Goal: Navigation & Orientation: Find specific page/section

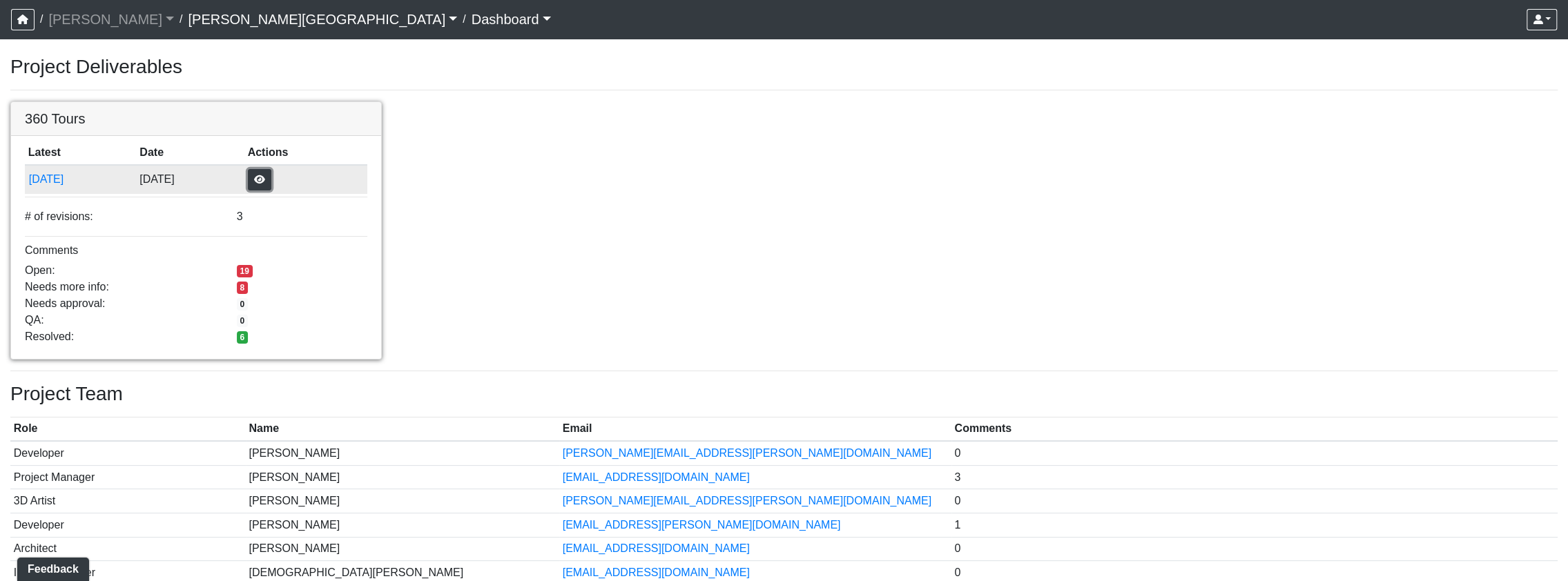
click at [271, 176] on button "button" at bounding box center [260, 179] width 24 height 21
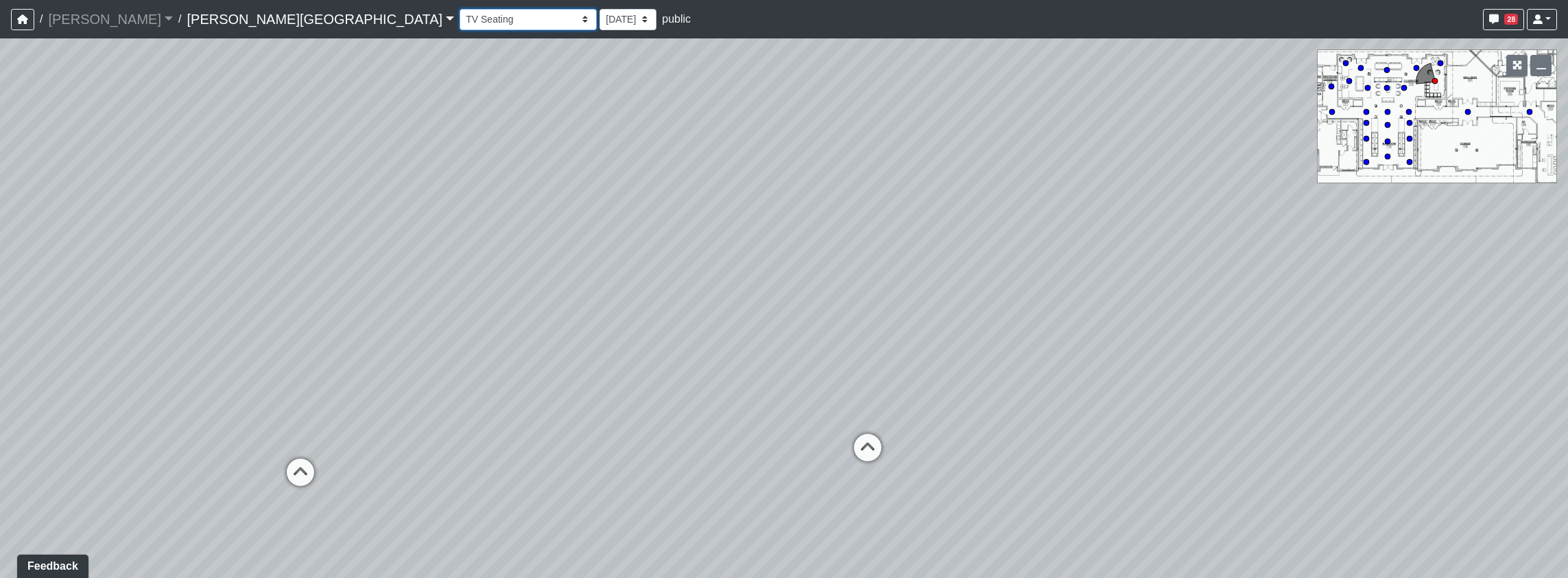
click at [459, 21] on select "Banquette Foosball Table Pool Courtyard Entry 1 Pool Courtyard Entry 2 Pool Tab…" at bounding box center [528, 19] width 137 height 21
click at [459, 9] on select "Banquette Foosball Table Pool Courtyard Entry 1 Pool Courtyard Entry 2 Pool Tab…" at bounding box center [528, 19] width 137 height 21
click at [675, 482] on icon at bounding box center [682, 485] width 41 height 41
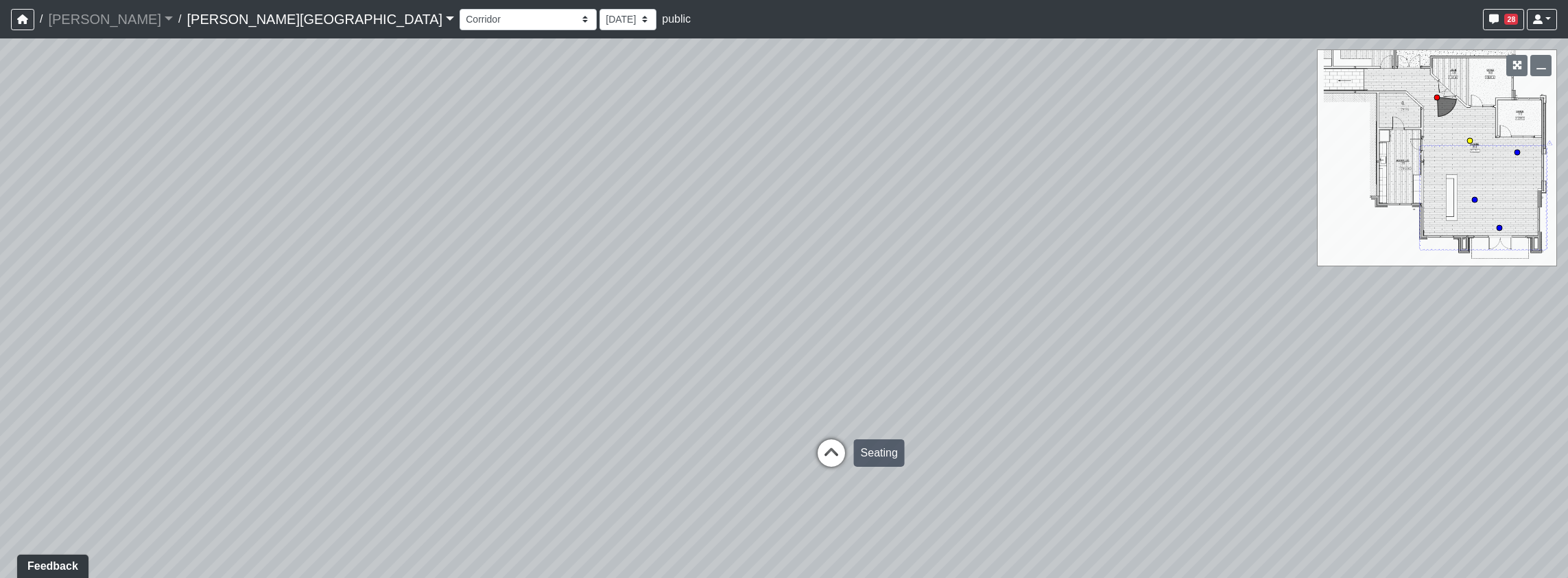
click at [832, 456] on icon at bounding box center [830, 460] width 41 height 41
drag, startPoint x: 799, startPoint y: 342, endPoint x: 387, endPoint y: 372, distance: 413.1
click at [352, 359] on div "Loading... Pool Courtyard Entry 1 Loading... Window Seating 1 Loading... Foosba…" at bounding box center [784, 308] width 1568 height 540
click at [818, 451] on icon at bounding box center [818, 461] width 41 height 41
drag, startPoint x: 546, startPoint y: 348, endPoint x: 0, endPoint y: 379, distance: 546.9
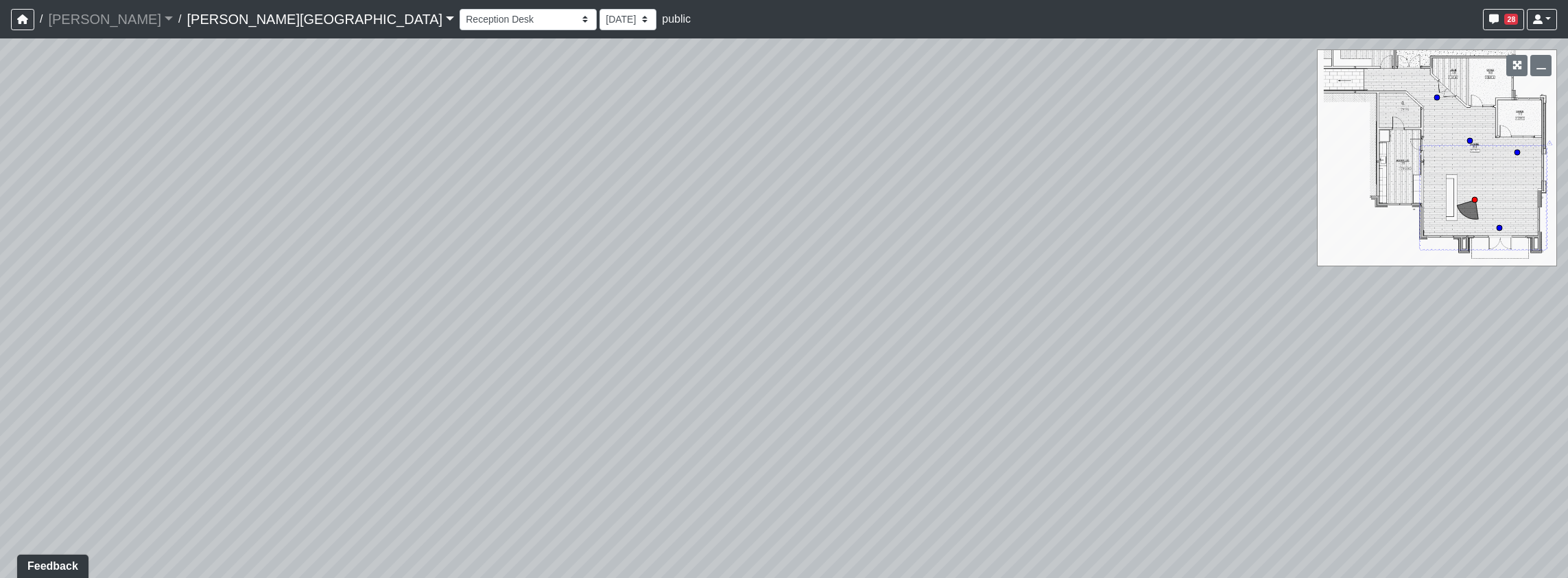
click at [0, 379] on div "Loading... Pool Courtyard Entry 1 Loading... Window Seating 1 Loading... Foosba…" at bounding box center [784, 308] width 1568 height 540
drag, startPoint x: 518, startPoint y: 431, endPoint x: 596, endPoint y: 575, distance: 163.8
click at [186, 436] on div "Loading... Pool Courtyard Entry 1 Loading... Window Seating 1 Loading... Foosba…" at bounding box center [784, 308] width 1568 height 540
drag, startPoint x: 1296, startPoint y: 375, endPoint x: 860, endPoint y: 148, distance: 491.6
click at [860, 148] on div "Loading... Pool Courtyard Entry 1 Loading... Window Seating 1 Loading... Foosba…" at bounding box center [784, 308] width 1568 height 540
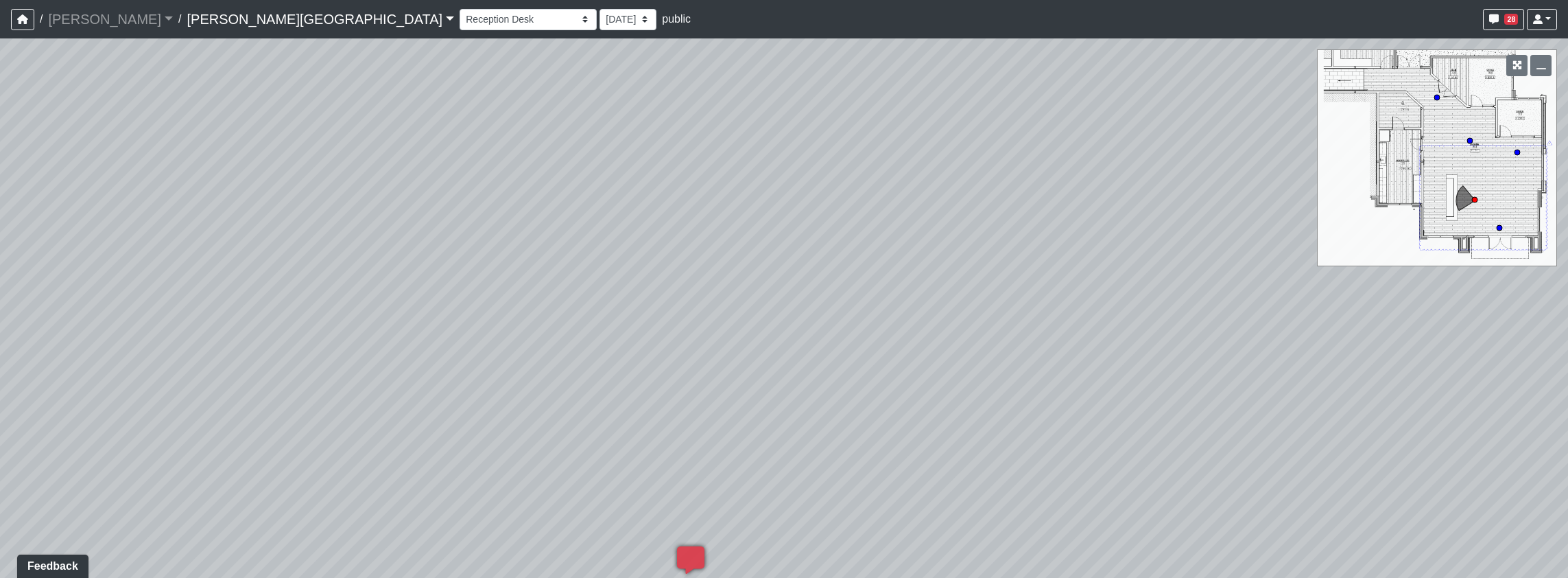
drag, startPoint x: 1162, startPoint y: 300, endPoint x: 1135, endPoint y: 425, distance: 127.9
click at [1135, 425] on div "Loading... Pool Courtyard Entry 1 Loading... Window Seating 1 Loading... Foosba…" at bounding box center [784, 308] width 1568 height 540
drag, startPoint x: 1247, startPoint y: 314, endPoint x: 575, endPoint y: 241, distance: 676.0
click at [431, 226] on div "Loading... Pool Courtyard Entry 1 Loading... Window Seating 1 Loading... Foosba…" at bounding box center [784, 308] width 1568 height 540
drag, startPoint x: 964, startPoint y: 205, endPoint x: 264, endPoint y: 212, distance: 700.0
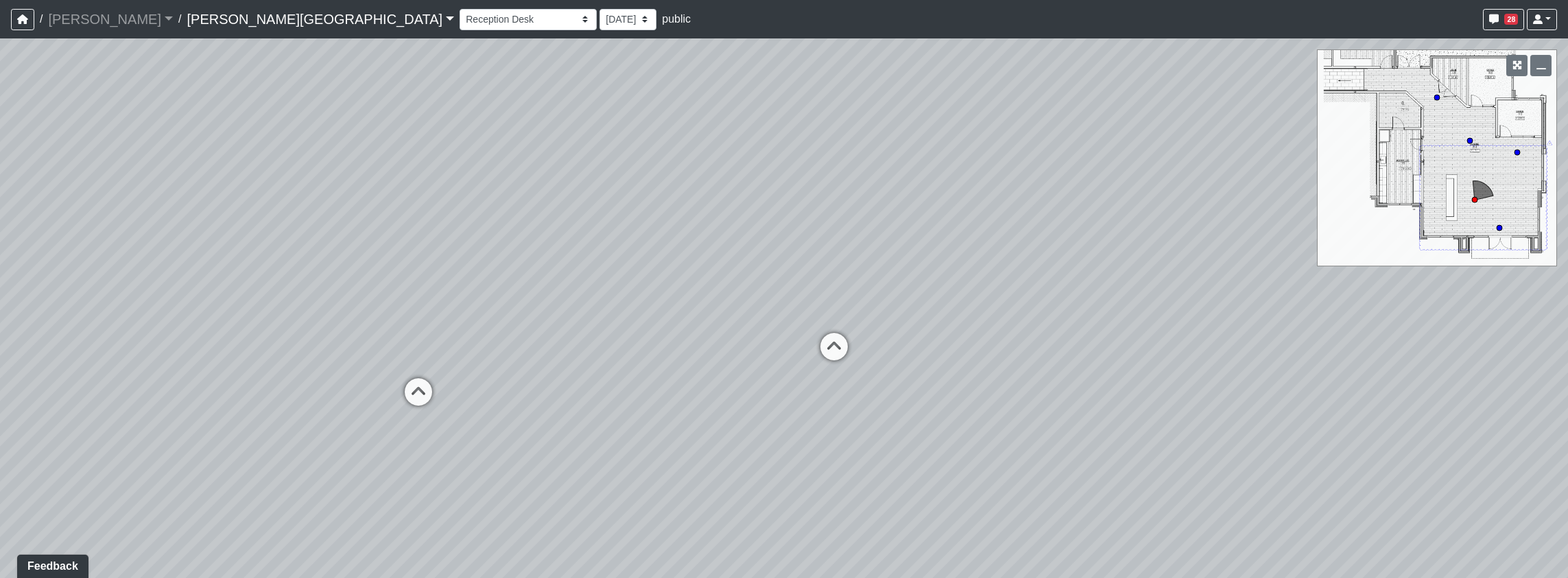
click at [264, 212] on div "Loading... Pool Courtyard Entry 1 Loading... Window Seating 1 Loading... Foosba…" at bounding box center [784, 308] width 1568 height 540
drag, startPoint x: 994, startPoint y: 280, endPoint x: 1124, endPoint y: 368, distance: 157.0
click at [1124, 368] on div "Loading... Pool Courtyard Entry 1 Loading... Window Seating 1 Loading... Foosba…" at bounding box center [784, 308] width 1568 height 540
drag, startPoint x: 858, startPoint y: 292, endPoint x: 1396, endPoint y: 236, distance: 540.9
click at [1396, 236] on div "Loading... Pool Courtyard Entry 1 Loading... Window Seating 1 Loading... Foosba…" at bounding box center [784, 308] width 1568 height 540
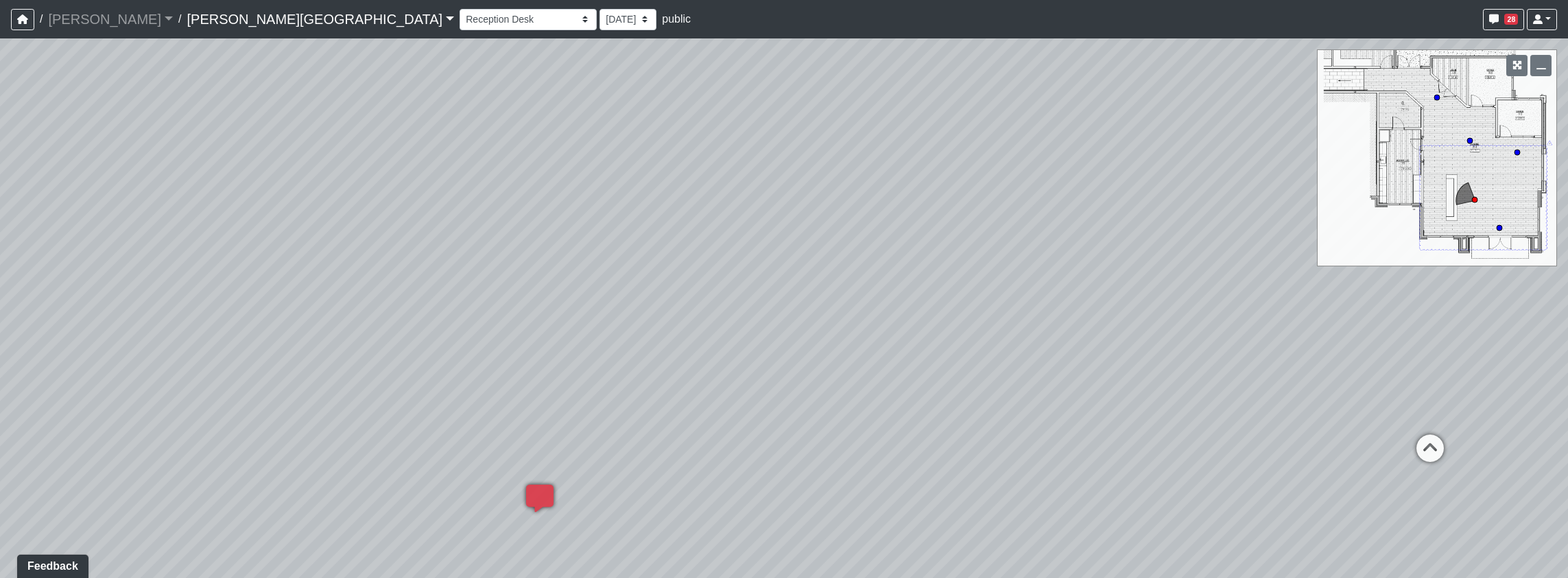
drag, startPoint x: 1048, startPoint y: 224, endPoint x: 1362, endPoint y: 174, distance: 318.0
click at [1362, 174] on div "Loading... Pool Courtyard Entry 1 Loading... Window Seating 1 Loading... Foosba…" at bounding box center [784, 308] width 1568 height 540
drag, startPoint x: 596, startPoint y: 247, endPoint x: 997, endPoint y: 267, distance: 401.5
click at [997, 267] on div "Loading... Pool Courtyard Entry 1 Loading... Window Seating 1 Loading... Foosba…" at bounding box center [784, 308] width 1568 height 540
click at [956, 219] on div "Loading... Pool Courtyard Entry 1 Loading... Window Seating 1 Loading... Foosba…" at bounding box center [784, 308] width 1568 height 540
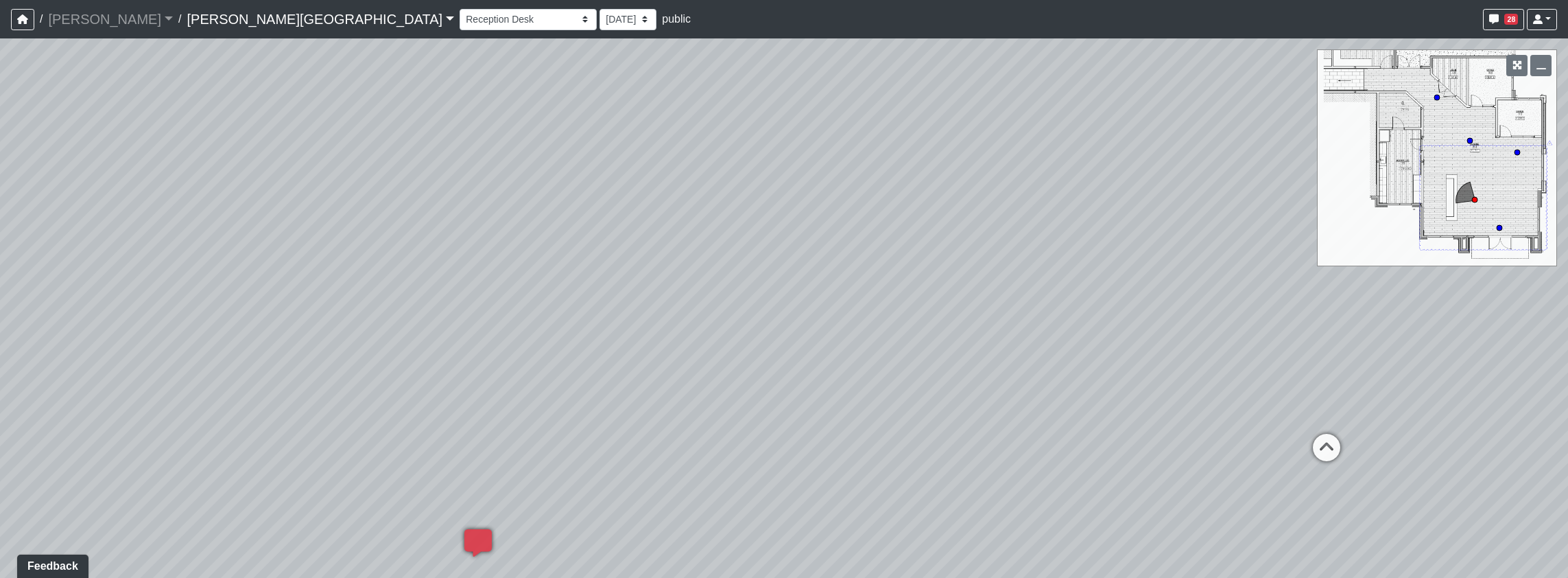
drag, startPoint x: 1229, startPoint y: 310, endPoint x: 801, endPoint y: 286, distance: 428.7
click at [801, 286] on div "Loading... Pool Courtyard Entry 1 Loading... Window Seating 1 Loading... Foosba…" at bounding box center [784, 308] width 1568 height 540
drag, startPoint x: 1246, startPoint y: 269, endPoint x: 686, endPoint y: 275, distance: 560.0
click at [686, 275] on div "Loading... Pool Courtyard Entry 1 Loading... Window Seating 1 Loading... Foosba…" at bounding box center [784, 308] width 1568 height 540
drag, startPoint x: 1081, startPoint y: 248, endPoint x: 957, endPoint y: 244, distance: 124.1
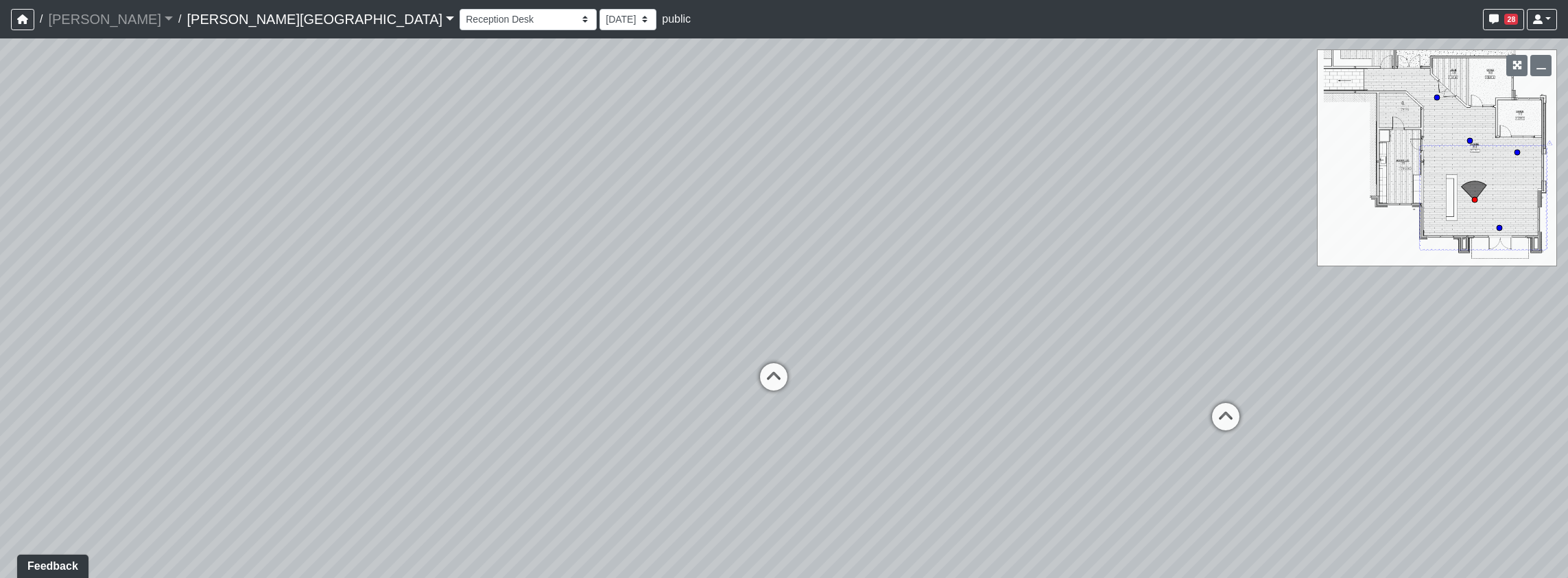
click at [957, 244] on div "Loading... Pool Courtyard Entry 1 Loading... Window Seating 1 Loading... Foosba…" at bounding box center [784, 308] width 1568 height 540
drag, startPoint x: 1240, startPoint y: 232, endPoint x: 901, endPoint y: 255, distance: 339.8
click at [901, 255] on div "Loading... Pool Courtyard Entry 1 Loading... Window Seating 1 Loading... Foosba…" at bounding box center [784, 308] width 1568 height 540
drag, startPoint x: 864, startPoint y: 314, endPoint x: 1430, endPoint y: 278, distance: 567.1
click at [1430, 278] on div "Loading... Pool Courtyard Entry 1 Loading... Window Seating 1 Loading... Foosba…" at bounding box center [784, 308] width 1568 height 540
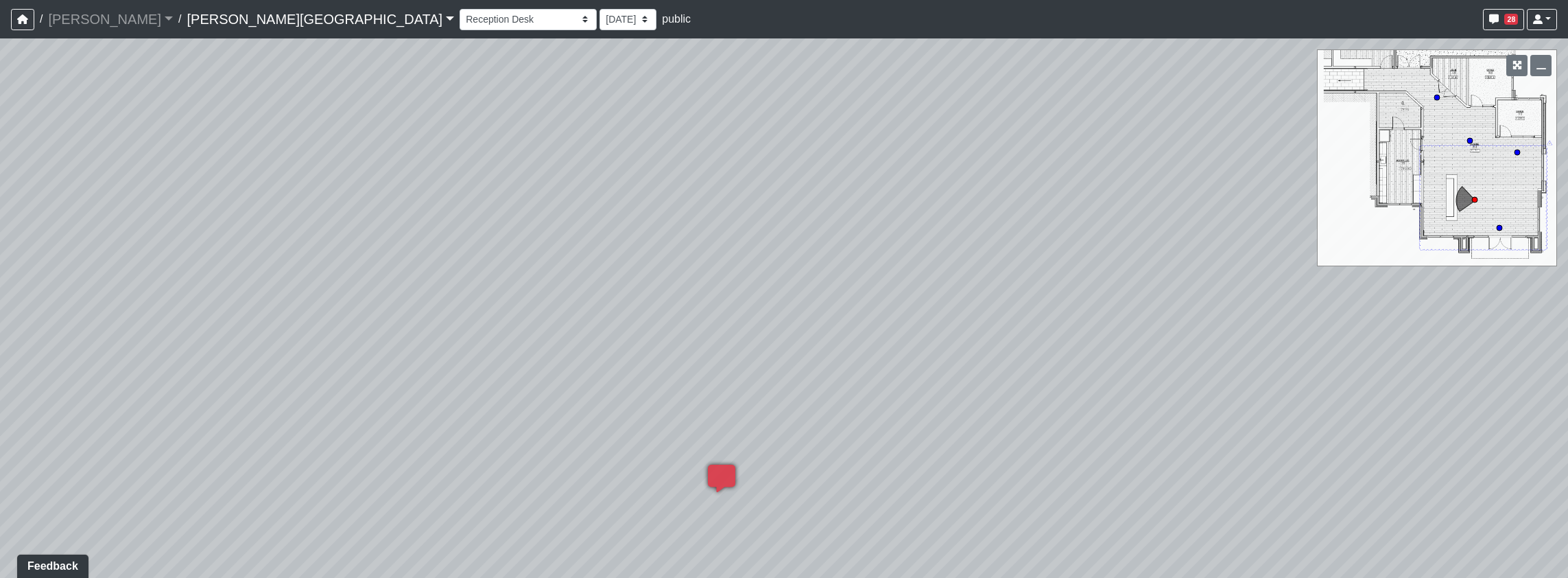
drag, startPoint x: 1360, startPoint y: 251, endPoint x: 923, endPoint y: 353, distance: 448.7
click at [1435, 253] on div "Loading... Pool Courtyard Entry 1 Loading... Window Seating 1 Loading... Foosba…" at bounding box center [784, 308] width 1568 height 540
drag, startPoint x: 886, startPoint y: 397, endPoint x: 947, endPoint y: 530, distance: 146.3
click at [947, 530] on div "Loading... Pool Courtyard Entry 1 Loading... Window Seating 1 Loading... Foosba…" at bounding box center [784, 308] width 1568 height 540
click at [1502, 225] on icon at bounding box center [1500, 228] width 7 height 7
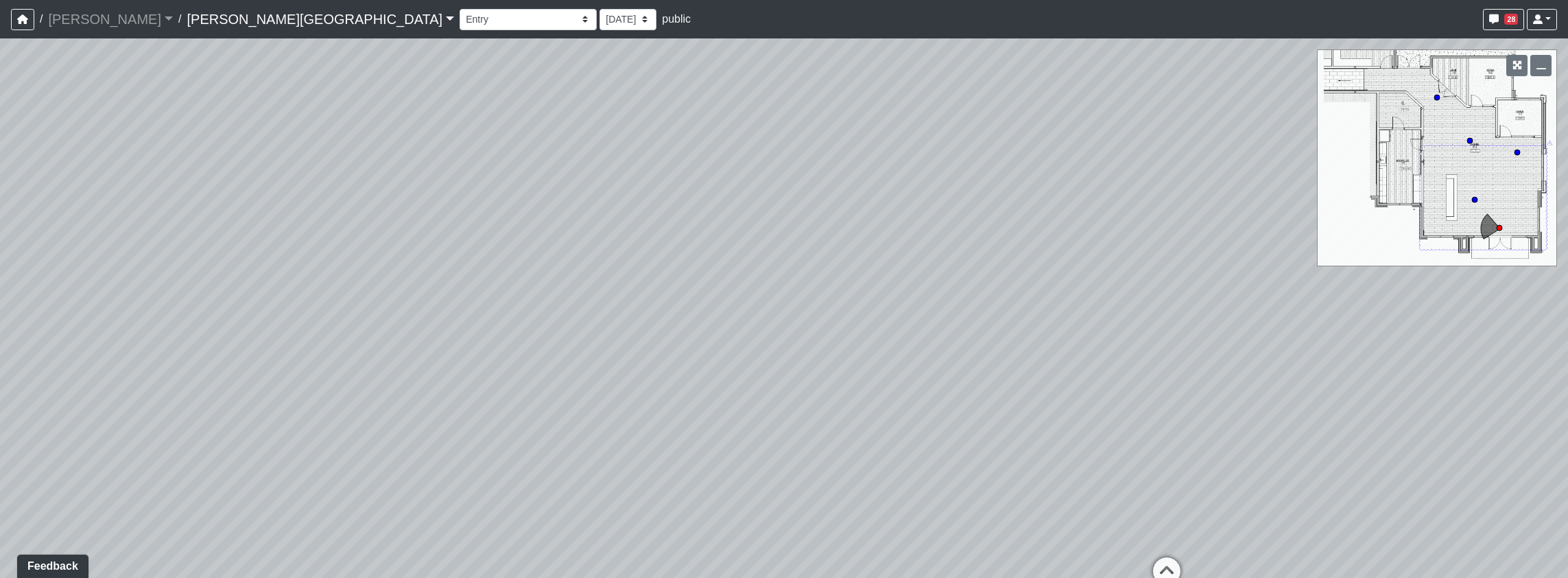
drag, startPoint x: 784, startPoint y: 244, endPoint x: 1341, endPoint y: 234, distance: 557.1
click at [1341, 234] on div "Loading... Pool Courtyard Entry 1 Loading... Window Seating 1 Loading... Foosba…" at bounding box center [784, 308] width 1568 height 540
drag, startPoint x: 1025, startPoint y: 357, endPoint x: 993, endPoint y: 283, distance: 80.6
click at [993, 283] on div "Loading... Pool Courtyard Entry 1 Loading... Window Seating 1 Loading... Foosba…" at bounding box center [784, 308] width 1568 height 540
drag, startPoint x: 952, startPoint y: 445, endPoint x: 922, endPoint y: 502, distance: 64.4
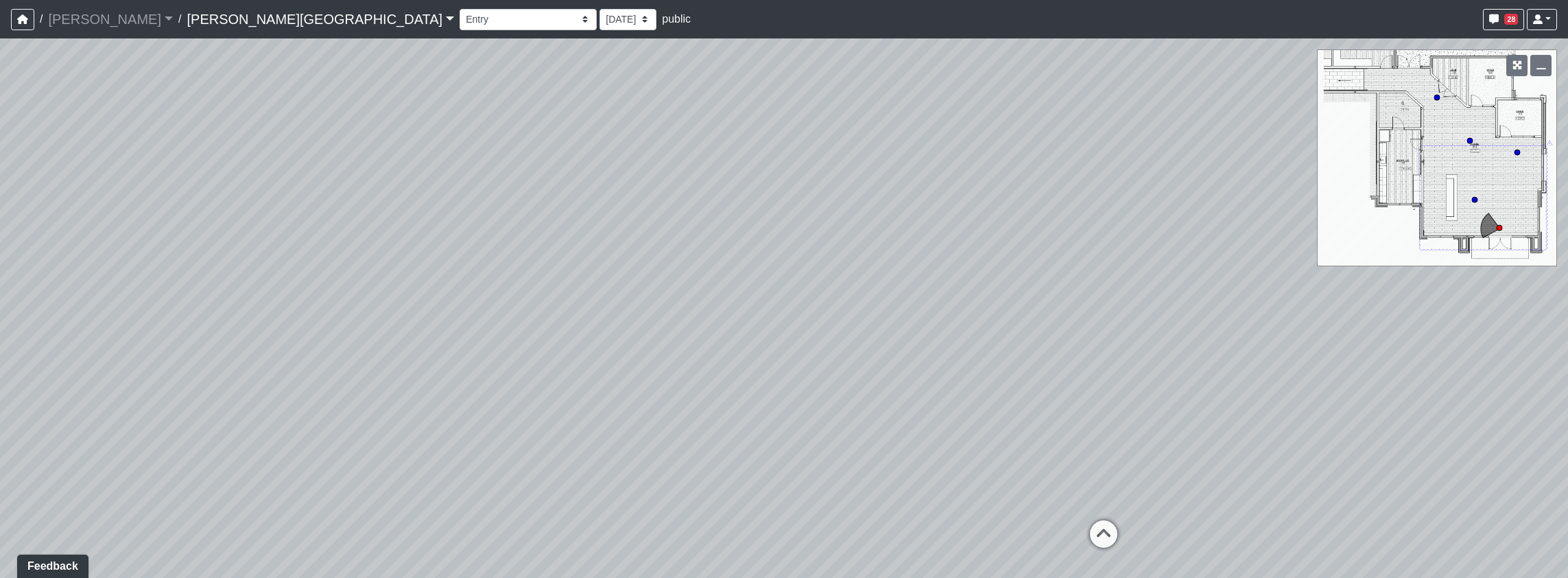
click at [922, 502] on div "Loading... Pool Courtyard Entry 1 Loading... Window Seating 1 Loading... Foosba…" at bounding box center [784, 308] width 1568 height 540
click at [1475, 198] on circle at bounding box center [1474, 199] width 5 height 5
drag, startPoint x: 1117, startPoint y: 276, endPoint x: 1447, endPoint y: 230, distance: 333.2
click at [1447, 230] on div "Loading... Pool Courtyard Entry 1 Loading... Window Seating 1 Loading... Foosba…" at bounding box center [784, 308] width 1568 height 540
drag, startPoint x: 1172, startPoint y: 308, endPoint x: 1072, endPoint y: 261, distance: 110.5
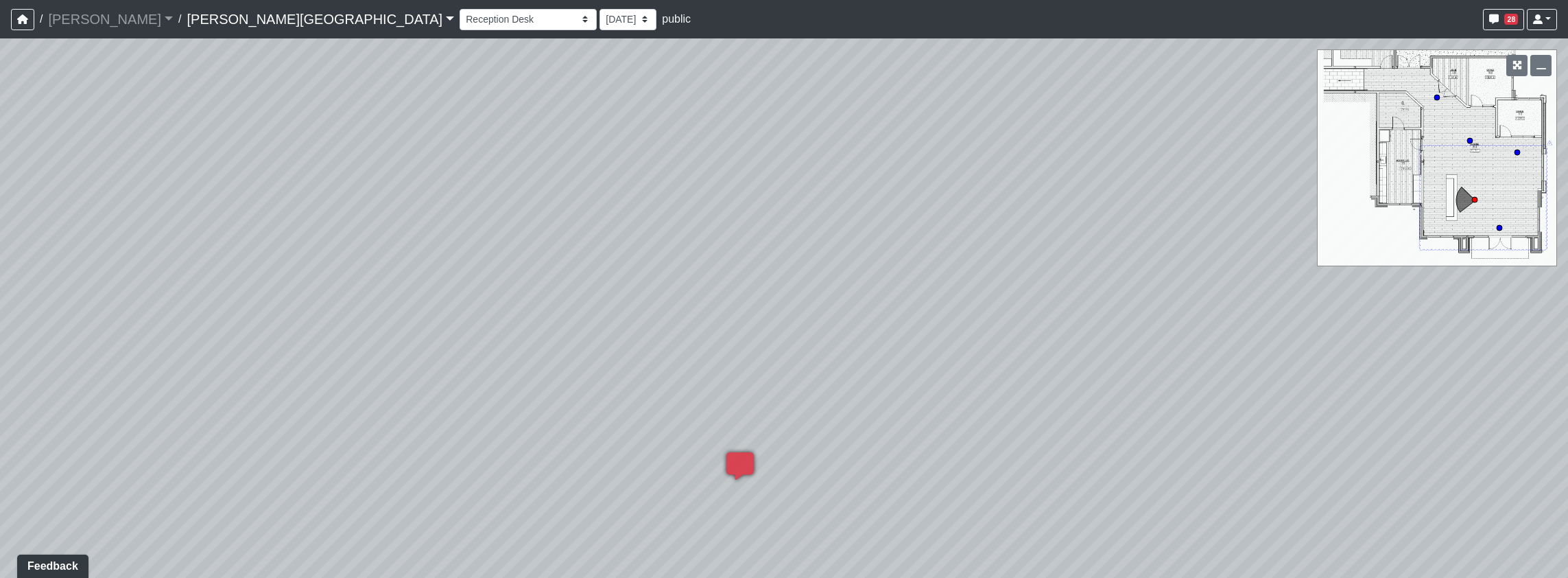
click at [1072, 261] on div "Loading... Pool Courtyard Entry 1 Loading... Window Seating 1 Loading... Foosba…" at bounding box center [784, 308] width 1568 height 540
drag, startPoint x: 446, startPoint y: 185, endPoint x: 522, endPoint y: 250, distance: 100.0
click at [522, 250] on div "Loading... Pool Courtyard Entry 1 Loading... Window Seating 1 Loading... Foosba…" at bounding box center [784, 308] width 1568 height 540
click at [1503, 225] on icon at bounding box center [1500, 228] width 7 height 7
drag, startPoint x: 870, startPoint y: 380, endPoint x: 881, endPoint y: 316, distance: 64.9
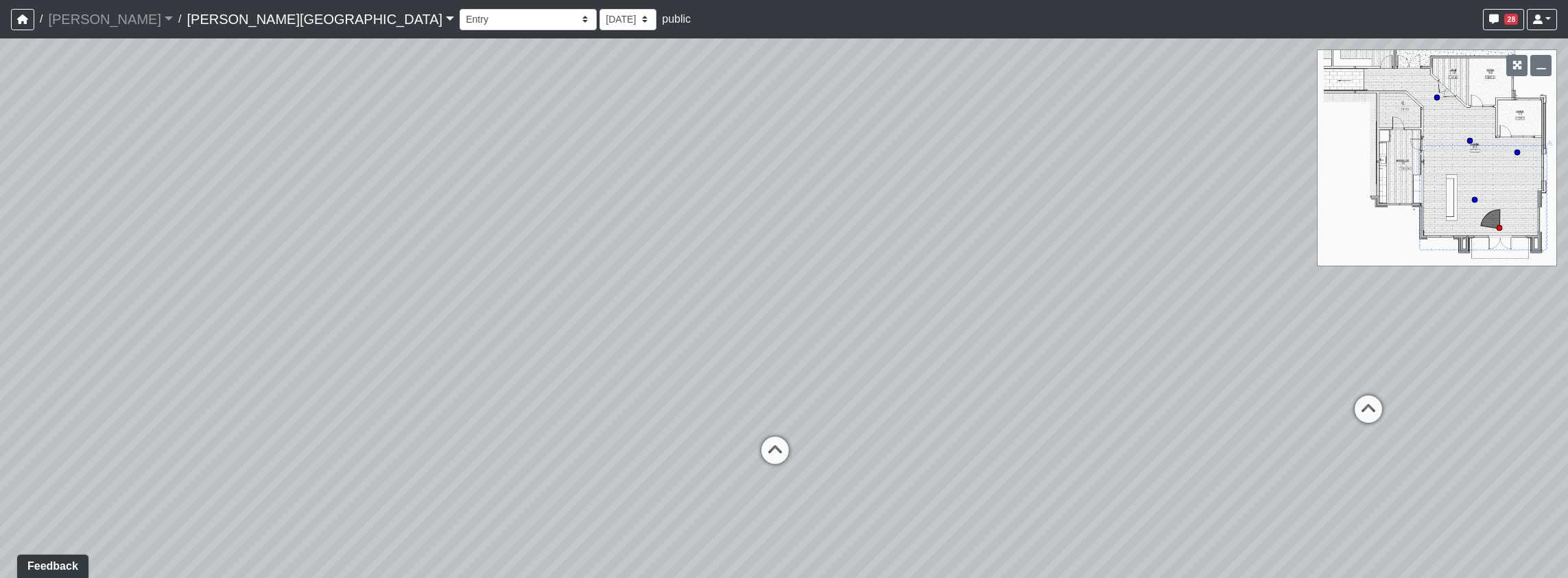
click at [881, 316] on div "Loading... Pool Courtyard Entry 1 Loading... Window Seating 1 Loading... Foosba…" at bounding box center [784, 308] width 1568 height 540
drag, startPoint x: 1168, startPoint y: 291, endPoint x: 891, endPoint y: 403, distance: 298.8
click at [891, 403] on div "Loading... Pool Courtyard Entry 1 Loading... Window Seating 1 Loading... Foosba…" at bounding box center [784, 308] width 1568 height 540
drag, startPoint x: 664, startPoint y: 340, endPoint x: 748, endPoint y: 360, distance: 86.3
click at [748, 360] on div "Loading... Pool Courtyard Entry 1 Loading... Window Seating 1 Loading... Foosba…" at bounding box center [784, 308] width 1568 height 540
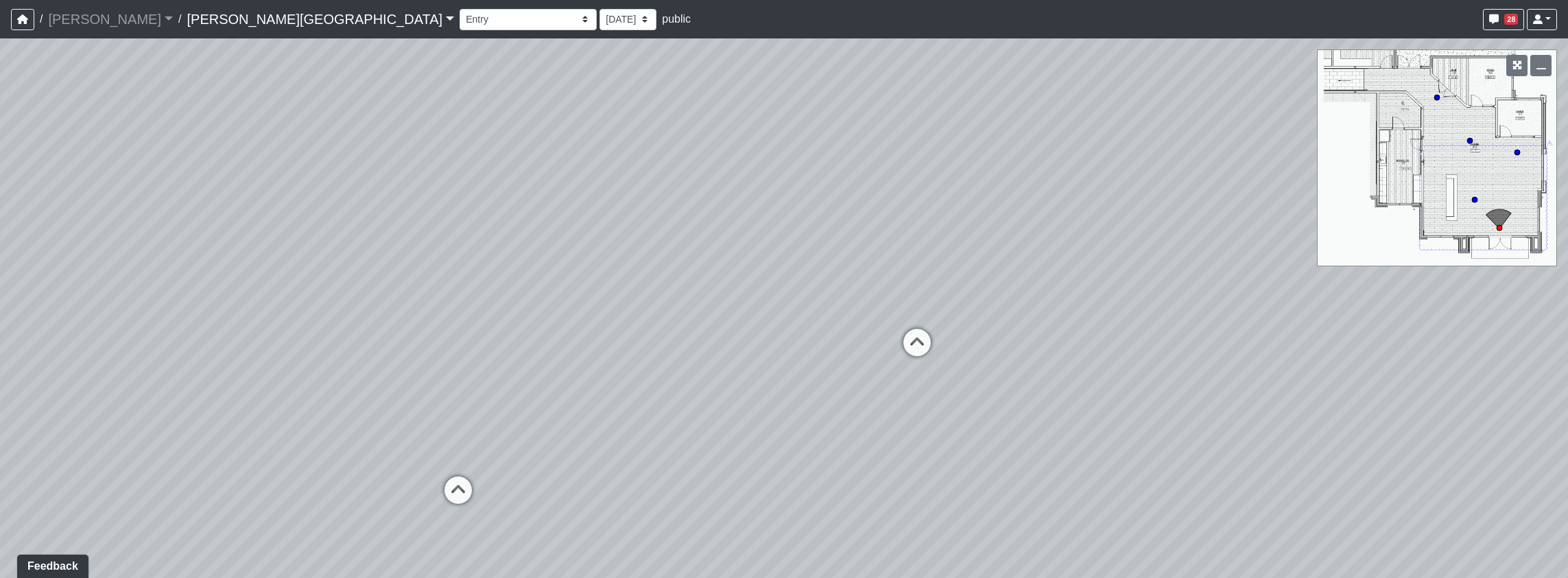
drag, startPoint x: 869, startPoint y: 476, endPoint x: 567, endPoint y: 327, distance: 336.8
click at [567, 327] on div "Loading... Pool Courtyard Entry 1 Loading... Window Seating 1 Loading... Foosba…" at bounding box center [784, 308] width 1568 height 540
drag, startPoint x: 403, startPoint y: 335, endPoint x: 616, endPoint y: 335, distance: 213.0
click at [616, 335] on div "Loading... Pool Courtyard Entry 1 Loading... Window Seating 1 Loading... Foosba…" at bounding box center [784, 308] width 1568 height 540
click at [1084, 354] on icon at bounding box center [1080, 359] width 41 height 41
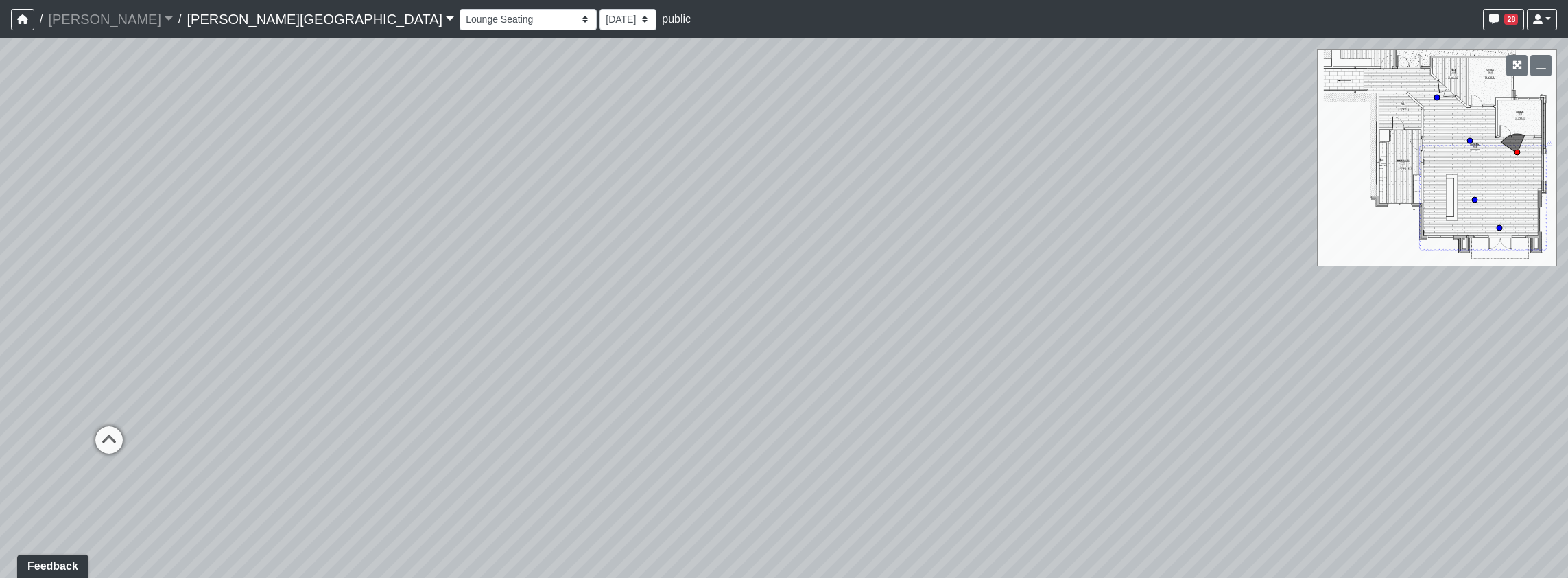
drag, startPoint x: 1055, startPoint y: 294, endPoint x: 1036, endPoint y: 212, distance: 84.2
click at [1036, 212] on div "Loading... Pool Courtyard Entry 1 Loading... Window Seating 1 Loading... Foosba…" at bounding box center [784, 308] width 1568 height 540
click at [1471, 136] on div "Loading... Pool Courtyard Entry 1 Loading... Window Seating 1 Loading... Foosba…" at bounding box center [784, 308] width 1568 height 540
click at [1466, 141] on div "NON-CURRENT REVISION Loading... Pool Courtyard Entry 1 Loading... Window Seatin…" at bounding box center [784, 308] width 1568 height 540
drag, startPoint x: 960, startPoint y: 186, endPoint x: 139, endPoint y: 280, distance: 826.4
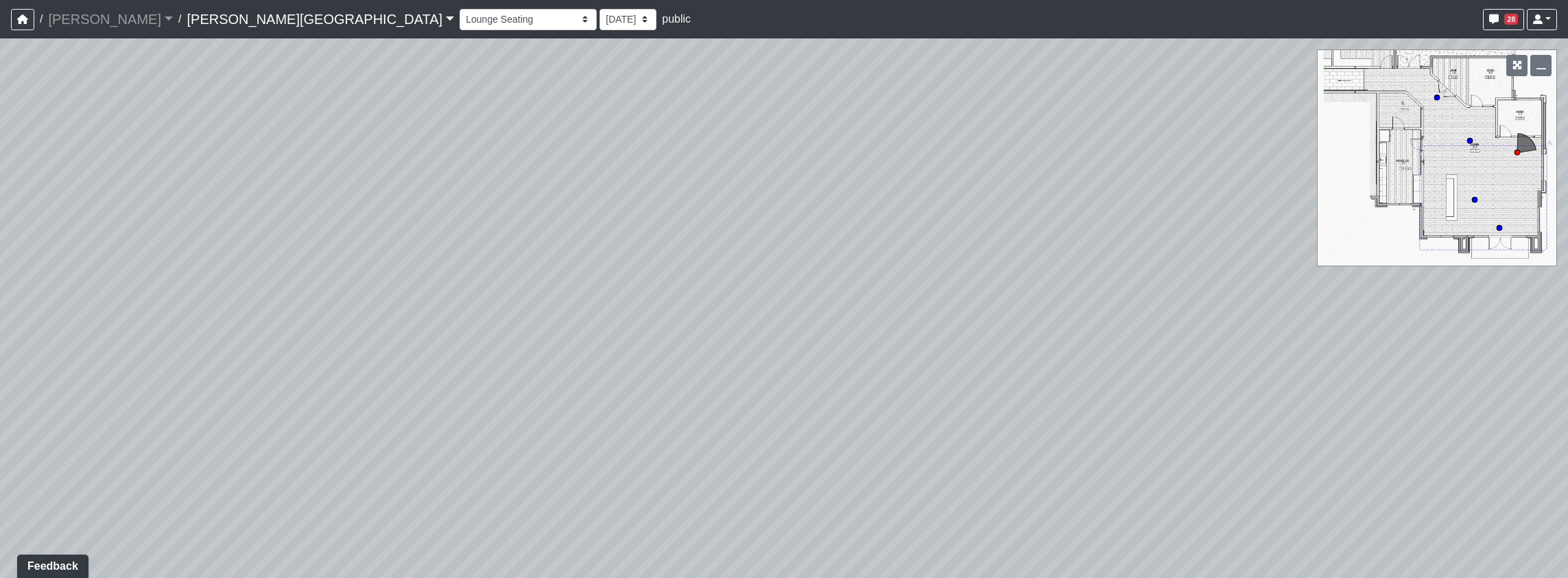
click at [139, 280] on div "Loading... Pool Courtyard Entry 1 Loading... Window Seating 1 Loading... Foosba…" at bounding box center [784, 308] width 1568 height 540
drag, startPoint x: 882, startPoint y: 259, endPoint x: -3, endPoint y: 259, distance: 885.0
click at [0, 259] on html "/ [PERSON_NAME] Loading... / [PERSON_NAME][GEOGRAPHIC_DATA] [PERSON_NAME][GEOGR…" at bounding box center [784, 289] width 1568 height 578
drag, startPoint x: 794, startPoint y: 246, endPoint x: -3, endPoint y: 259, distance: 797.1
click at [0, 259] on html "/ [PERSON_NAME] Loading... / [PERSON_NAME][GEOGRAPHIC_DATA] [PERSON_NAME][GEOGR…" at bounding box center [784, 289] width 1568 height 578
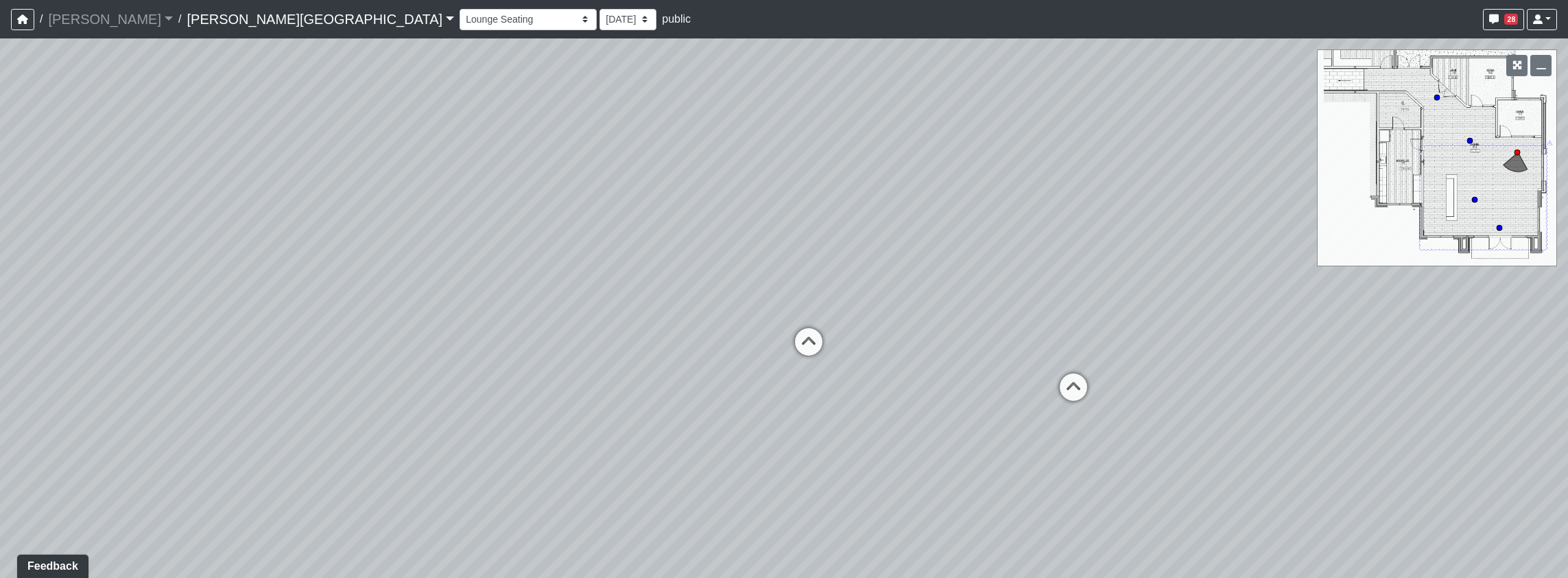
drag, startPoint x: 641, startPoint y: 240, endPoint x: 280, endPoint y: 248, distance: 361.1
click at [280, 248] on div "Loading... Pool Courtyard Entry 1 Loading... Window Seating 1 Loading... Foosba…" at bounding box center [784, 308] width 1568 height 540
drag, startPoint x: 920, startPoint y: 253, endPoint x: 613, endPoint y: 230, distance: 307.9
click at [613, 230] on div "Loading... Pool Courtyard Entry 1 Loading... Window Seating 1 Loading... Foosba…" at bounding box center [784, 308] width 1568 height 540
drag, startPoint x: 1125, startPoint y: 217, endPoint x: 875, endPoint y: 225, distance: 250.1
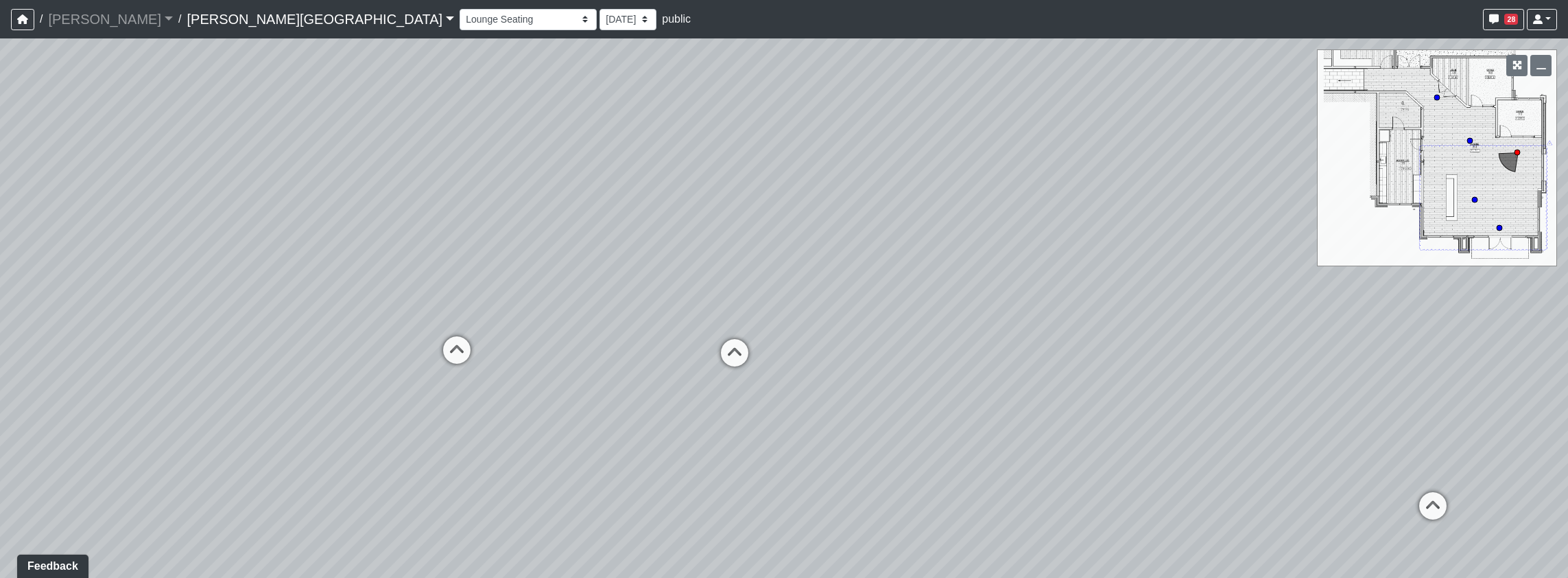
click at [875, 225] on div "Loading... Pool Courtyard Entry 1 Loading... Window Seating 1 Loading... Foosba…" at bounding box center [784, 308] width 1568 height 540
drag, startPoint x: 1112, startPoint y: 329, endPoint x: 650, endPoint y: 293, distance: 463.4
click at [650, 293] on div "Loading... Pool Courtyard Entry 1 Loading... Window Seating 1 Loading... Foosba…" at bounding box center [784, 308] width 1568 height 540
drag, startPoint x: 729, startPoint y: 345, endPoint x: 755, endPoint y: 402, distance: 62.6
click at [755, 402] on div "Loading... Pool Courtyard Entry 1 Loading... Window Seating 1 Loading... Foosba…" at bounding box center [784, 308] width 1568 height 540
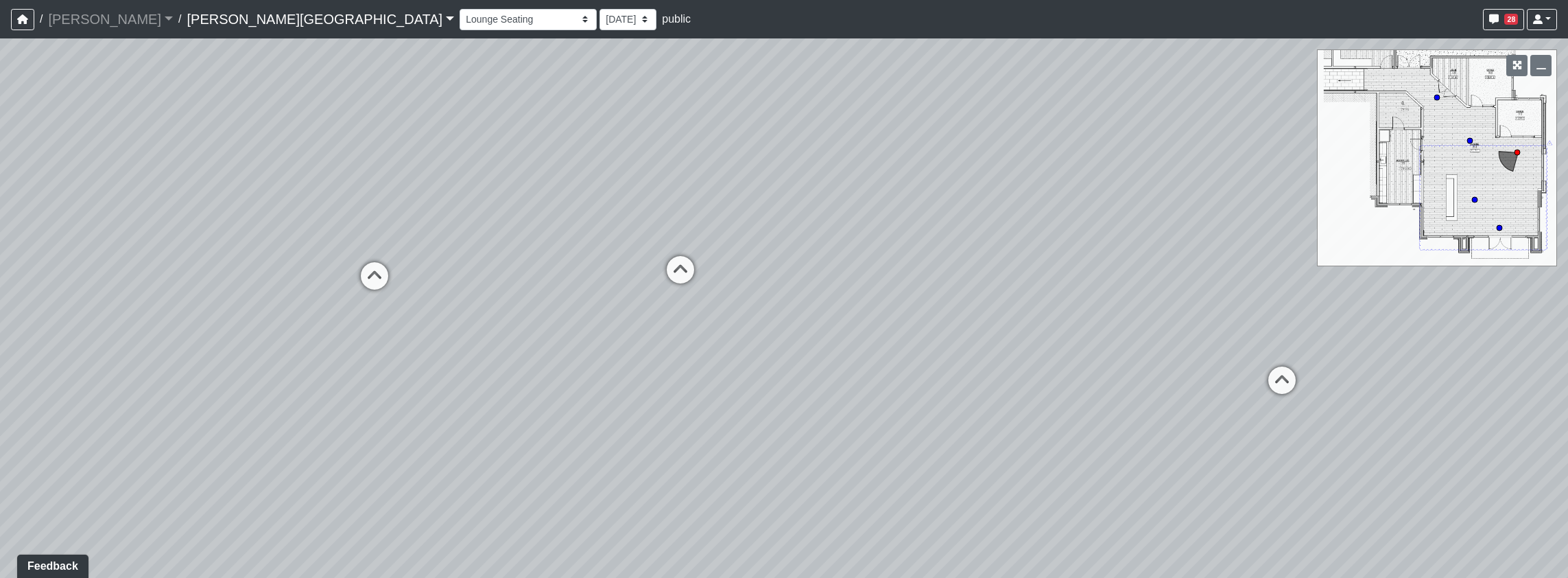
drag, startPoint x: 593, startPoint y: 451, endPoint x: 934, endPoint y: 334, distance: 360.5
click at [934, 334] on div "Loading... Pool Courtyard Entry 1 Loading... Window Seating 1 Loading... Foosba…" at bounding box center [784, 308] width 1568 height 540
drag, startPoint x: 414, startPoint y: 314, endPoint x: 815, endPoint y: 467, distance: 429.2
click at [820, 472] on div "Loading... Pool Courtyard Entry 1 Loading... Window Seating 1 Loading... Foosba…" at bounding box center [784, 308] width 1568 height 540
drag, startPoint x: 508, startPoint y: 454, endPoint x: 353, endPoint y: 416, distance: 159.6
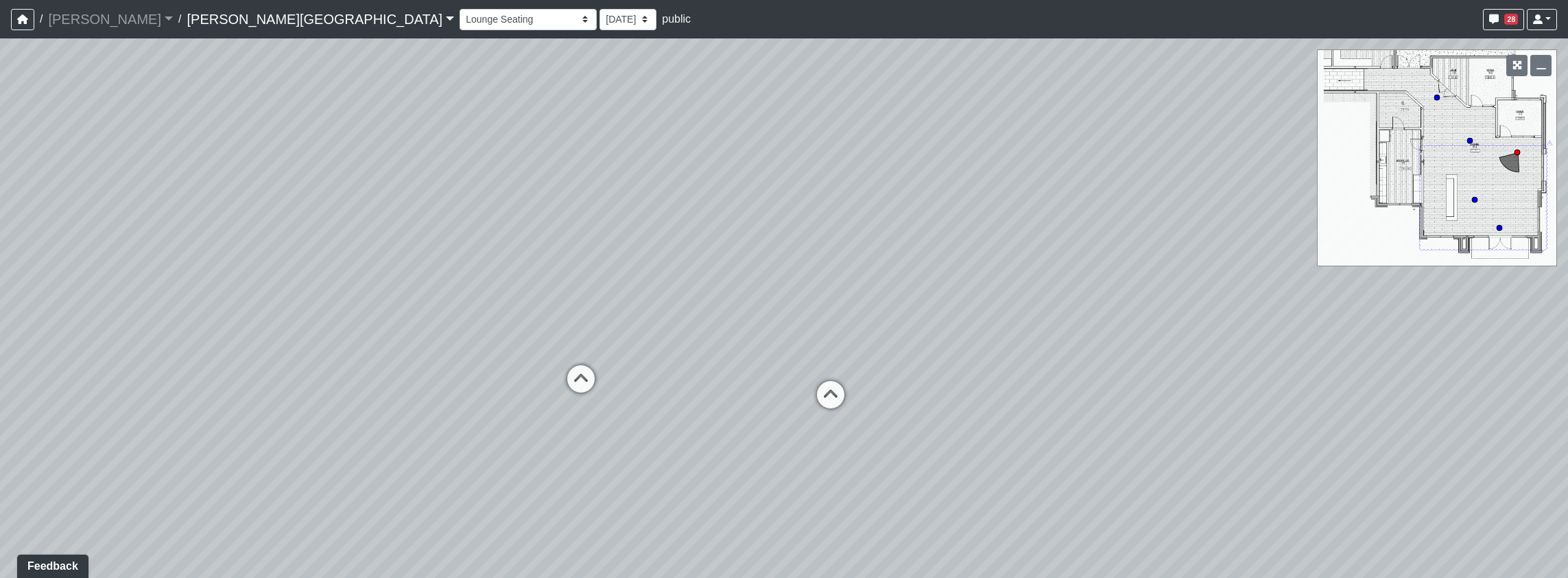
click at [353, 416] on div "Loading... Pool Courtyard Entry 1 Loading... Window Seating 1 Loading... Foosba…" at bounding box center [784, 308] width 1568 height 540
drag, startPoint x: 1031, startPoint y: 484, endPoint x: 1211, endPoint y: 528, distance: 185.3
click at [1211, 528] on div "Loading... Pool Courtyard Entry 1 Loading... Window Seating 1 Loading... Foosba…" at bounding box center [784, 308] width 1568 height 540
drag, startPoint x: 516, startPoint y: 275, endPoint x: 721, endPoint y: 384, distance: 232.2
click at [721, 392] on div "Loading... Pool Courtyard Entry 1 Loading... Window Seating 1 Loading... Foosba…" at bounding box center [784, 308] width 1568 height 540
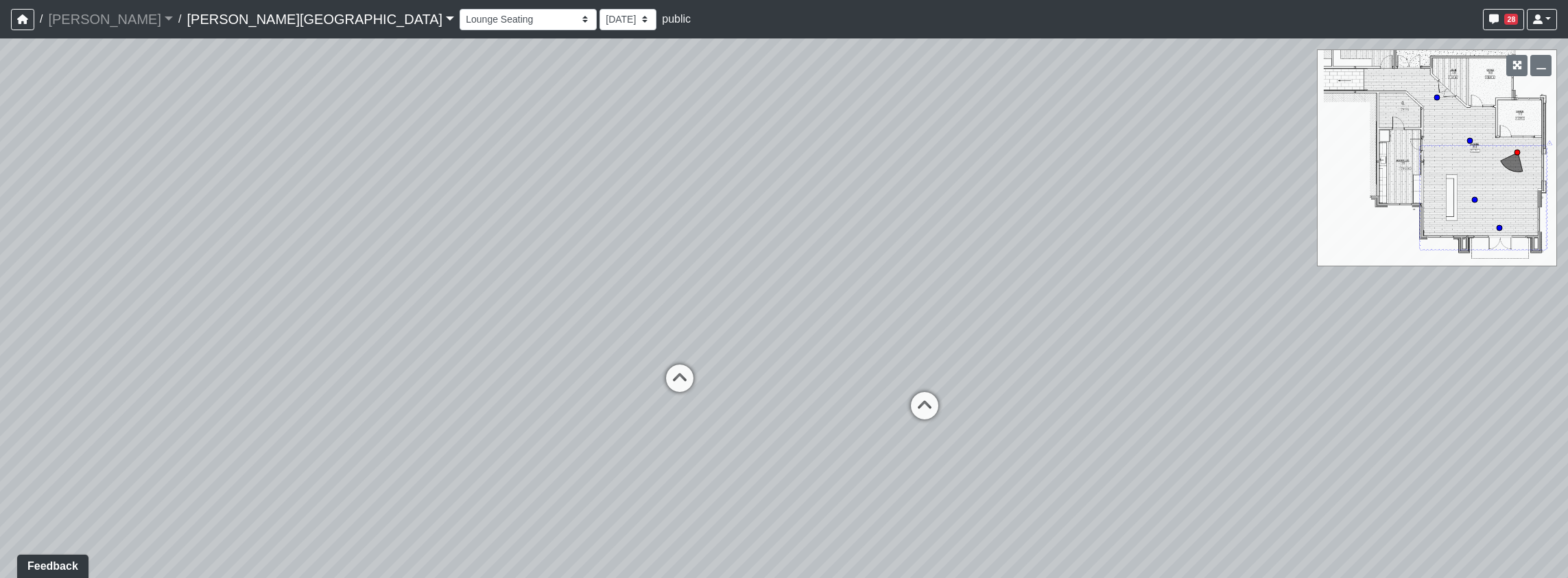
drag, startPoint x: 628, startPoint y: 545, endPoint x: 377, endPoint y: 395, distance: 292.4
click at [377, 395] on div "Loading... Pool Courtyard Entry 1 Loading... Window Seating 1 Loading... Foosba…" at bounding box center [784, 308] width 1568 height 540
drag, startPoint x: 1271, startPoint y: 509, endPoint x: 475, endPoint y: 452, distance: 798.0
click at [475, 452] on div "Loading... Pool Courtyard Entry 1 Loading... Window Seating 1 Loading... Foosba…" at bounding box center [784, 308] width 1568 height 540
click at [1434, 95] on icon at bounding box center [1437, 97] width 7 height 7
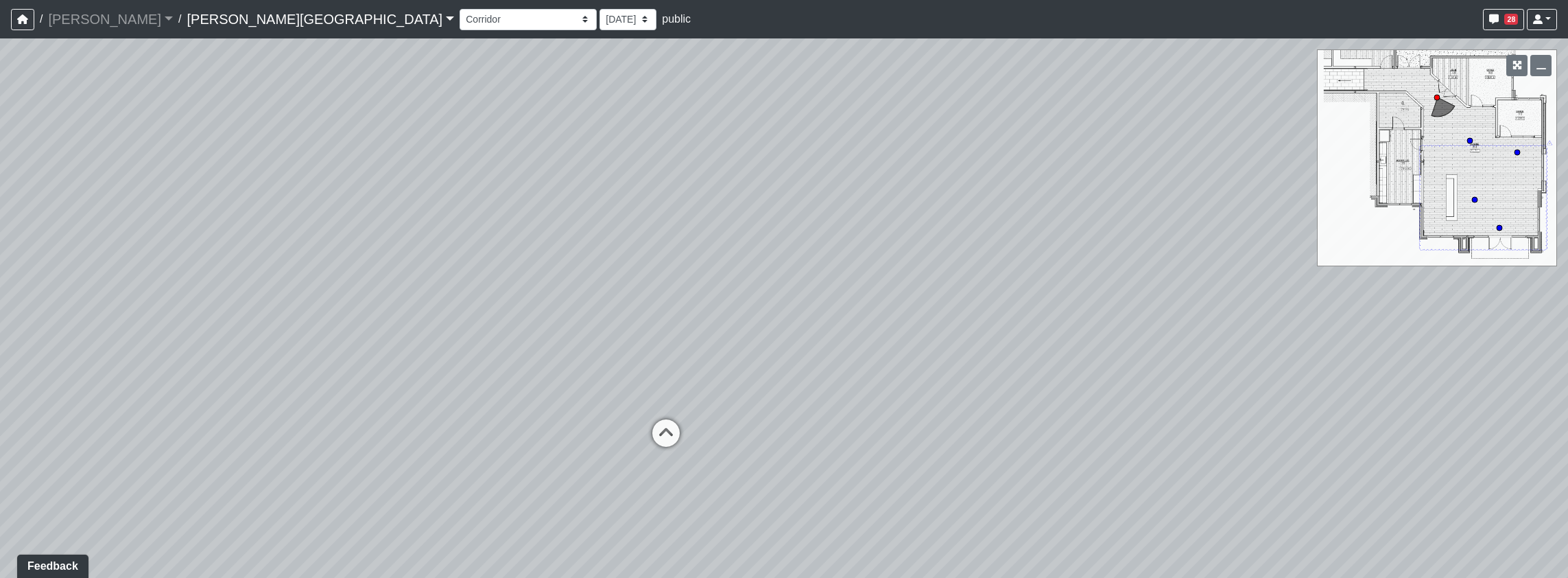
drag, startPoint x: 551, startPoint y: 394, endPoint x: 624, endPoint y: 375, distance: 75.4
click at [624, 375] on div "Loading... Pool Courtyard Entry 1 Loading... Window Seating 1 Loading... Foosba…" at bounding box center [784, 308] width 1568 height 540
drag, startPoint x: 859, startPoint y: 418, endPoint x: 941, endPoint y: 399, distance: 84.2
click at [941, 399] on div "Loading... Pool Courtyard Entry 1 Loading... Window Seating 1 Loading... Foosba…" at bounding box center [784, 308] width 1568 height 540
drag, startPoint x: 1010, startPoint y: 314, endPoint x: 758, endPoint y: 327, distance: 252.3
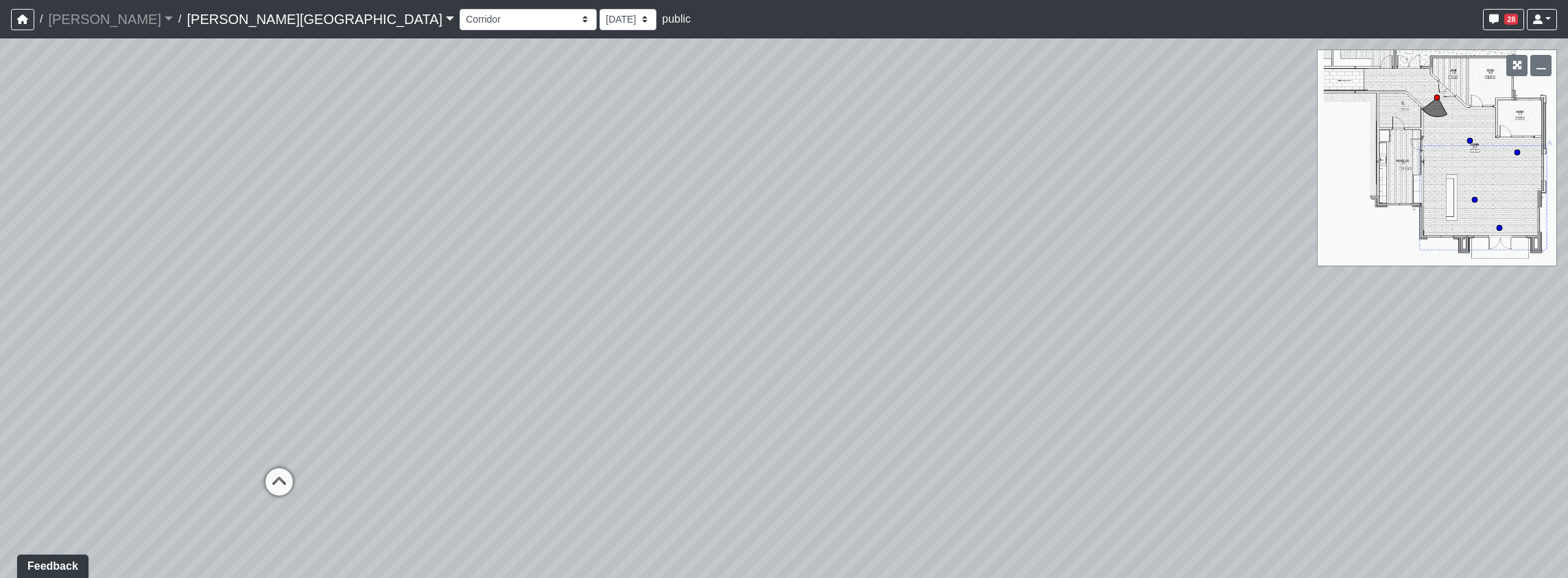
click at [467, 308] on div "Loading... Pool Courtyard Entry 1 Loading... Window Seating 1 Loading... Foosba…" at bounding box center [784, 308] width 1568 height 540
drag, startPoint x: 1435, startPoint y: 125, endPoint x: 1446, endPoint y: 250, distance: 125.5
click at [1446, 250] on div "Loading... Pool Courtyard Entry 1 Loading... Window Seating 1 Loading... Foosba…" at bounding box center [784, 308] width 1568 height 540
click at [232, 27] on link "[PERSON_NAME][GEOGRAPHIC_DATA]" at bounding box center [320, 19] width 267 height 27
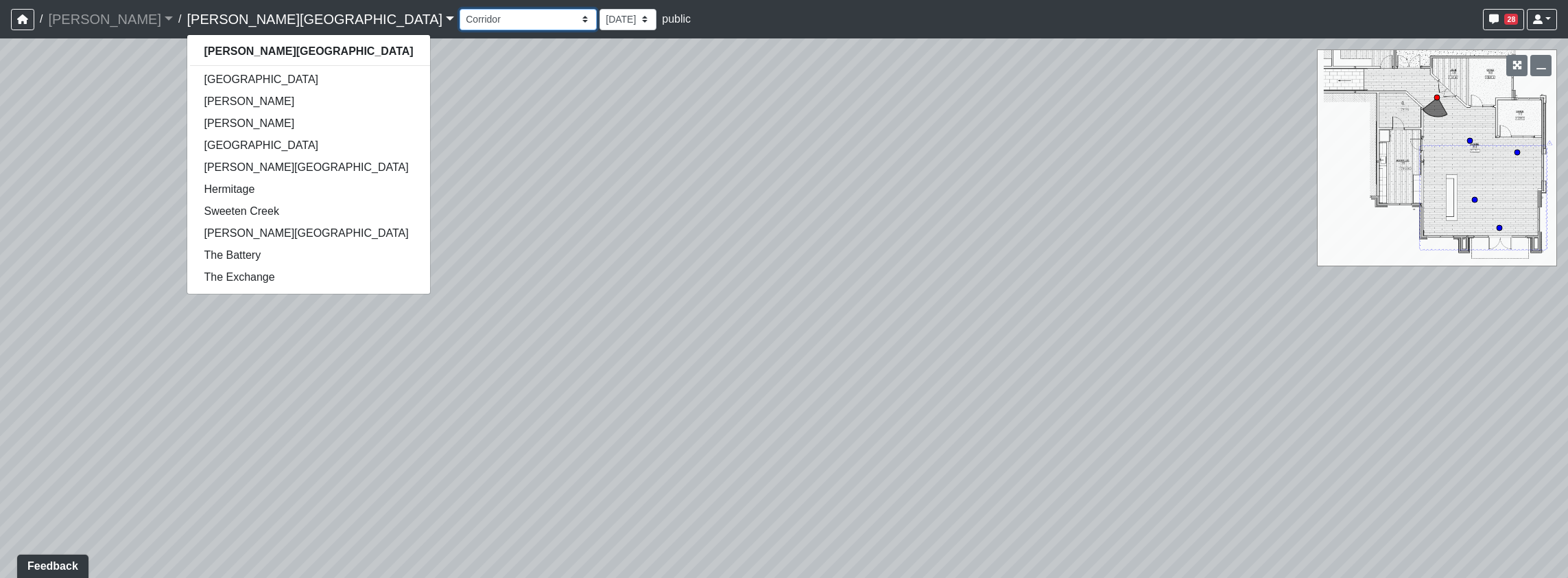
click at [459, 9] on select "Banquette Foosball Table Pool Courtyard Entry 1 Pool Courtyard Entry 2 Pool Tab…" at bounding box center [528, 19] width 137 height 21
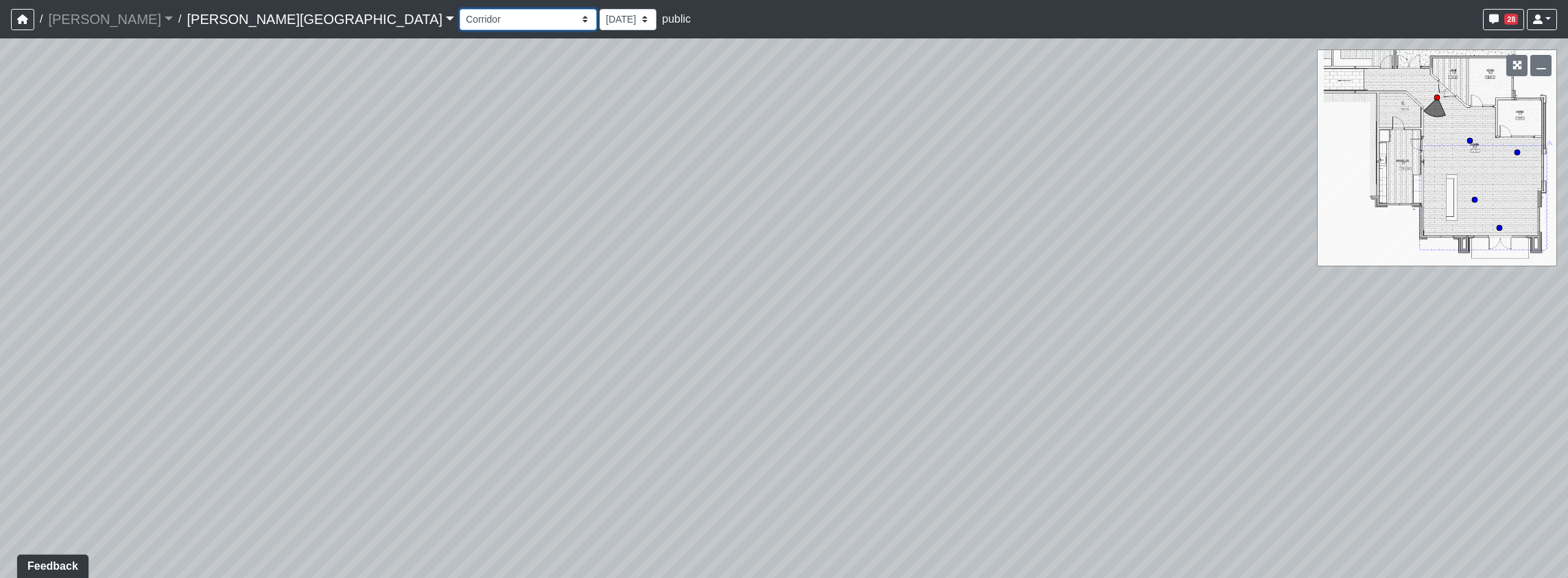
click at [459, 22] on select "Banquette Foosball Table Pool Courtyard Entry 1 Pool Courtyard Entry 2 Pool Tab…" at bounding box center [528, 19] width 137 height 21
click at [459, 9] on select "Banquette Foosball Table Pool Courtyard Entry 1 Pool Courtyard Entry 2 Pool Tab…" at bounding box center [528, 19] width 137 height 21
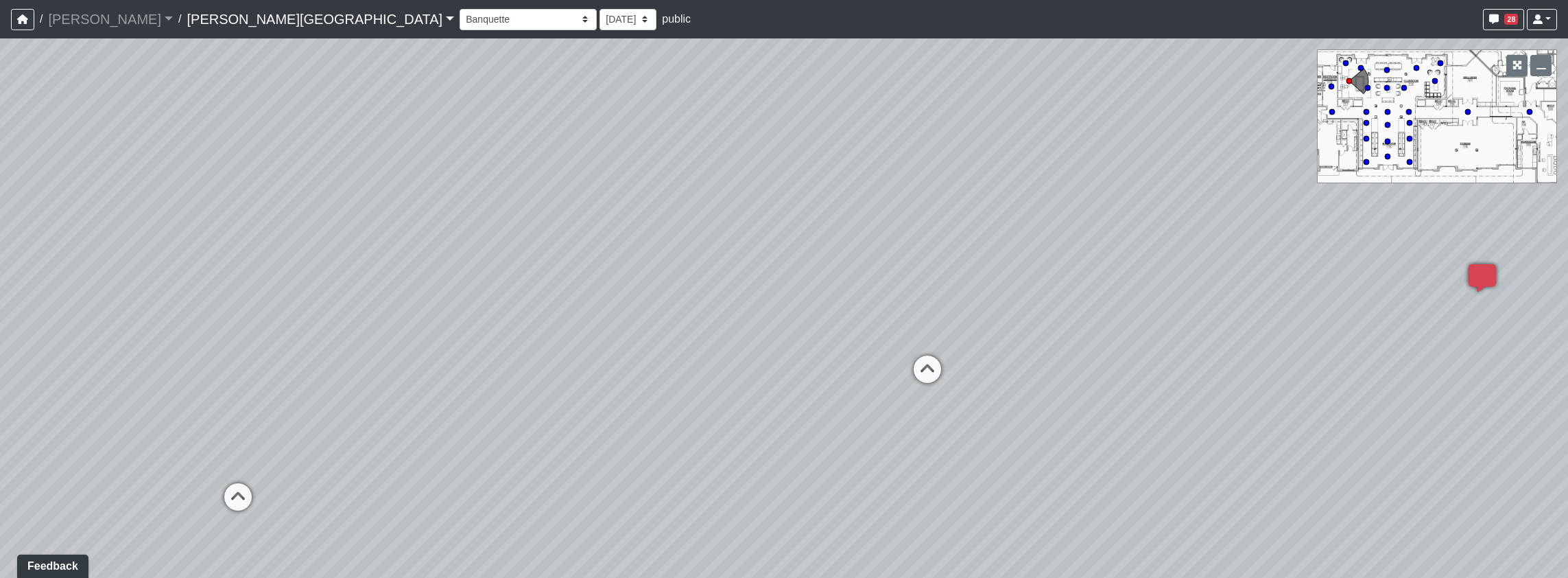
drag, startPoint x: 960, startPoint y: 338, endPoint x: 497, endPoint y: 256, distance: 470.2
click at [497, 256] on div "Loading... Pool Courtyard Entry 1 Loading... Window Seating 1 Loading... Foosba…" at bounding box center [784, 308] width 1568 height 540
drag, startPoint x: 839, startPoint y: 122, endPoint x: 843, endPoint y: 150, distance: 28.3
click at [843, 150] on div "Loading... Pool Courtyard Entry 1 Loading... Window Seating 1 Loading... Foosba…" at bounding box center [784, 308] width 1568 height 540
click at [738, 224] on div "Loading... Pool Courtyard Entry 1 Loading... Window Seating 1 Loading... Foosba…" at bounding box center [784, 308] width 1568 height 540
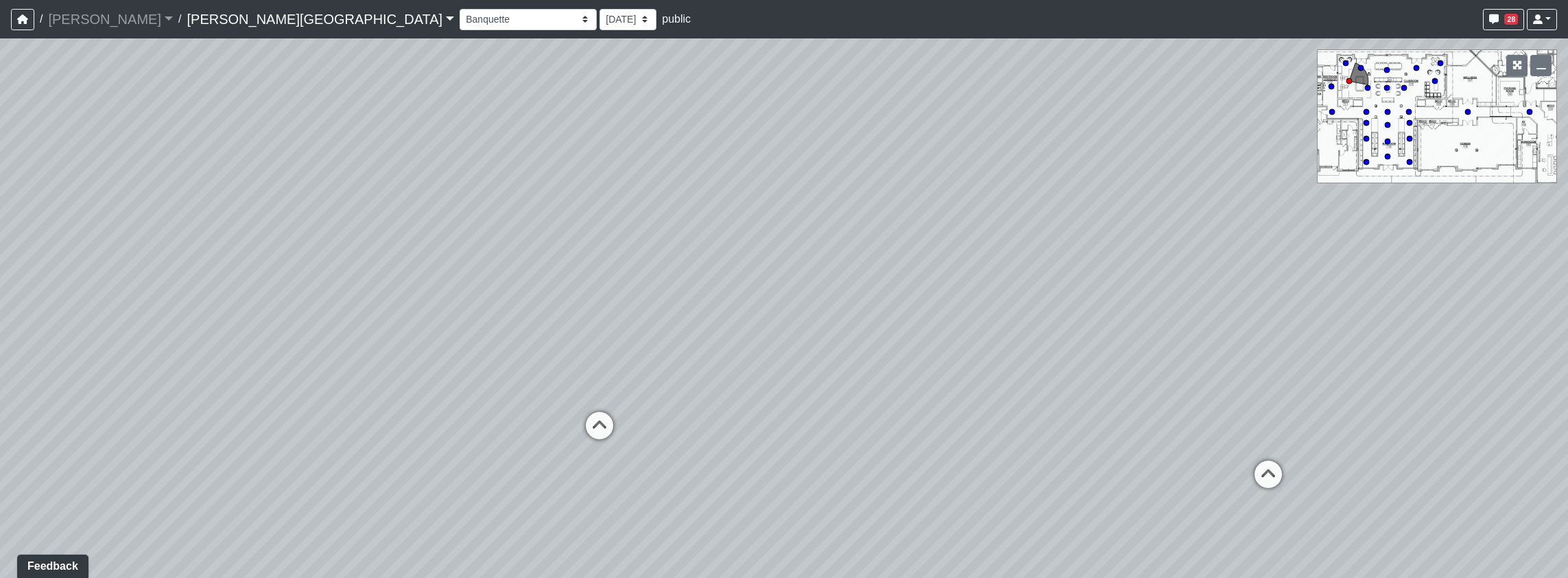
drag, startPoint x: 514, startPoint y: 327, endPoint x: 910, endPoint y: 289, distance: 397.8
click at [910, 289] on div "Loading... Pool Courtyard Entry 1 Loading... Window Seating 1 Loading... Foosba…" at bounding box center [784, 308] width 1568 height 540
click at [603, 423] on icon at bounding box center [598, 431] width 41 height 41
select select "a2AND4kJ5uYaRj57hDVyco"
drag, startPoint x: 1027, startPoint y: 370, endPoint x: 450, endPoint y: 380, distance: 577.1
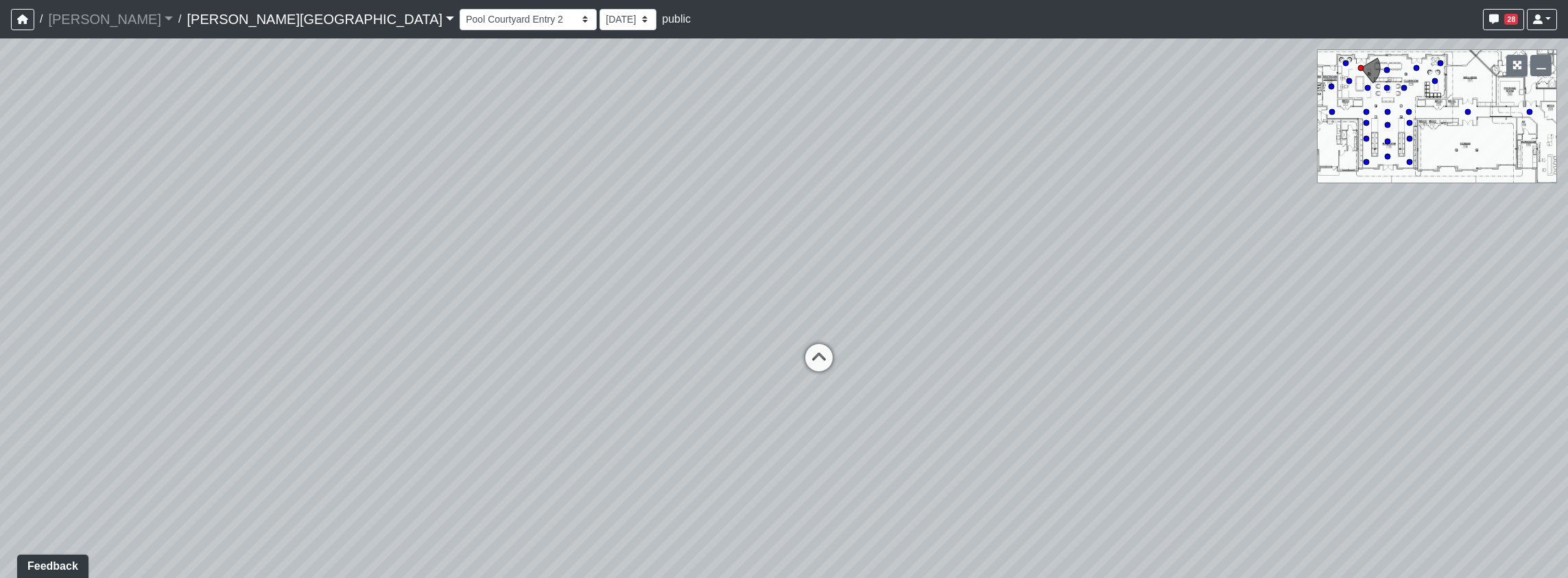
click at [450, 380] on div "Loading... Pool Courtyard Entry 1 Loading... Window Seating 1 Loading... Foosba…" at bounding box center [784, 308] width 1568 height 540
drag, startPoint x: 543, startPoint y: 276, endPoint x: 495, endPoint y: 289, distance: 49.7
click at [495, 289] on div "Loading... Pool Courtyard Entry 1 Loading... Window Seating 1 Loading... Foosba…" at bounding box center [784, 308] width 1568 height 540
drag, startPoint x: 485, startPoint y: 461, endPoint x: 497, endPoint y: 445, distance: 20.0
click at [497, 445] on div "Loading... Pool Courtyard Entry 1 Loading... Window Seating 1 Loading... Foosba…" at bounding box center [784, 308] width 1568 height 540
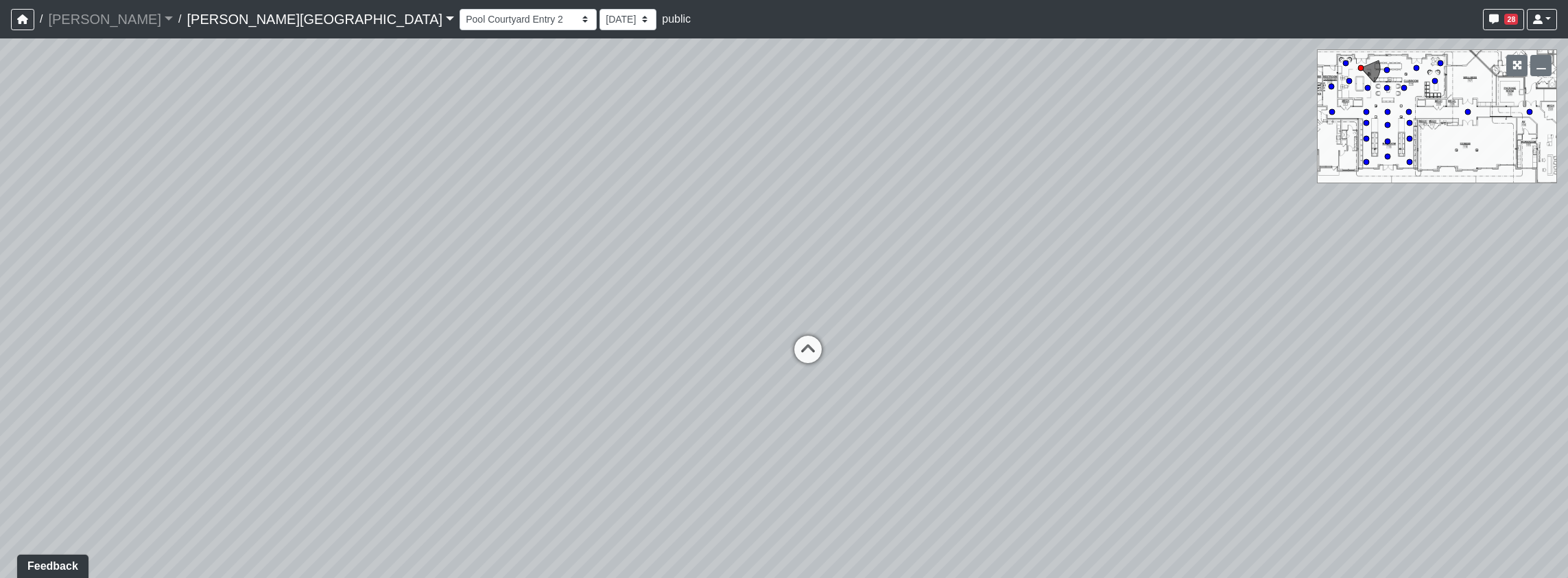
click at [908, 557] on div "Loading... Pool Courtyard Entry 1 Loading... Window Seating 1 Loading... Foosba…" at bounding box center [784, 308] width 1568 height 540
drag, startPoint x: 985, startPoint y: 349, endPoint x: 845, endPoint y: 402, distance: 149.7
click at [845, 402] on div "Loading... Pool Courtyard Entry 1 Loading... Window Seating 1 Loading... Foosba…" at bounding box center [784, 308] width 1568 height 540
click at [1140, 557] on div "Loading... Pool Courtyard Entry 1 Loading... Window Seating 1 Loading... Foosba…" at bounding box center [784, 308] width 1568 height 540
drag, startPoint x: 998, startPoint y: 328, endPoint x: 941, endPoint y: 335, distance: 57.4
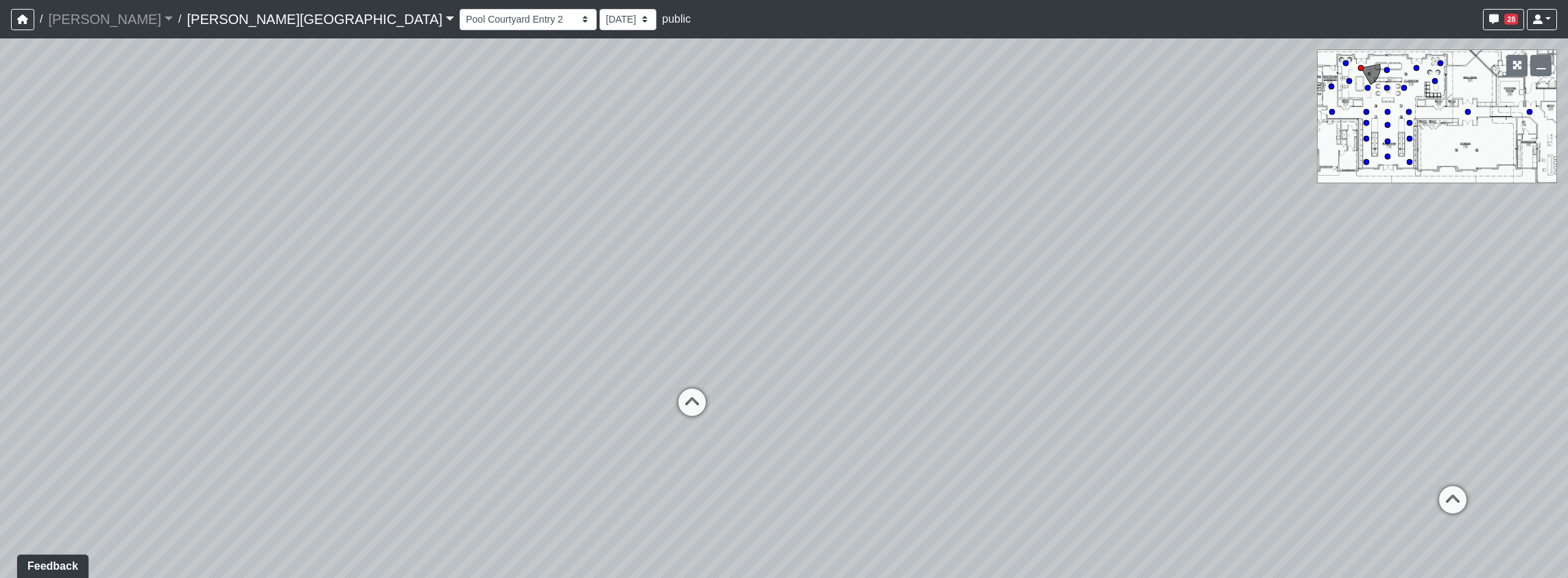
click at [941, 335] on div "Loading... Pool Courtyard Entry 1 Loading... Window Seating 1 Loading... Foosba…" at bounding box center [784, 308] width 1568 height 540
click at [186, 19] on link "[PERSON_NAME][GEOGRAPHIC_DATA]" at bounding box center [320, 19] width 267 height 27
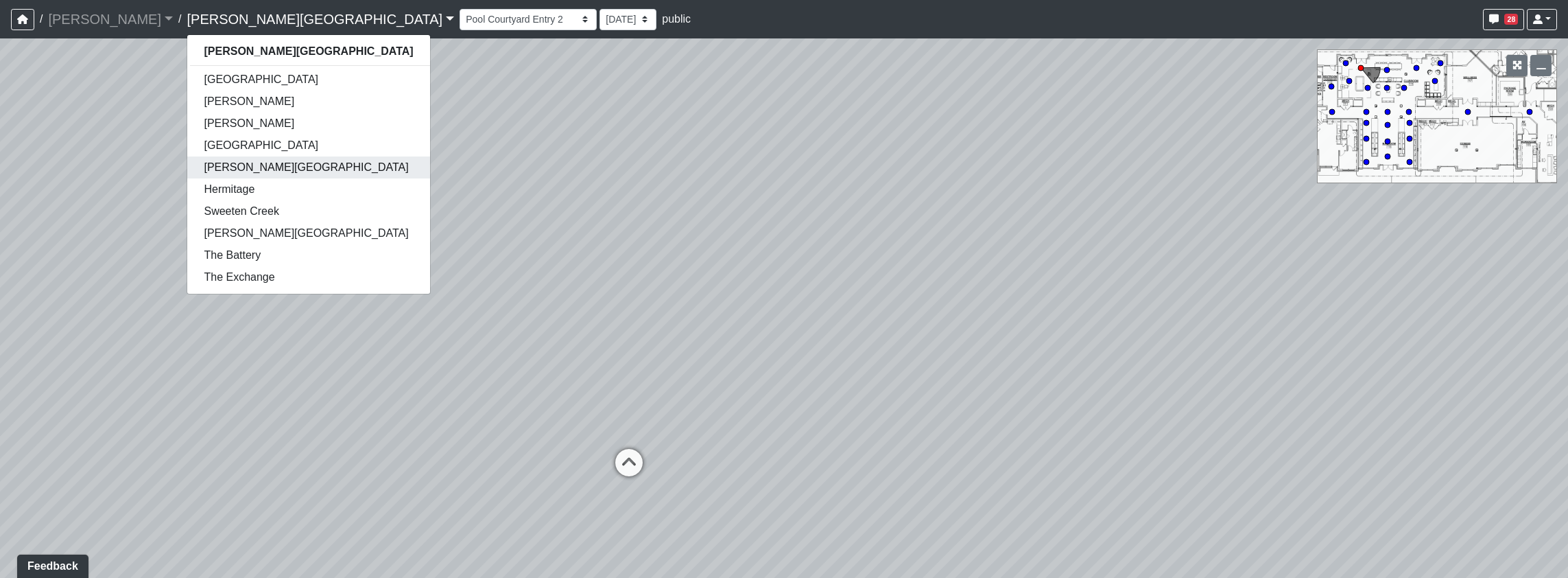
click at [214, 163] on link "Ellison Museum District" at bounding box center [308, 167] width 242 height 22
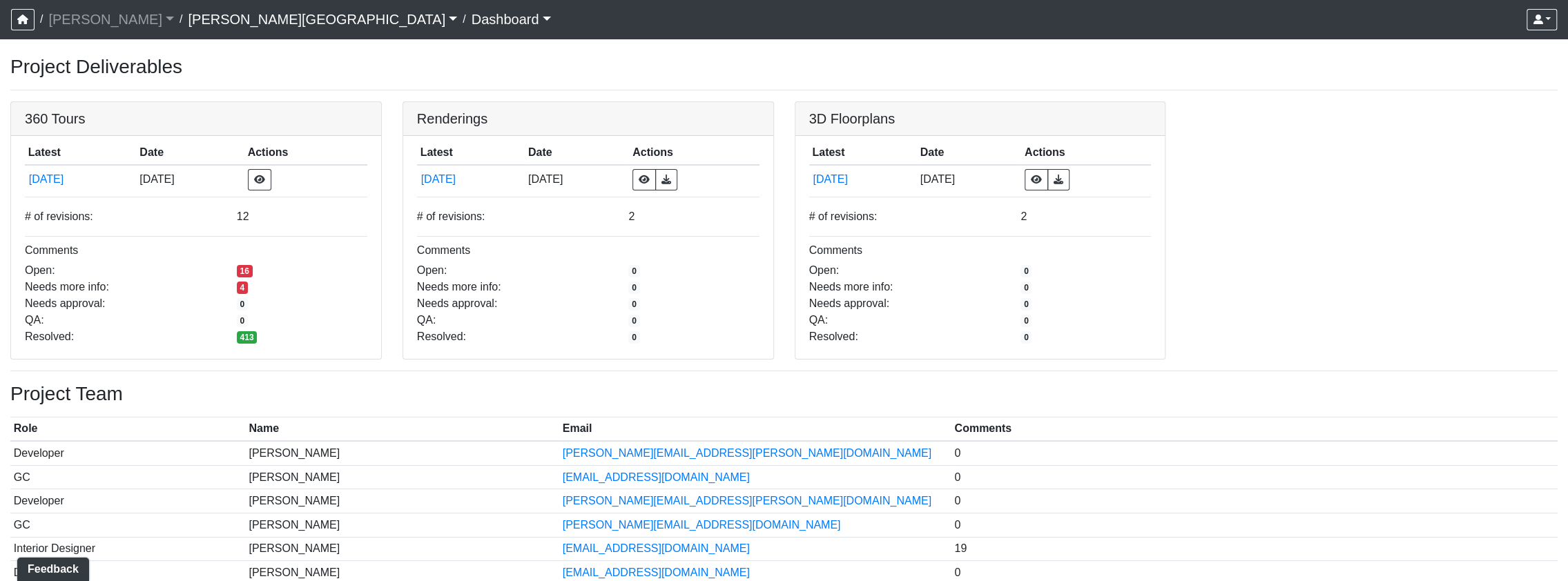
click at [242, 14] on link "[PERSON_NAME][GEOGRAPHIC_DATA]" at bounding box center [322, 19] width 269 height 27
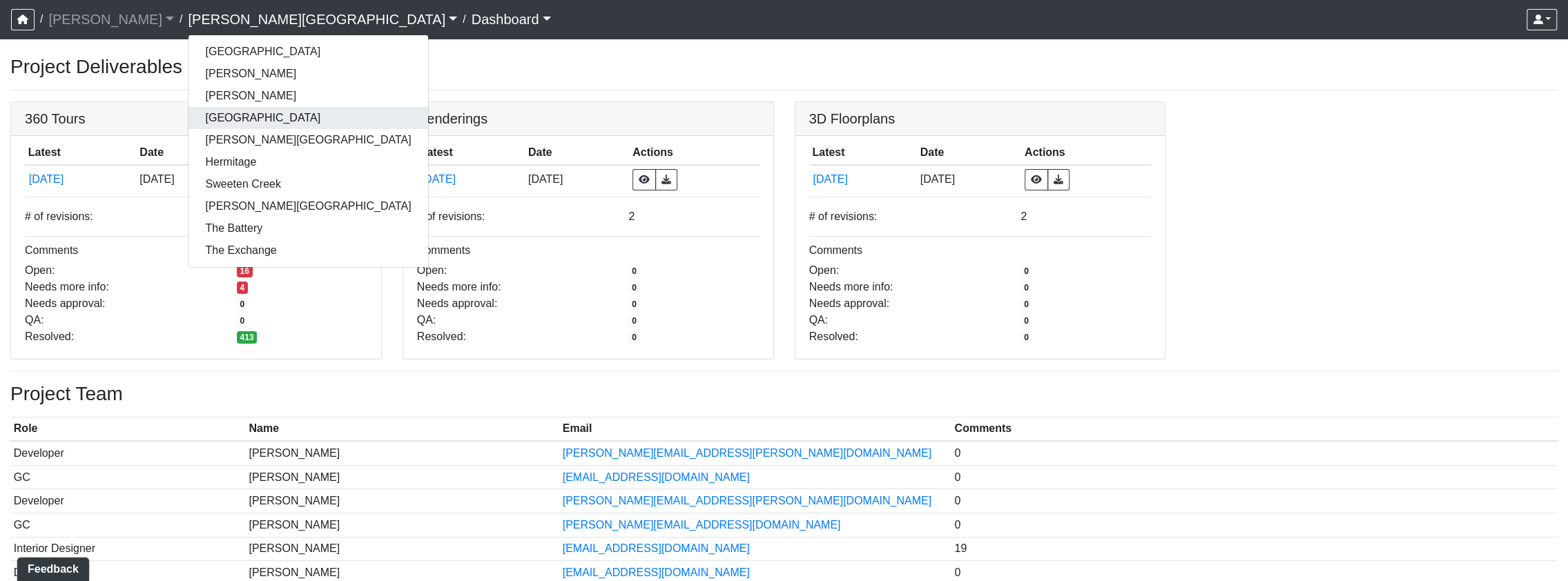
click at [208, 123] on link "[GEOGRAPHIC_DATA]" at bounding box center [308, 118] width 239 height 22
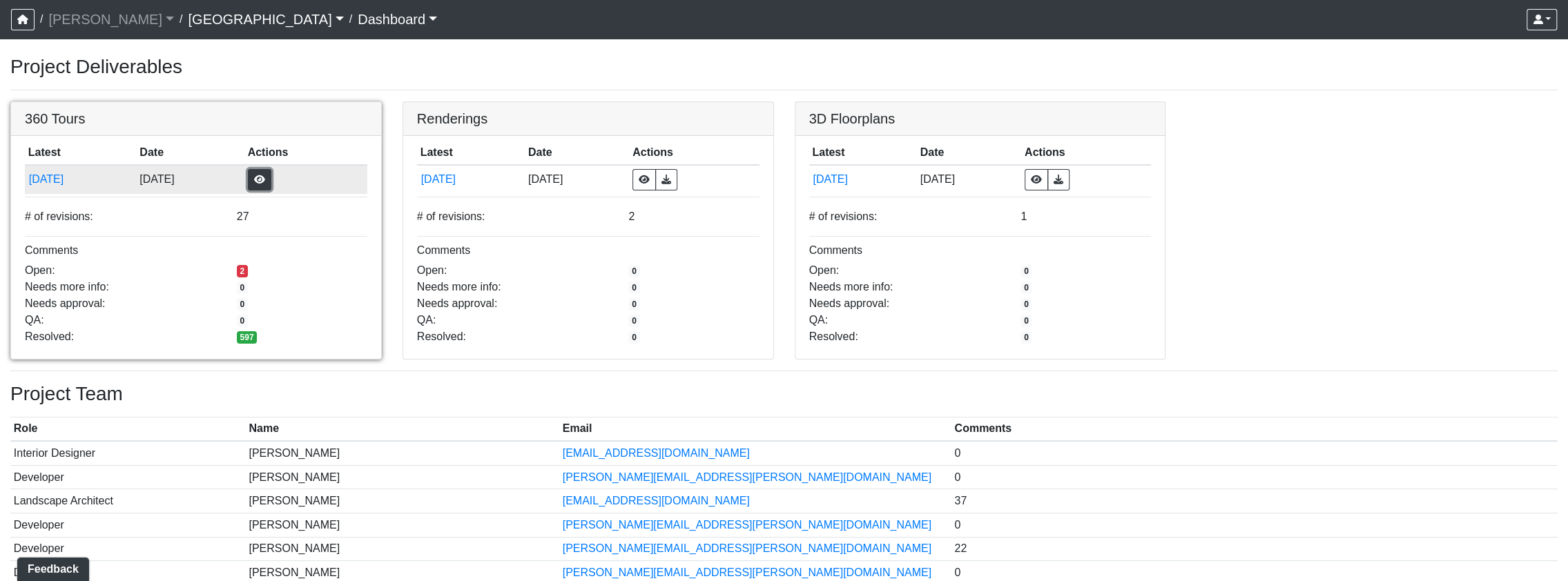
click at [271, 181] on button "button" at bounding box center [260, 179] width 24 height 21
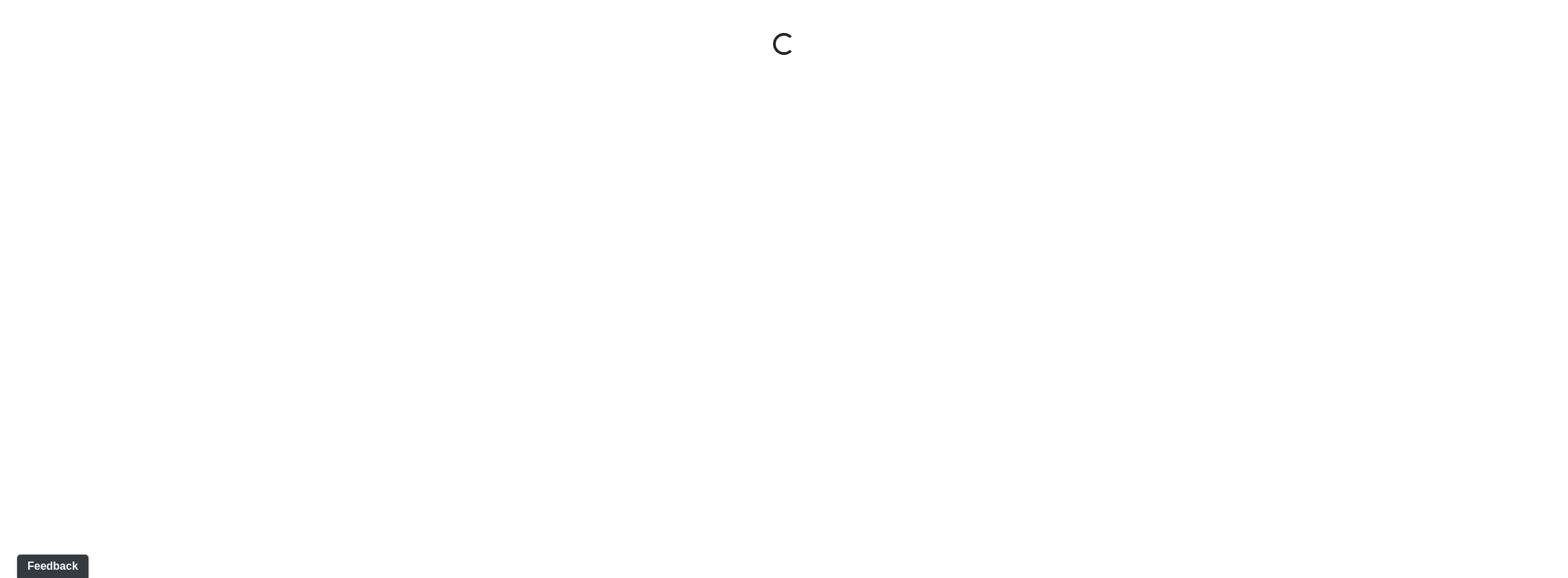
select select "gontoaMErPAtzSBVXh4ptW"
select select "h3ebyGk32eUmSzz99H473o"
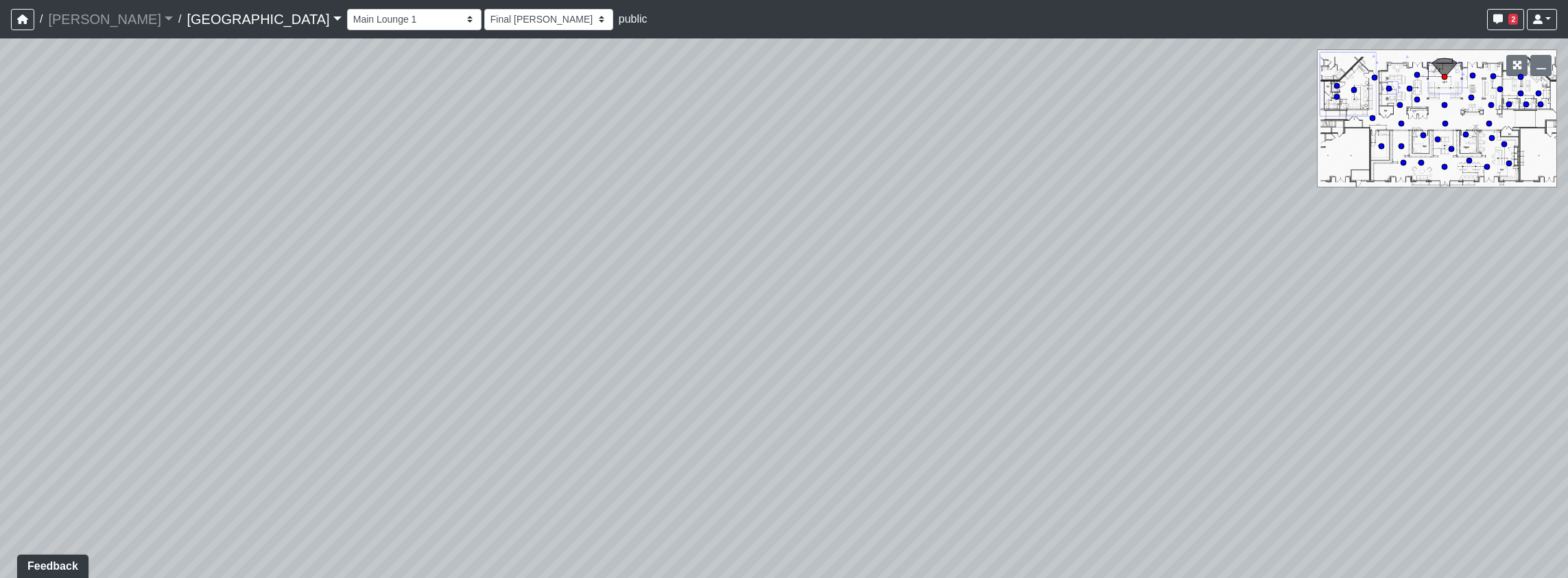
click at [1416, 96] on icon at bounding box center [1417, 100] width 7 height 7
select select "nvS5Qoo4jEJcuhprzpoMAu"
select select "h3ebyGk32eUmSzz99H473o"
drag, startPoint x: 677, startPoint y: 321, endPoint x: 1569, endPoint y: 383, distance: 894.2
click at [1567, 383] on html "/ [PERSON_NAME] Loading... / [GEOGRAPHIC_DATA] [GEOGRAPHIC_DATA] Loading... [GE…" at bounding box center [784, 289] width 1568 height 578
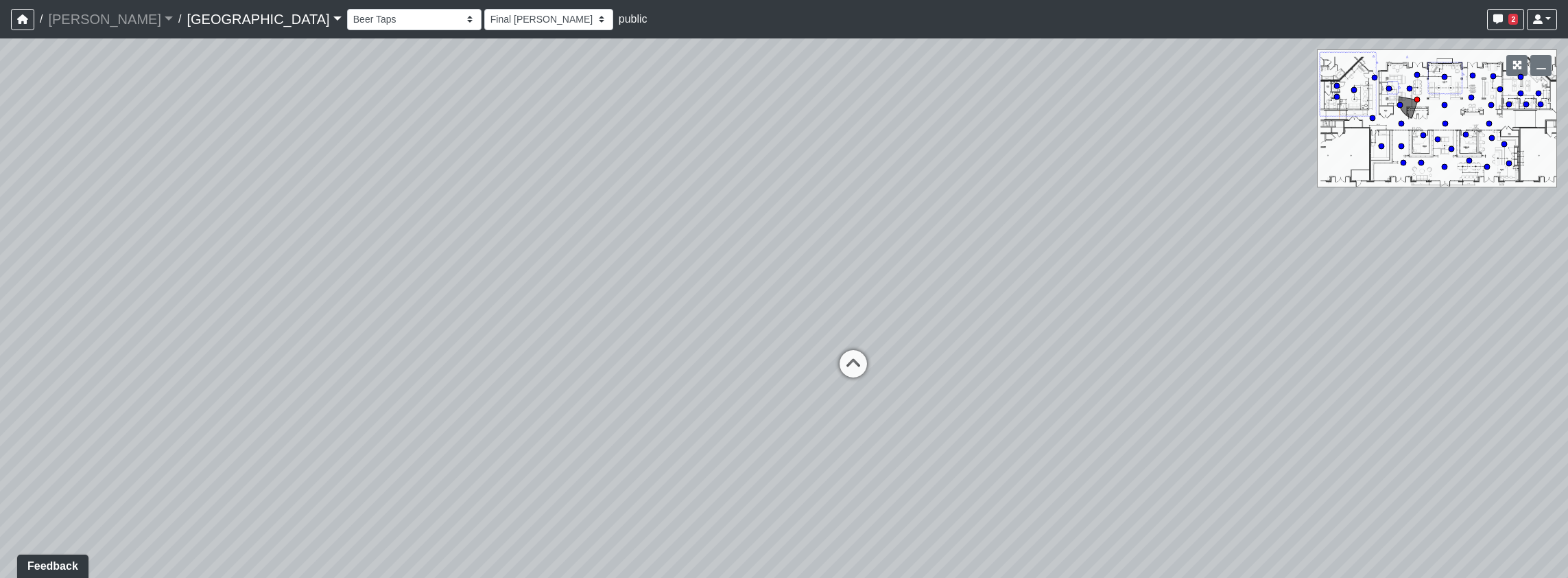
drag, startPoint x: 1226, startPoint y: 250, endPoint x: 1569, endPoint y: 172, distance: 351.8
click at [1567, 172] on html "/ [PERSON_NAME] Loading... / [GEOGRAPHIC_DATA] [GEOGRAPHIC_DATA] Loading... [GE…" at bounding box center [784, 289] width 1568 height 578
drag, startPoint x: 663, startPoint y: 253, endPoint x: 1354, endPoint y: 362, distance: 699.5
click at [1354, 362] on div "Loading... Pool Courtyard Entry 1 Loading... Main Lounge 2 Loading... Pool Cour…" at bounding box center [784, 308] width 1568 height 540
drag, startPoint x: 869, startPoint y: 380, endPoint x: 919, endPoint y: 367, distance: 51.7
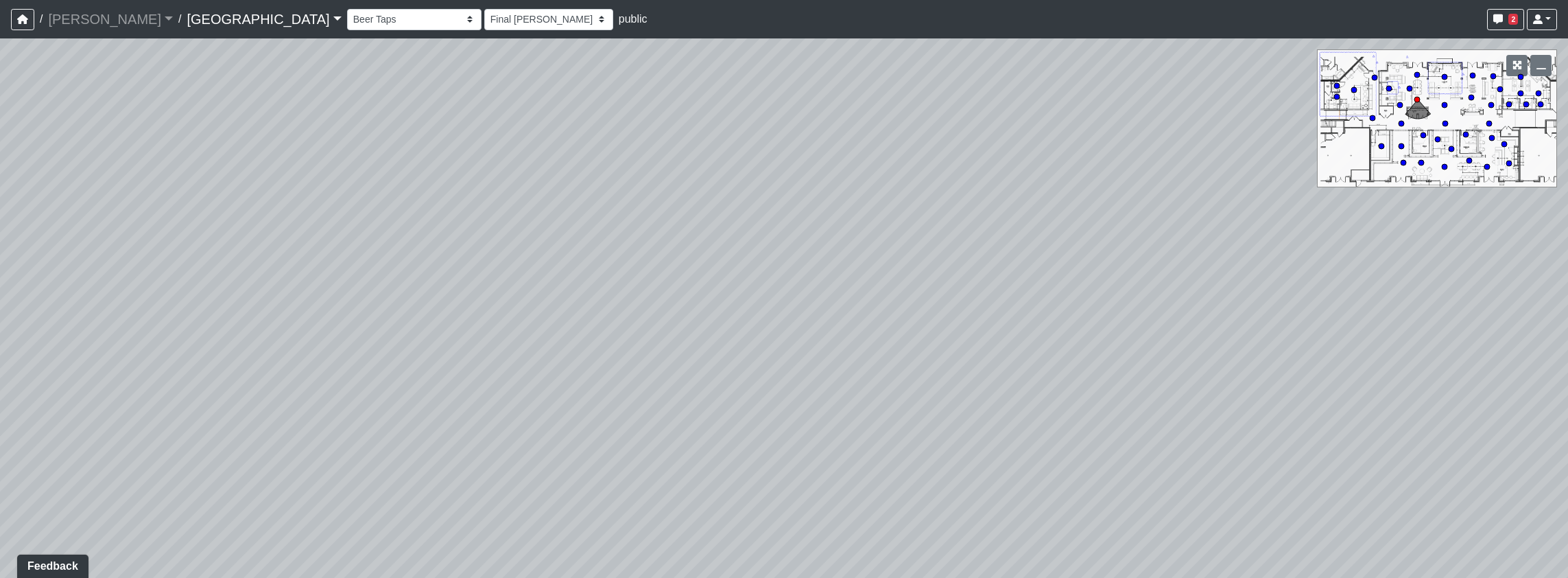
click at [919, 367] on div "Loading... Pool Courtyard Entry 1 Loading... Main Lounge 2 Loading... Pool Cour…" at bounding box center [784, 308] width 1568 height 540
click at [735, 417] on div "Loading... Pool Courtyard Entry 1 Loading... Main Lounge 2 Loading... Pool Cour…" at bounding box center [784, 308] width 1568 height 540
drag, startPoint x: 800, startPoint y: 496, endPoint x: 883, endPoint y: 529, distance: 89.3
click at [883, 529] on div "Loading... Pool Courtyard Entry 1 Loading... Main Lounge 2 Loading... Pool Cour…" at bounding box center [784, 308] width 1568 height 540
click at [207, 19] on link "[GEOGRAPHIC_DATA]" at bounding box center [264, 19] width 155 height 27
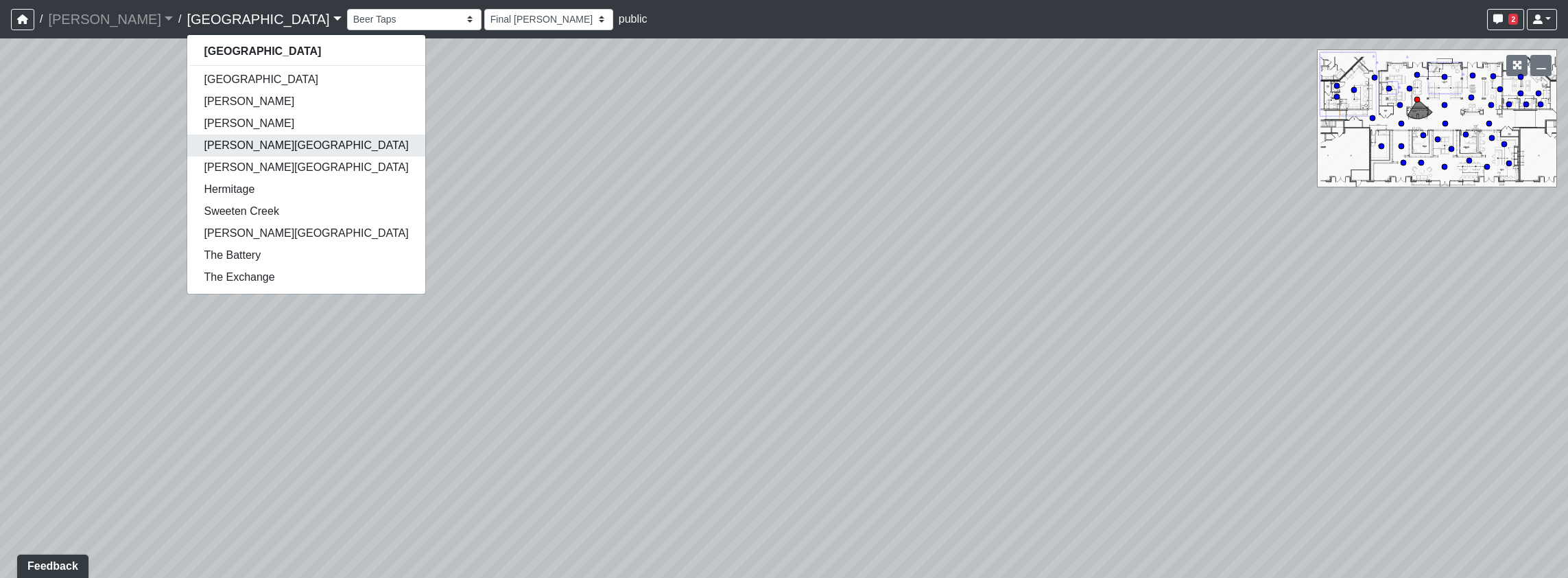
click at [187, 147] on link "Declan Villa Rica" at bounding box center [306, 146] width 237 height 22
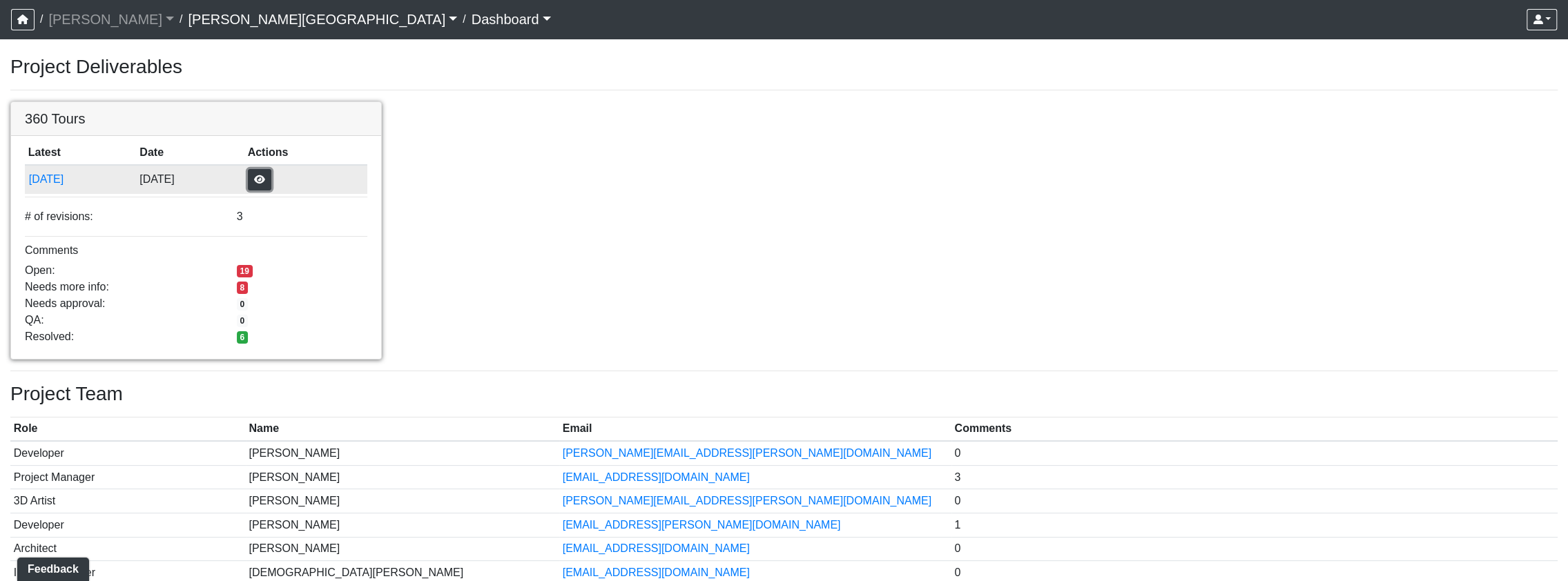
click at [271, 179] on button "button" at bounding box center [260, 179] width 24 height 21
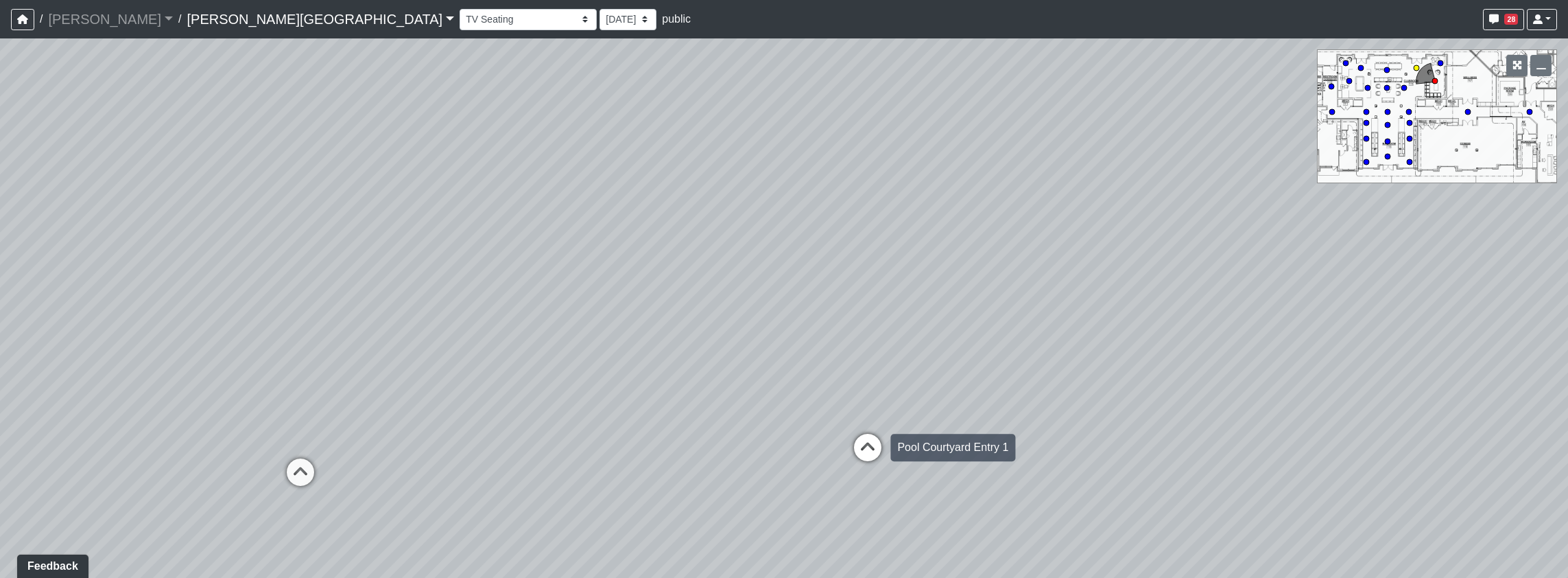
click at [863, 453] on icon at bounding box center [867, 454] width 41 height 41
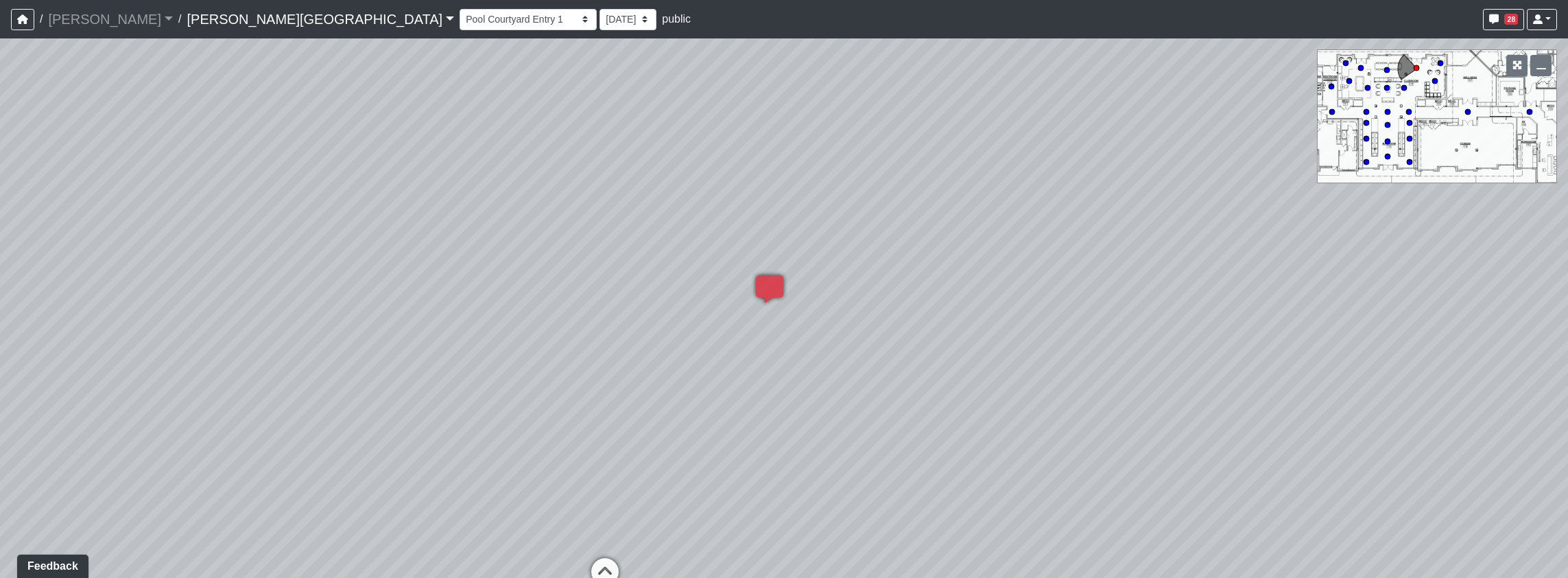
drag, startPoint x: 642, startPoint y: 302, endPoint x: 589, endPoint y: 473, distance: 179.0
click at [1064, 457] on div "Loading... Pool Courtyard Entry 1 Loading... Window Seating 1 Loading... Foosba…" at bounding box center [784, 308] width 1568 height 540
click at [621, 564] on icon at bounding box center [621, 580] width 41 height 41
drag, startPoint x: 704, startPoint y: 259, endPoint x: 1329, endPoint y: 166, distance: 631.9
click at [1329, 166] on div "Loading... Pool Courtyard Entry 1 Loading... Window Seating 1 Loading... Foosba…" at bounding box center [784, 308] width 1568 height 540
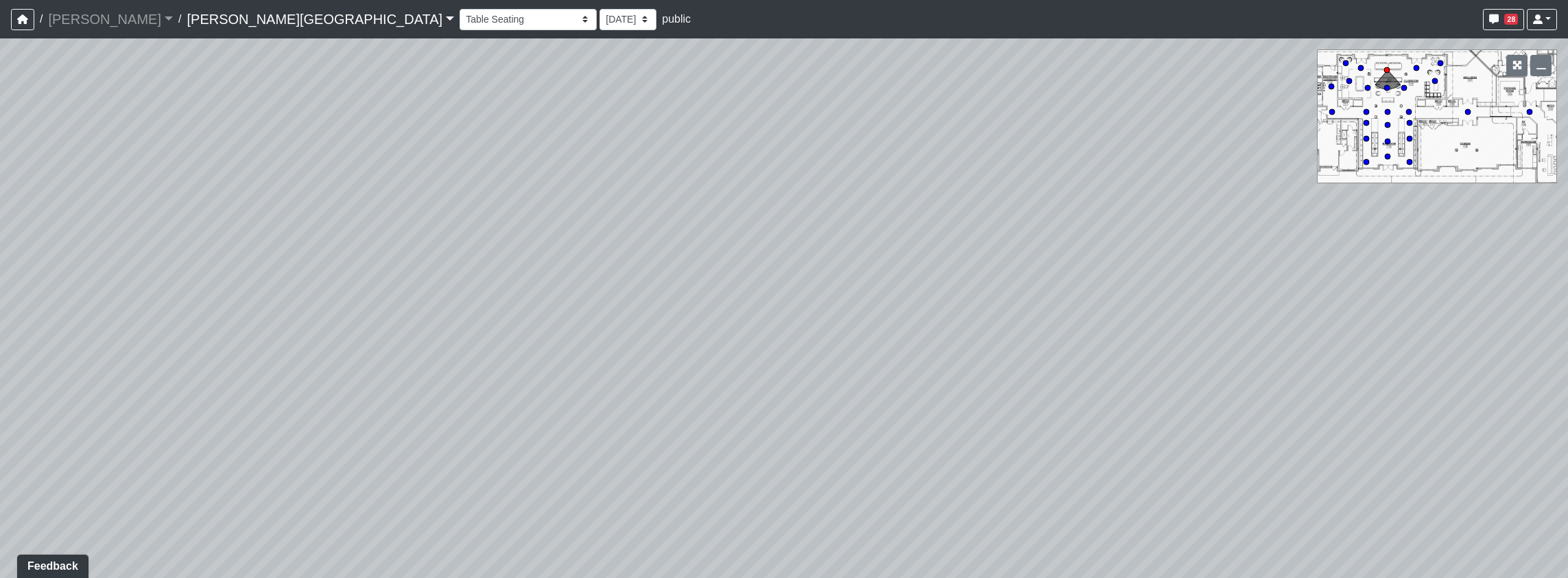
drag, startPoint x: 437, startPoint y: 416, endPoint x: 985, endPoint y: 246, distance: 573.8
click at [985, 246] on div "Loading... Pool Courtyard Entry 1 Loading... Window Seating 1 Loading... Foosba…" at bounding box center [784, 308] width 1568 height 540
click at [1021, 182] on div "Loading... Pool Courtyard Entry 1 Loading... Window Seating 1 Loading... Foosba…" at bounding box center [784, 308] width 1568 height 540
click at [1070, 280] on div "Loading... Pool Courtyard Entry 1 Loading... Window Seating 1 Loading... Foosba…" at bounding box center [779, 303] width 1560 height 530
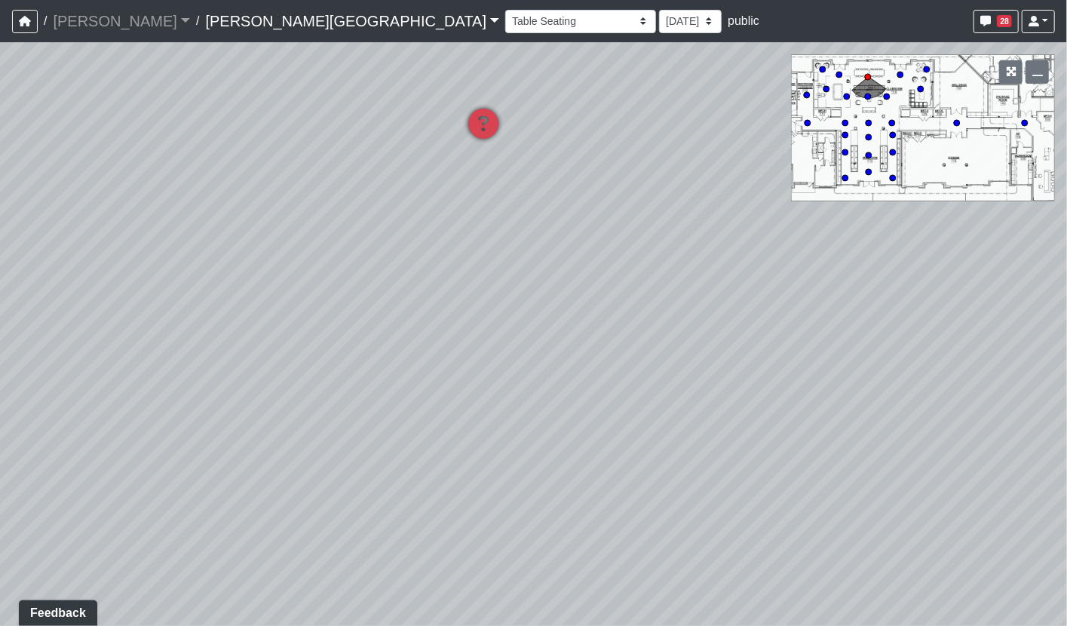
click at [591, 518] on div "Loading... Pool Courtyard Entry 1 Loading... Window Seating 1 Loading... Foosba…" at bounding box center [533, 334] width 1067 height 584
drag, startPoint x: 518, startPoint y: 527, endPoint x: 428, endPoint y: 500, distance: 93.8
click at [387, 601] on div "Loading... Pool Courtyard Entry 1 Loading... Window Seating 1 Loading... Foosba…" at bounding box center [533, 334] width 1067 height 584
drag, startPoint x: 492, startPoint y: 262, endPoint x: 538, endPoint y: 173, distance: 100.5
click at [538, 173] on div "Loading... Pool Courtyard Entry 1 Loading... Window Seating 1 Loading... Foosba…" at bounding box center [533, 334] width 1067 height 584
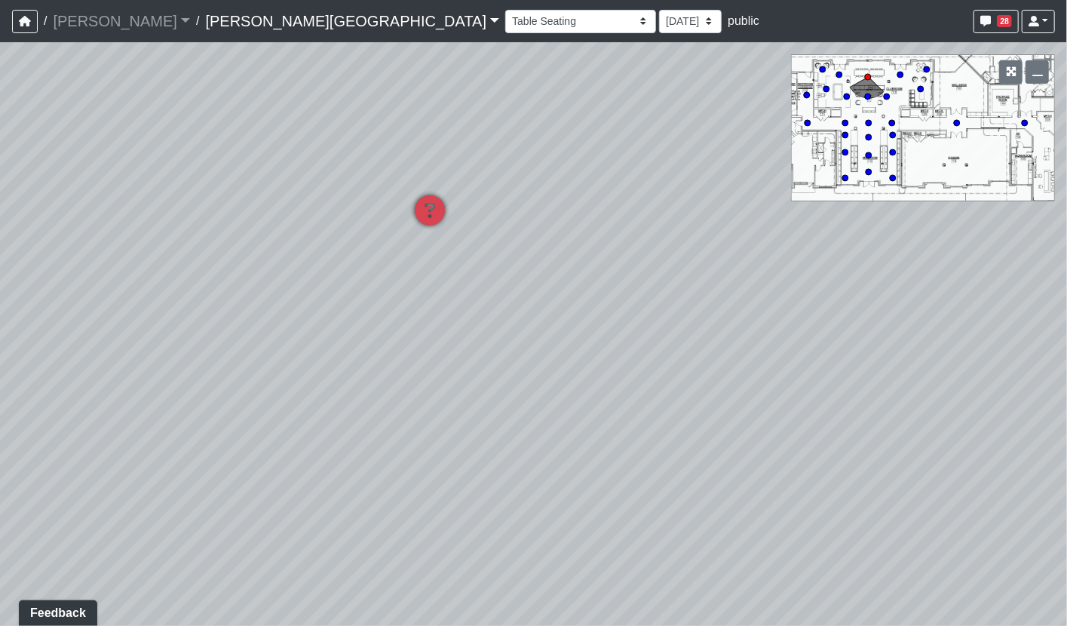
drag, startPoint x: 508, startPoint y: 367, endPoint x: 513, endPoint y: 251, distance: 115.5
click at [513, 251] on div "Loading... Pool Courtyard Entry 1 Loading... Window Seating 1 Loading... Foosba…" at bounding box center [533, 334] width 1067 height 584
drag, startPoint x: 899, startPoint y: 305, endPoint x: 943, endPoint y: 314, distance: 44.8
click at [943, 314] on div "Loading... Pool Courtyard Entry 1 Loading... Window Seating 1 Loading... Foosba…" at bounding box center [533, 334] width 1067 height 584
drag, startPoint x: 874, startPoint y: 293, endPoint x: 678, endPoint y: 271, distance: 197.3
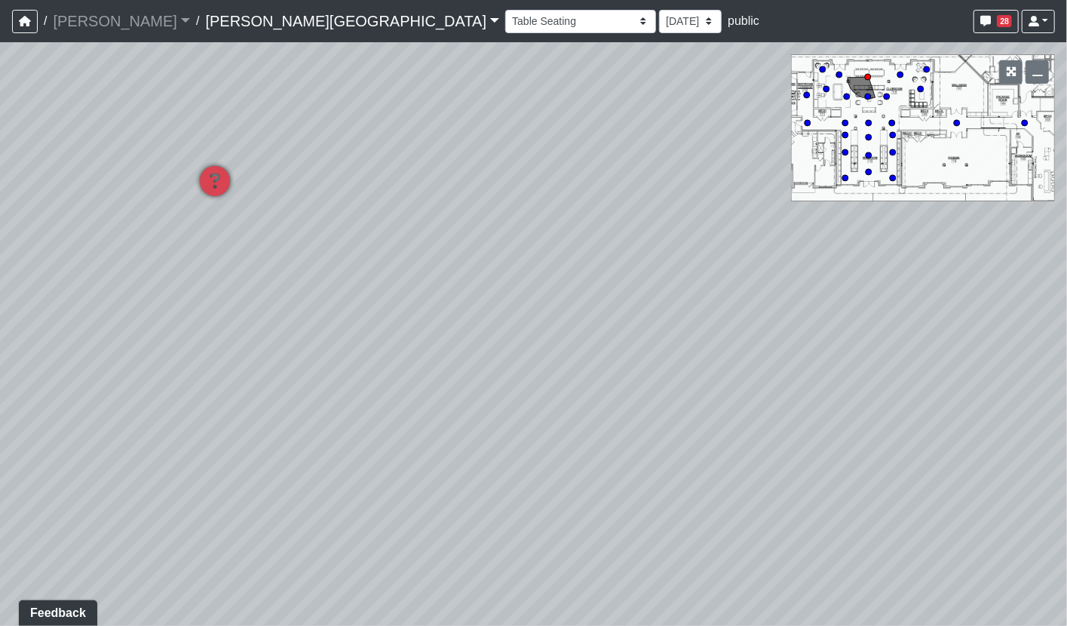
click at [678, 271] on div "Loading... Pool Courtyard Entry 1 Loading... Window Seating 1 Loading... Foosba…" at bounding box center [533, 334] width 1067 height 584
drag, startPoint x: 671, startPoint y: 286, endPoint x: 922, endPoint y: 296, distance: 250.6
click at [922, 296] on div "Loading... Pool Courtyard Entry 1 Loading... Window Seating 1 Loading... Foosba…" at bounding box center [533, 334] width 1067 height 584
drag, startPoint x: 901, startPoint y: 308, endPoint x: 992, endPoint y: 284, distance: 94.4
click at [992, 284] on div "Loading... Pool Courtyard Entry 1 Loading... Window Seating 1 Loading... Foosba…" at bounding box center [533, 334] width 1067 height 584
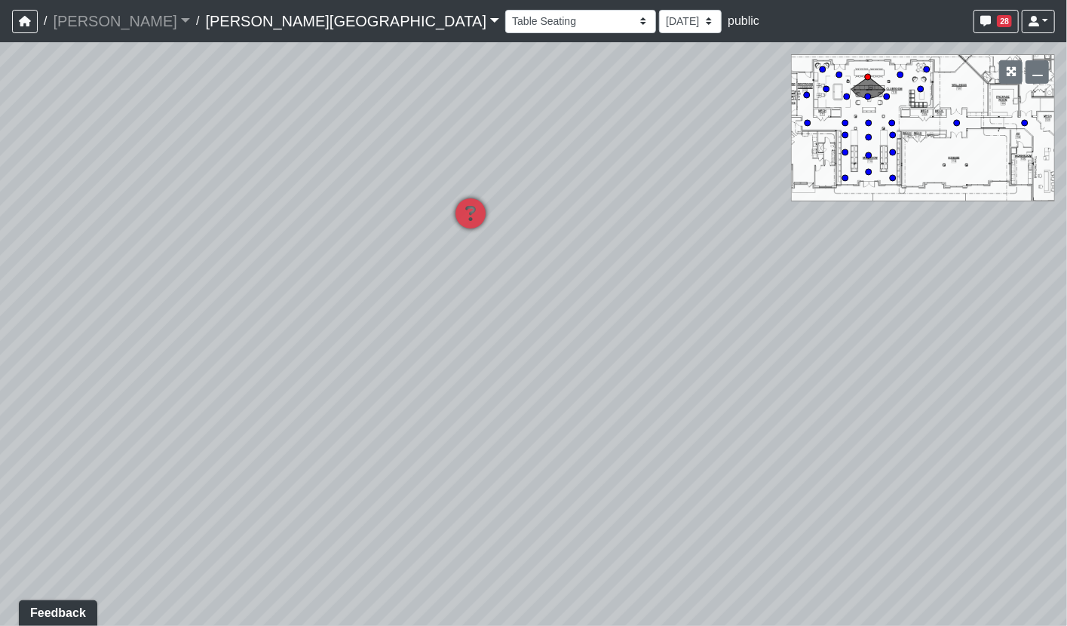
drag, startPoint x: 686, startPoint y: 435, endPoint x: 656, endPoint y: 450, distance: 33.7
click at [656, 450] on div "Loading... Pool Courtyard Entry 1 Loading... Window Seating 1 Loading... Foosba…" at bounding box center [533, 334] width 1067 height 584
drag, startPoint x: 949, startPoint y: 290, endPoint x: 820, endPoint y: 345, distance: 139.5
click at [820, 345] on div "Loading... Pool Courtyard Entry 1 Loading... Window Seating 1 Loading... Foosba…" at bounding box center [533, 334] width 1067 height 584
drag, startPoint x: 830, startPoint y: 403, endPoint x: 848, endPoint y: 346, distance: 60.1
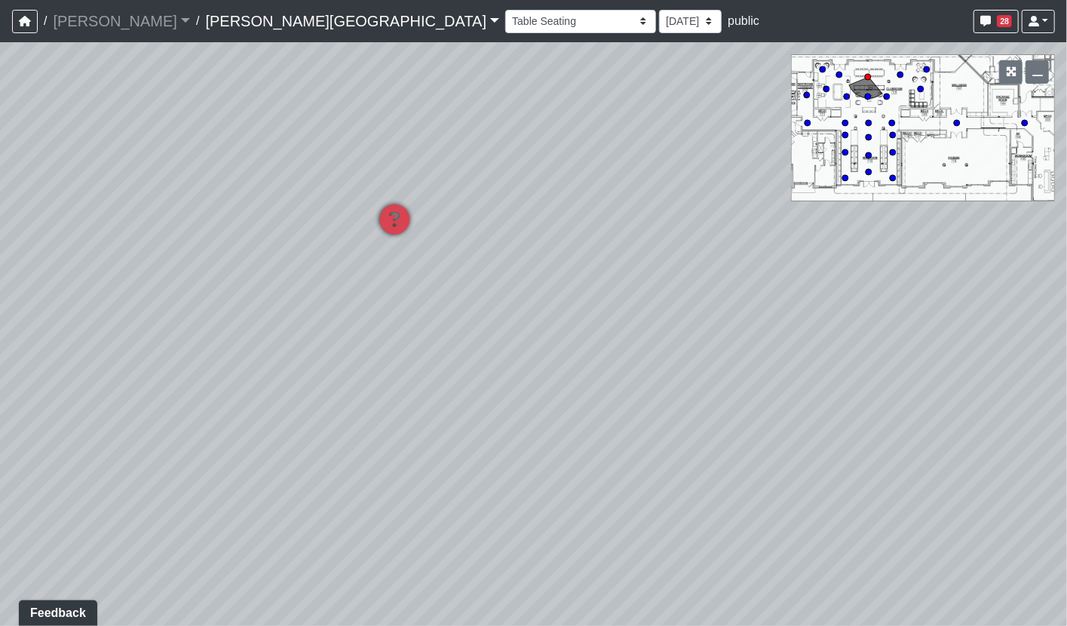
click at [848, 346] on div "Loading... Pool Courtyard Entry 1 Loading... Window Seating 1 Loading... Foosba…" at bounding box center [533, 334] width 1067 height 584
drag, startPoint x: 865, startPoint y: 327, endPoint x: 950, endPoint y: 235, distance: 125.4
click at [953, 229] on div "Loading... Pool Courtyard Entry 1 Loading... Window Seating 1 Loading... Foosba…" at bounding box center [533, 334] width 1067 height 584
drag, startPoint x: 581, startPoint y: 446, endPoint x: 581, endPoint y: 377, distance: 68.6
click at [581, 377] on div "Loading... Pool Courtyard Entry 1 Loading... Window Seating 1 Loading... Foosba…" at bounding box center [533, 334] width 1067 height 584
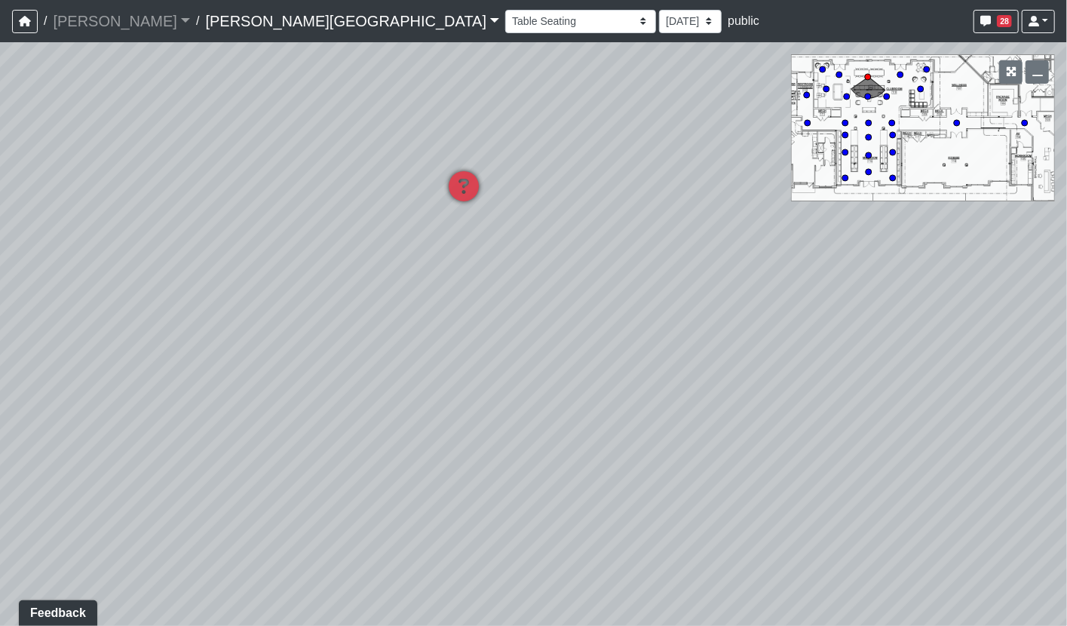
drag, startPoint x: 906, startPoint y: 201, endPoint x: 933, endPoint y: 332, distance: 133.3
click at [933, 332] on div "Loading... Pool Courtyard Entry 1 Loading... Window Seating 1 Loading... Foosba…" at bounding box center [533, 334] width 1067 height 584
drag, startPoint x: 680, startPoint y: 350, endPoint x: 732, endPoint y: 317, distance: 60.7
click at [732, 317] on div "Loading... Pool Courtyard Entry 1 Loading... Window Seating 1 Loading... Foosba…" at bounding box center [533, 334] width 1067 height 584
click at [944, 103] on div "Loading... Pool Courtyard Entry 1 Loading... Window Seating 1 Loading... Foosba…" at bounding box center [533, 334] width 1067 height 584
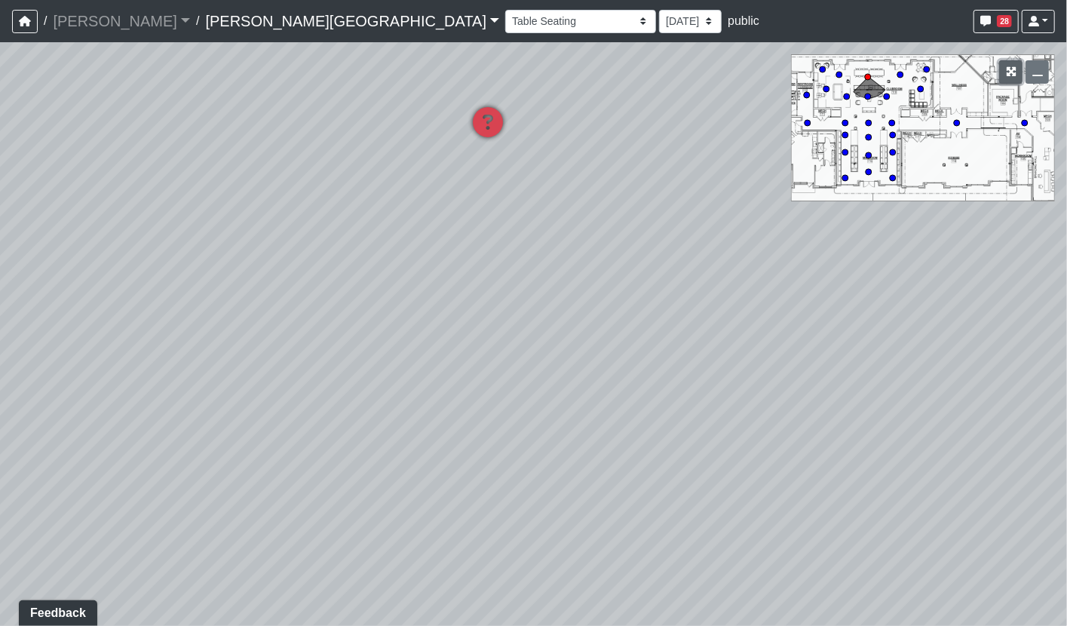
click at [1010, 72] on icon "button" at bounding box center [1011, 71] width 11 height 11
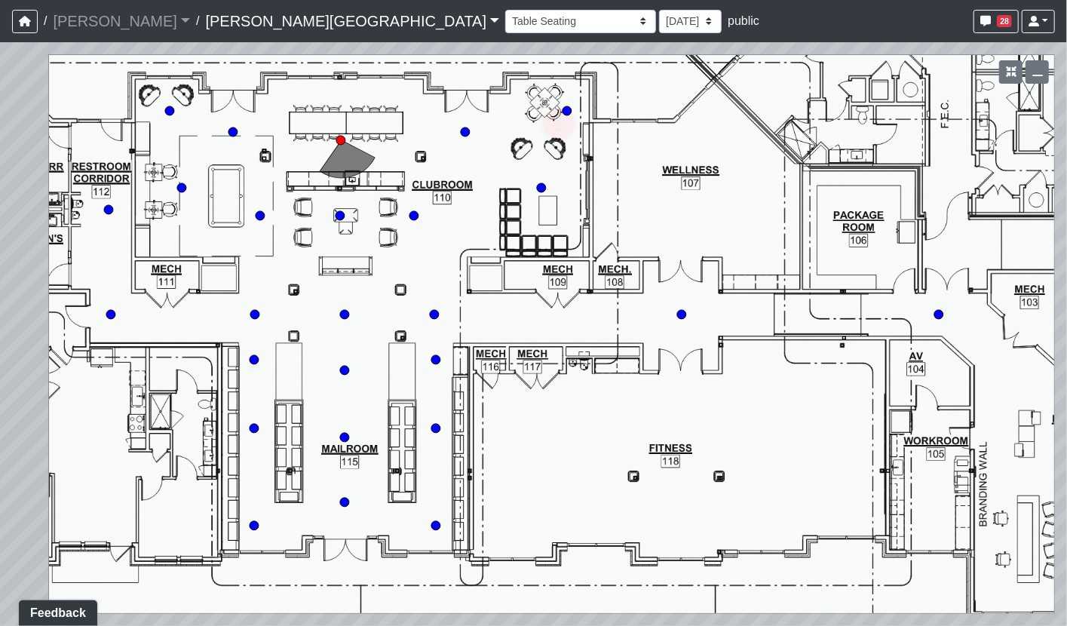
drag, startPoint x: 125, startPoint y: 316, endPoint x: 181, endPoint y: 319, distance: 55.9
click at [183, 319] on div "Loading... Pool Courtyard Entry 1 Loading... Window Seating 1 Loading... Foosba…" at bounding box center [533, 334] width 1067 height 584
click at [1038, 69] on icon "button" at bounding box center [1037, 71] width 11 height 11
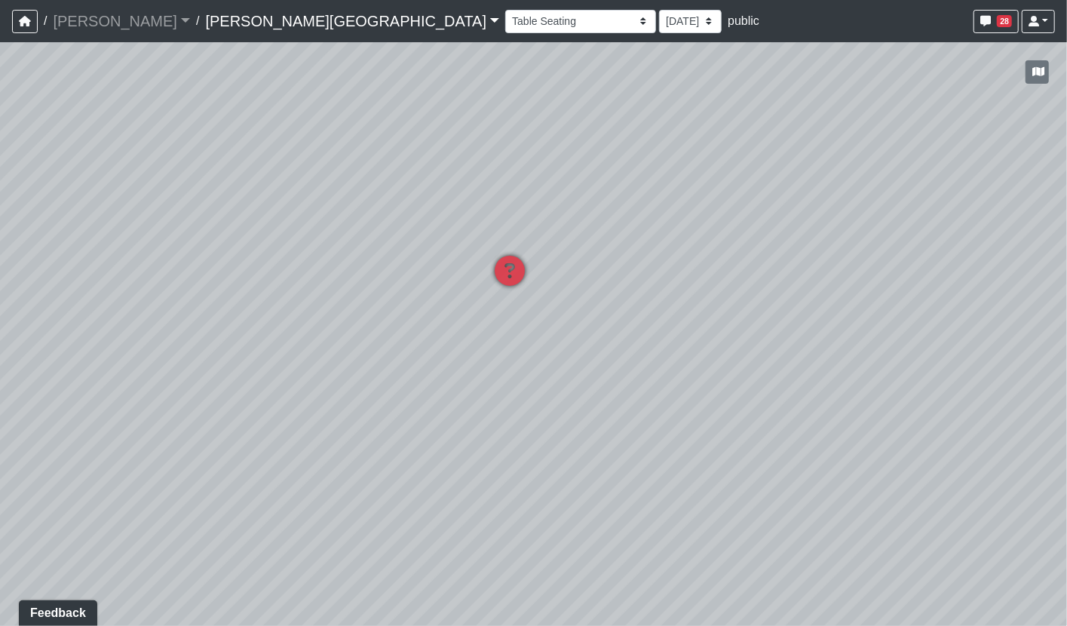
drag, startPoint x: 606, startPoint y: 286, endPoint x: 569, endPoint y: 440, distance: 158.2
click at [569, 440] on div "Loading... Pool Courtyard Entry 1 Loading... Window Seating 1 Loading... Foosba…" at bounding box center [533, 334] width 1067 height 584
drag, startPoint x: 501, startPoint y: 419, endPoint x: 441, endPoint y: 414, distance: 59.8
click at [441, 414] on div "Loading... Pool Courtyard Entry 1 Loading... Window Seating 1 Loading... Foosba…" at bounding box center [533, 334] width 1067 height 584
drag, startPoint x: 557, startPoint y: 292, endPoint x: 606, endPoint y: 321, distance: 56.1
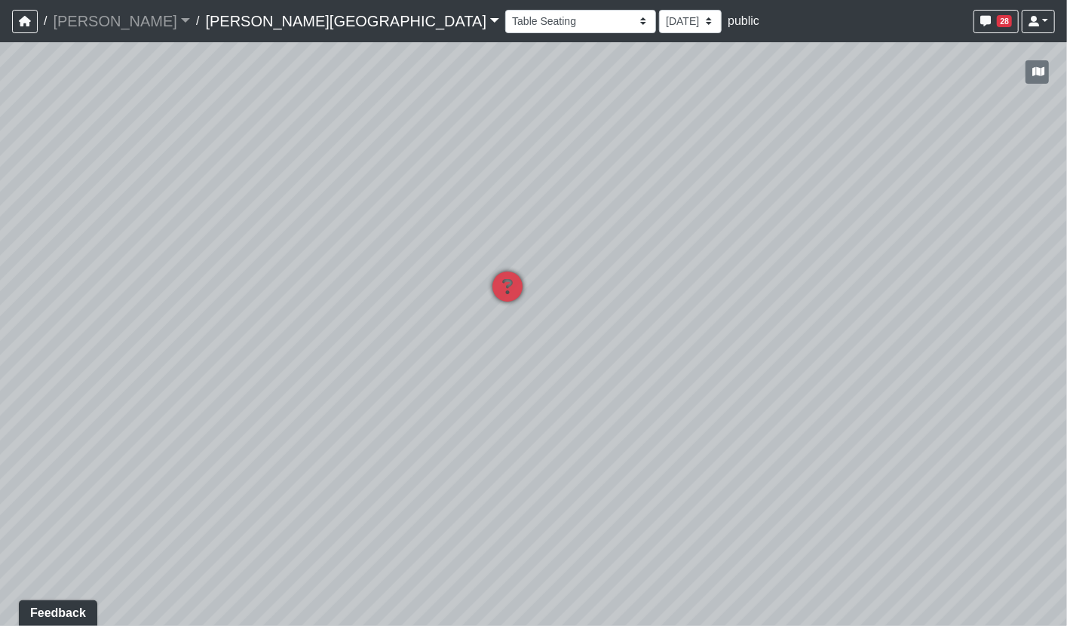
click at [606, 321] on div "Loading... Pool Courtyard Entry 1 Loading... Window Seating 1 Loading... Foosba…" at bounding box center [533, 334] width 1067 height 584
drag, startPoint x: 770, startPoint y: 570, endPoint x: 443, endPoint y: 381, distance: 377.4
click at [359, 440] on div "Loading... Pool Courtyard Entry 1 Loading... Window Seating 1 Loading... Foosba…" at bounding box center [533, 334] width 1067 height 584
drag, startPoint x: 820, startPoint y: 370, endPoint x: 1124, endPoint y: 370, distance: 303.9
click at [1067, 370] on html "/ Flournoy Flournoy Loading... / Declan Villa Rica Declan Villa Rica Loading...…" at bounding box center [533, 313] width 1067 height 626
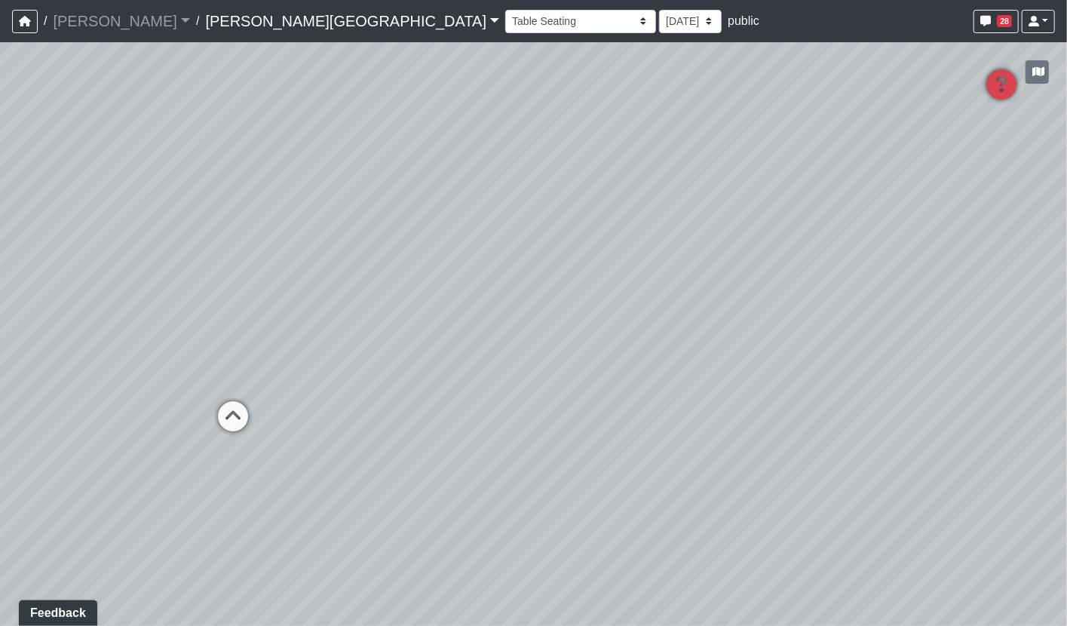
drag, startPoint x: 192, startPoint y: 384, endPoint x: 635, endPoint y: 381, distance: 443.4
click at [635, 381] on div "Loading... Pool Courtyard Entry 1 Loading... Window Seating 1 Loading... Foosba…" at bounding box center [533, 334] width 1067 height 584
click at [244, 417] on icon at bounding box center [244, 422] width 45 height 45
drag, startPoint x: 488, startPoint y: 362, endPoint x: 90, endPoint y: 340, distance: 398.8
click at [90, 340] on div "Loading... Pool Courtyard Entry 1 Loading... Window Seating 1 Loading... Foosba…" at bounding box center [533, 334] width 1067 height 584
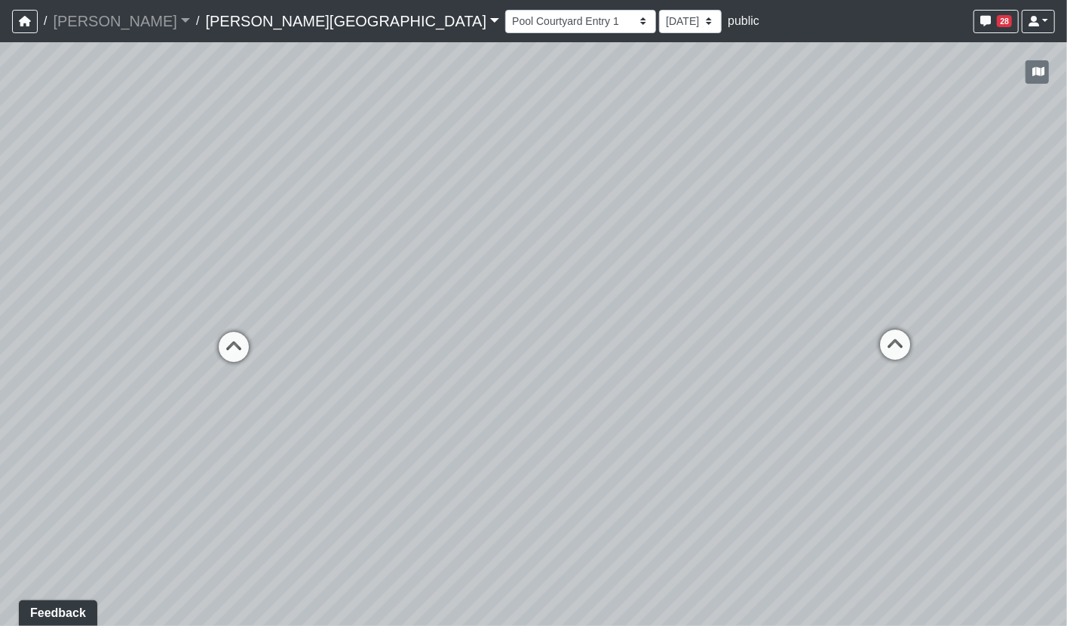
drag, startPoint x: 744, startPoint y: 374, endPoint x: -5, endPoint y: 267, distance: 755.7
click at [0, 267] on html "/ Flournoy Flournoy Loading... / Declan Villa Rica Declan Villa Rica Loading...…" at bounding box center [533, 313] width 1067 height 626
click at [710, 317] on icon at bounding box center [714, 327] width 45 height 45
drag, startPoint x: 796, startPoint y: 370, endPoint x: 167, endPoint y: 299, distance: 632.9
click at [173, 299] on div "Loading... Pool Courtyard Entry 1 Loading... Window Seating 1 Loading... Foosba…" at bounding box center [533, 334] width 1067 height 584
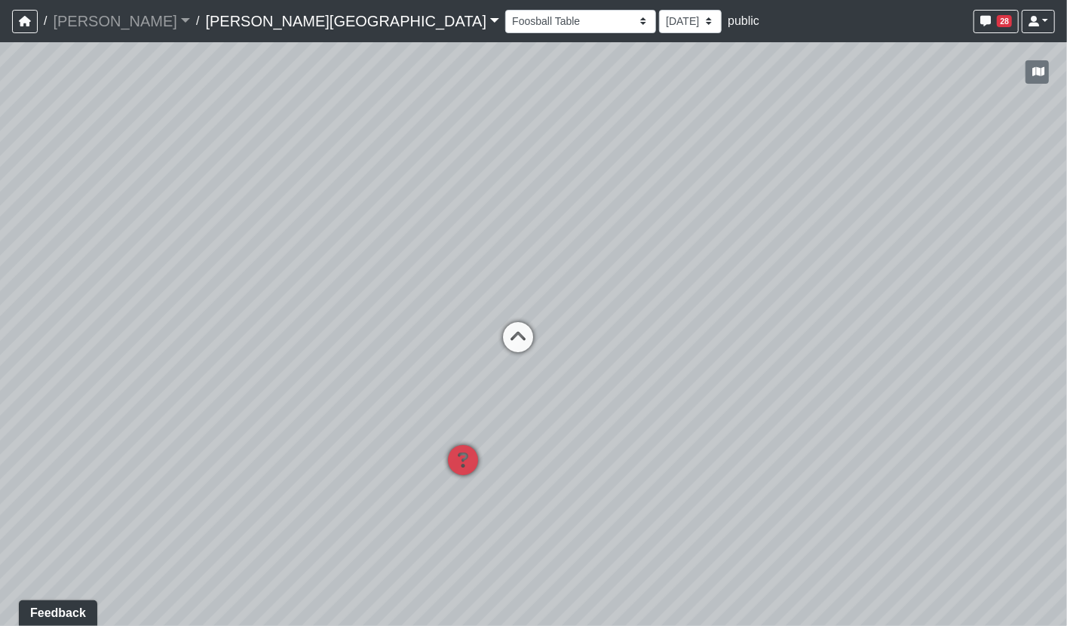
drag, startPoint x: 679, startPoint y: 301, endPoint x: 58, endPoint y: 320, distance: 620.9
click at [58, 320] on div "Loading... Pool Courtyard Entry 1 Loading... Window Seating 1 Loading... Foosba…" at bounding box center [533, 334] width 1067 height 584
drag, startPoint x: 784, startPoint y: 262, endPoint x: 451, endPoint y: 330, distance: 340.2
click at [451, 330] on div "Loading... Pool Courtyard Entry 1 Loading... Window Seating 1 Loading... Foosba…" at bounding box center [533, 334] width 1067 height 584
drag, startPoint x: 621, startPoint y: 429, endPoint x: 428, endPoint y: 386, distance: 198.5
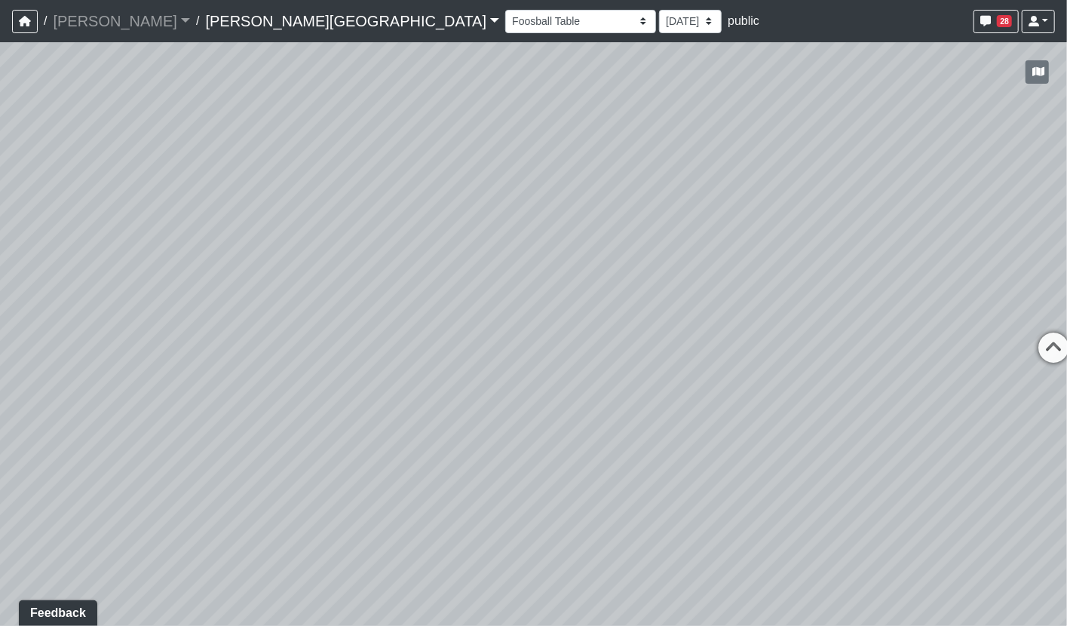
click at [428, 386] on div "Loading... Pool Courtyard Entry 1 Loading... Window Seating 1 Loading... Foosba…" at bounding box center [533, 334] width 1067 height 584
drag, startPoint x: 12, startPoint y: 341, endPoint x: 590, endPoint y: 363, distance: 578.9
click at [590, 363] on div "Loading... Pool Courtyard Entry 1 Loading... Window Seating 1 Loading... Foosba…" at bounding box center [533, 334] width 1067 height 584
click at [409, 381] on icon at bounding box center [407, 392] width 45 height 45
click at [397, 369] on icon at bounding box center [405, 376] width 45 height 45
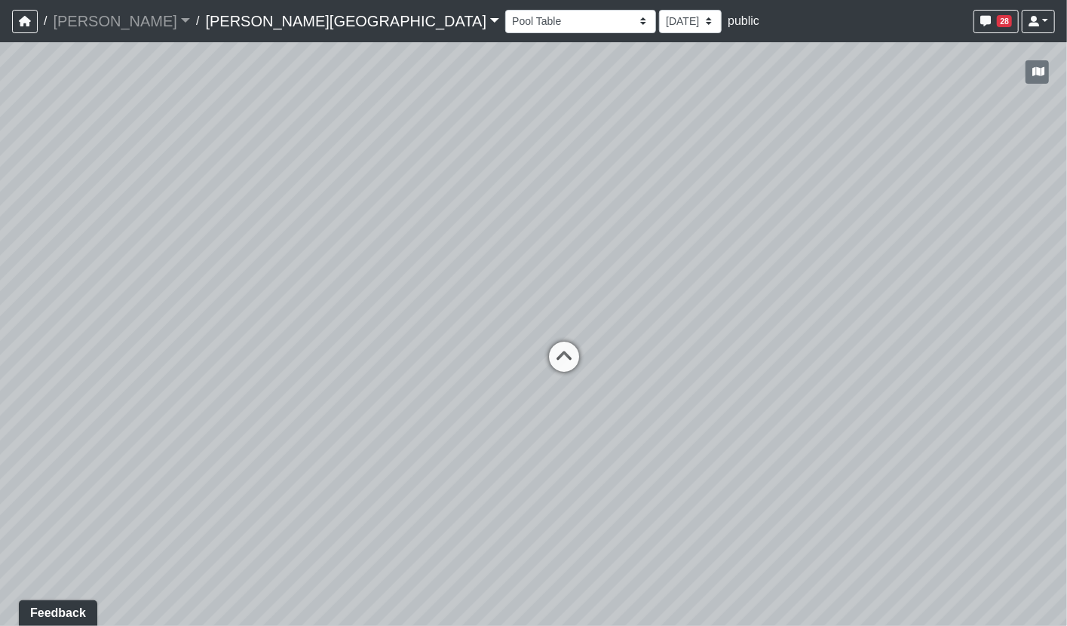
drag, startPoint x: 796, startPoint y: 479, endPoint x: 3, endPoint y: 347, distance: 804.3
click at [2, 347] on div "Loading... Pool Courtyard Entry 1 Loading... Window Seating 1 Loading... Foosba…" at bounding box center [533, 334] width 1067 height 584
drag, startPoint x: 66, startPoint y: 396, endPoint x: 0, endPoint y: 322, distance: 98.8
click at [0, 312] on html "/ Flournoy Flournoy Loading... / Declan Villa Rica Declan Villa Rica Loading...…" at bounding box center [533, 313] width 1067 height 626
drag, startPoint x: 853, startPoint y: 349, endPoint x: 335, endPoint y: 278, distance: 522.9
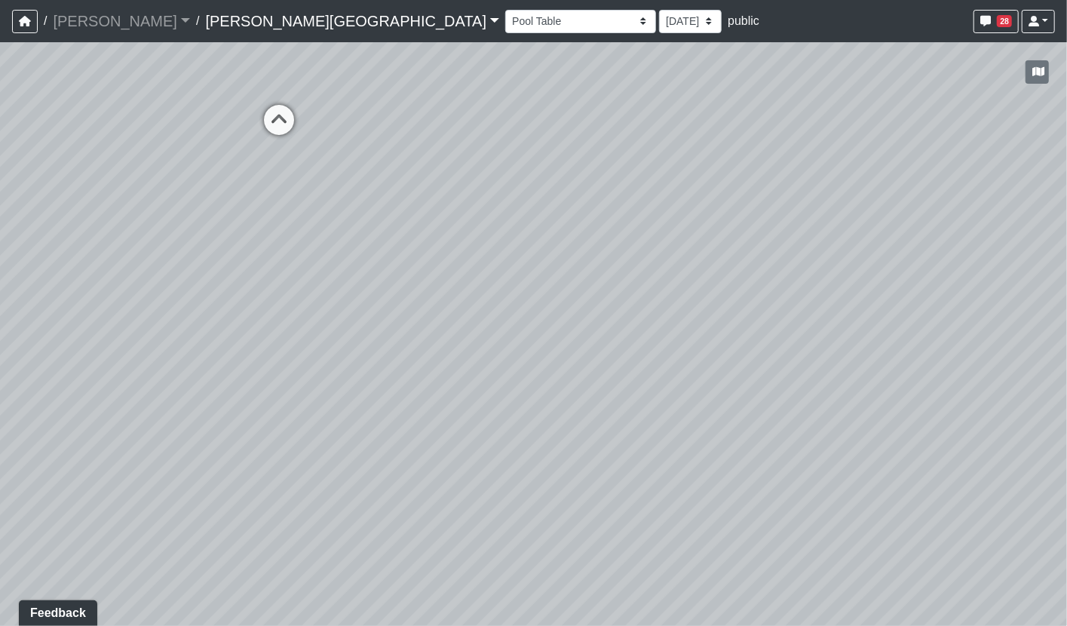
click at [35, 256] on div "Loading... Pool Courtyard Entry 1 Loading... Window Seating 1 Loading... Foosba…" at bounding box center [533, 334] width 1067 height 584
drag, startPoint x: 581, startPoint y: 304, endPoint x: 314, endPoint y: 566, distance: 373.3
click at [314, 566] on div "Loading... Pool Courtyard Entry 1 Loading... Window Seating 1 Loading... Foosba…" at bounding box center [533, 334] width 1067 height 584
click at [211, 260] on icon at bounding box center [206, 264] width 45 height 45
drag, startPoint x: 279, startPoint y: 356, endPoint x: 730, endPoint y: 413, distance: 454.5
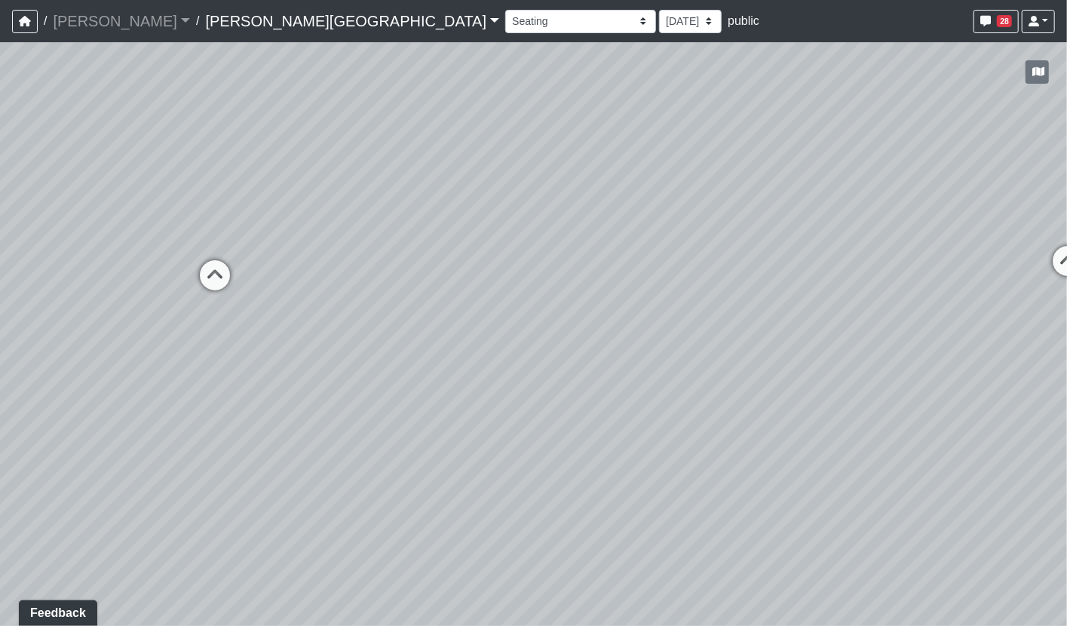
click at [701, 407] on div "Loading... Pool Courtyard Entry 1 Loading... Window Seating 1 Loading... Foosba…" at bounding box center [533, 334] width 1067 height 584
drag, startPoint x: 300, startPoint y: 278, endPoint x: 344, endPoint y: 284, distance: 44.2
click at [344, 284] on div "Loading... Pool Courtyard Entry 1 Loading... Window Seating 1 Loading... Foosba…" at bounding box center [533, 334] width 1067 height 584
drag, startPoint x: 725, startPoint y: 431, endPoint x: 557, endPoint y: 439, distance: 168.4
click at [557, 439] on div "Loading... Pool Courtyard Entry 1 Loading... Window Seating 1 Loading... Foosba…" at bounding box center [533, 334] width 1067 height 584
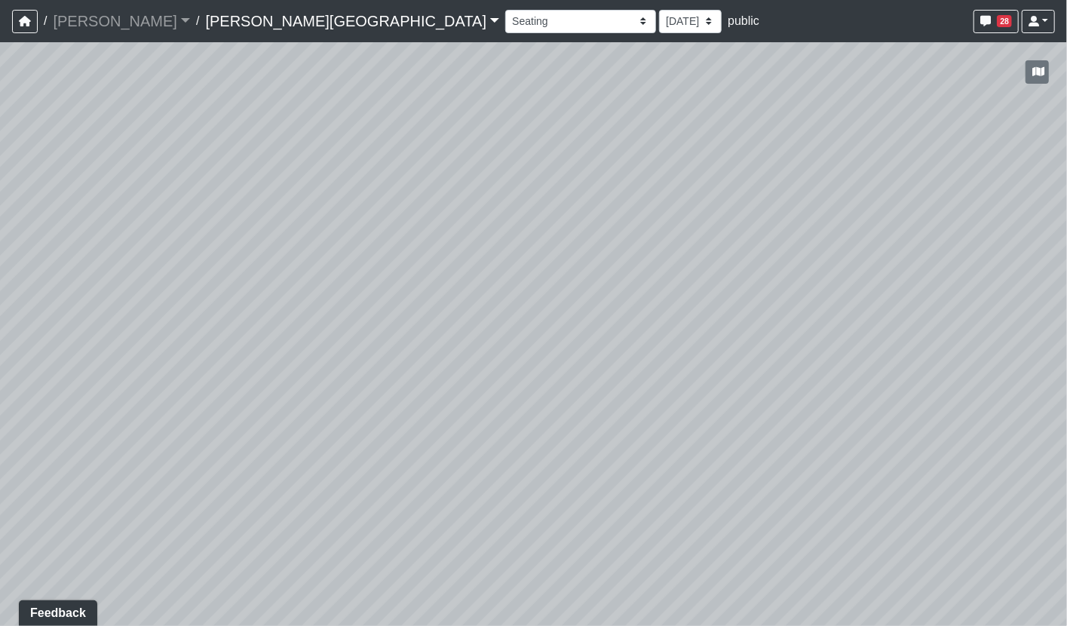
drag, startPoint x: 689, startPoint y: 441, endPoint x: 694, endPoint y: 377, distance: 64.3
click at [694, 377] on div "Loading... Pool Courtyard Entry 1 Loading... Window Seating 1 Loading... Foosba…" at bounding box center [533, 334] width 1067 height 584
drag, startPoint x: 694, startPoint y: 377, endPoint x: 611, endPoint y: 328, distance: 96.4
click at [650, 402] on div "Loading... Pool Courtyard Entry 1 Loading... Window Seating 1 Loading... Foosba…" at bounding box center [533, 334] width 1067 height 584
drag, startPoint x: 481, startPoint y: 141, endPoint x: 401, endPoint y: 256, distance: 139.7
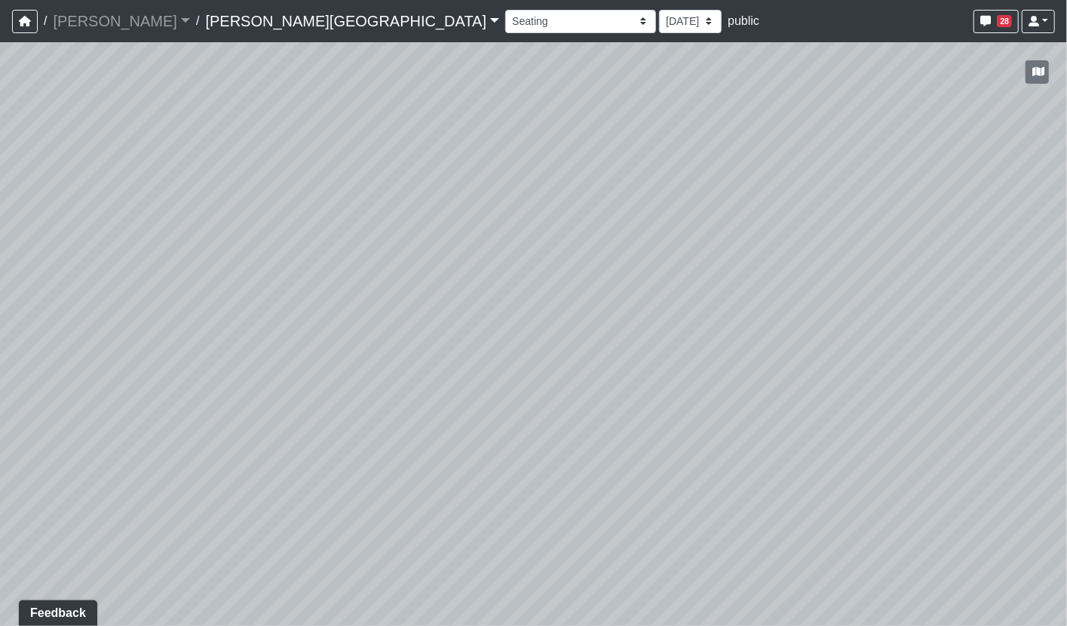
click at [401, 256] on div "Loading... Pool Courtyard Entry 1 Loading... Window Seating 1 Loading... Foosba…" at bounding box center [533, 334] width 1067 height 584
click at [459, 503] on div "Loading... Pool Courtyard Entry 1 Loading... Window Seating 1 Loading... Foosba…" at bounding box center [533, 334] width 1067 height 584
click at [882, 374] on div "Loading... Pool Courtyard Entry 1 Loading... Window Seating 1 Loading... Foosba…" at bounding box center [533, 334] width 1067 height 584
drag, startPoint x: 190, startPoint y: 217, endPoint x: 577, endPoint y: 232, distance: 387.1
click at [577, 232] on div "Loading... Pool Courtyard Entry 1 Loading... Window Seating 1 Loading... Foosba…" at bounding box center [533, 334] width 1067 height 584
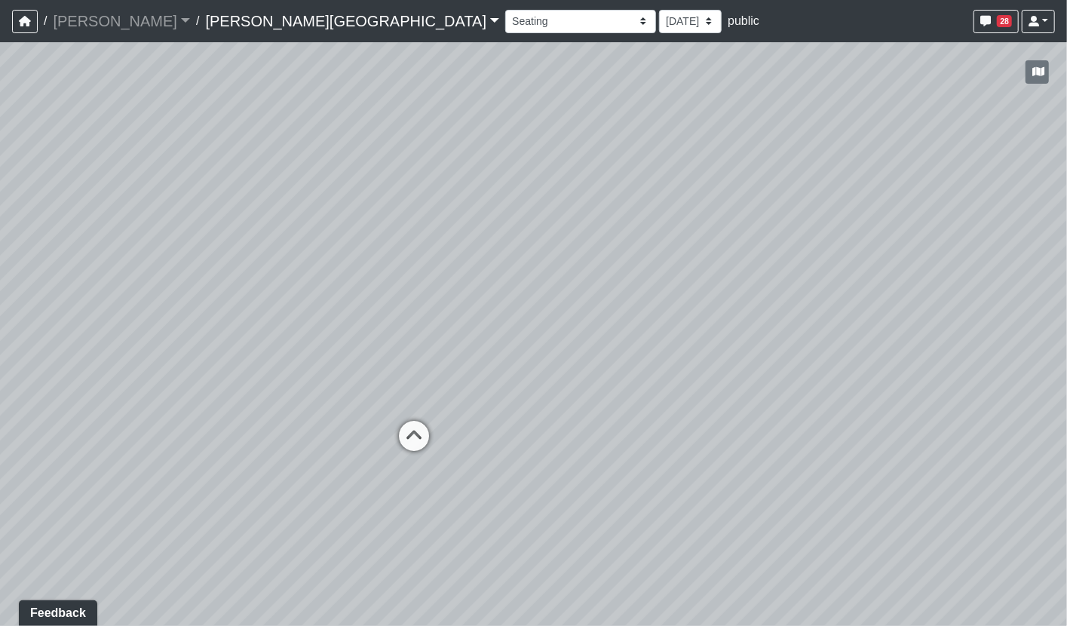
drag, startPoint x: 206, startPoint y: 293, endPoint x: 594, endPoint y: 268, distance: 389.2
click at [594, 268] on div "Loading... Pool Courtyard Entry 1 Loading... Window Seating 1 Loading... Foosba…" at bounding box center [533, 334] width 1067 height 584
drag, startPoint x: 443, startPoint y: 324, endPoint x: 367, endPoint y: 331, distance: 77.3
click at [367, 331] on div "Loading... Pool Courtyard Entry 1 Loading... Window Seating 1 Loading... Foosba…" at bounding box center [533, 334] width 1067 height 584
click at [407, 331] on div "Loading... Pool Courtyard Entry 1 Loading... Window Seating 1 Loading... Foosba…" at bounding box center [533, 334] width 1067 height 584
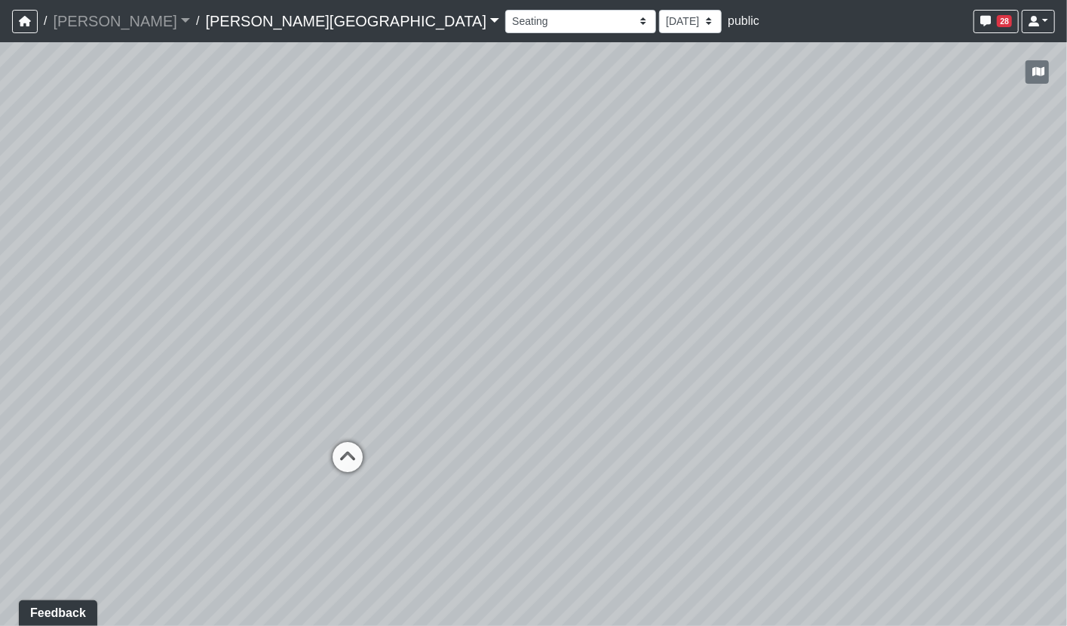
drag, startPoint x: 501, startPoint y: 290, endPoint x: 427, endPoint y: 280, distance: 74.7
click at [437, 287] on div "Loading... Pool Courtyard Entry 1 Loading... Window Seating 1 Loading... Foosba…" at bounding box center [533, 334] width 1067 height 584
click at [427, 280] on div "Loading... Pool Courtyard Entry 1 Loading... Window Seating 1 Loading... Foosba…" at bounding box center [533, 334] width 1067 height 584
drag, startPoint x: 178, startPoint y: 336, endPoint x: 488, endPoint y: 387, distance: 314.0
click at [488, 387] on div "Loading... Pool Courtyard Entry 1 Loading... Window Seating 1 Loading... Foosba…" at bounding box center [533, 334] width 1067 height 584
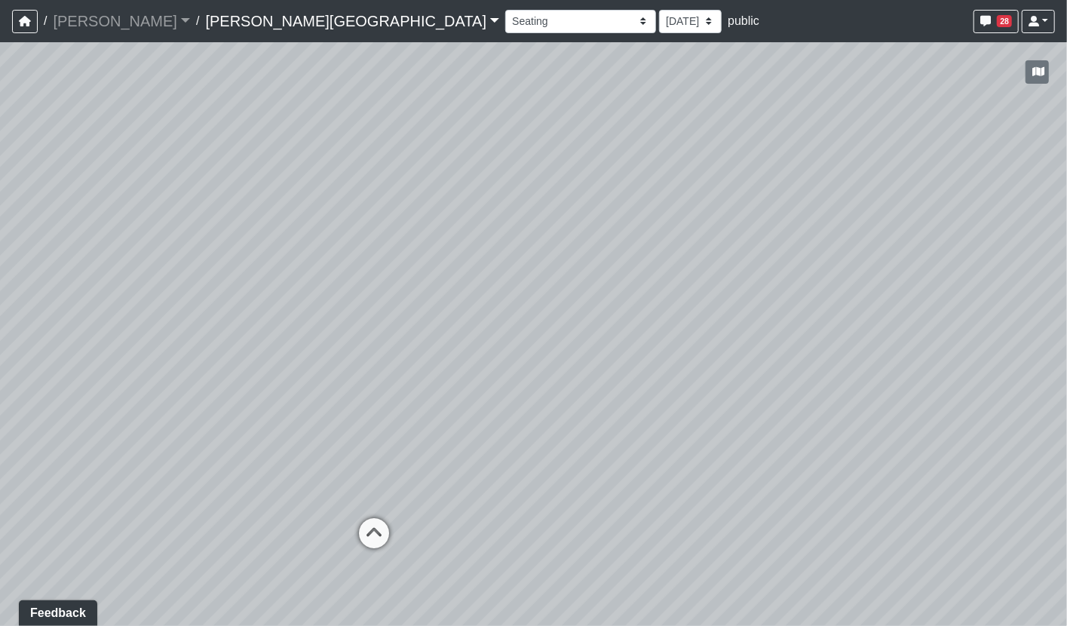
drag, startPoint x: 408, startPoint y: 462, endPoint x: 429, endPoint y: 386, distance: 79.0
click at [430, 402] on div "Loading... Pool Courtyard Entry 1 Loading... Window Seating 1 Loading... Foosba…" at bounding box center [533, 334] width 1067 height 584
drag, startPoint x: 430, startPoint y: 414, endPoint x: 406, endPoint y: 437, distance: 32.5
click at [406, 437] on div "Loading... Pool Courtyard Entry 1 Loading... Window Seating 1 Loading... Foosba…" at bounding box center [533, 334] width 1067 height 584
click at [361, 569] on icon at bounding box center [357, 567] width 45 height 45
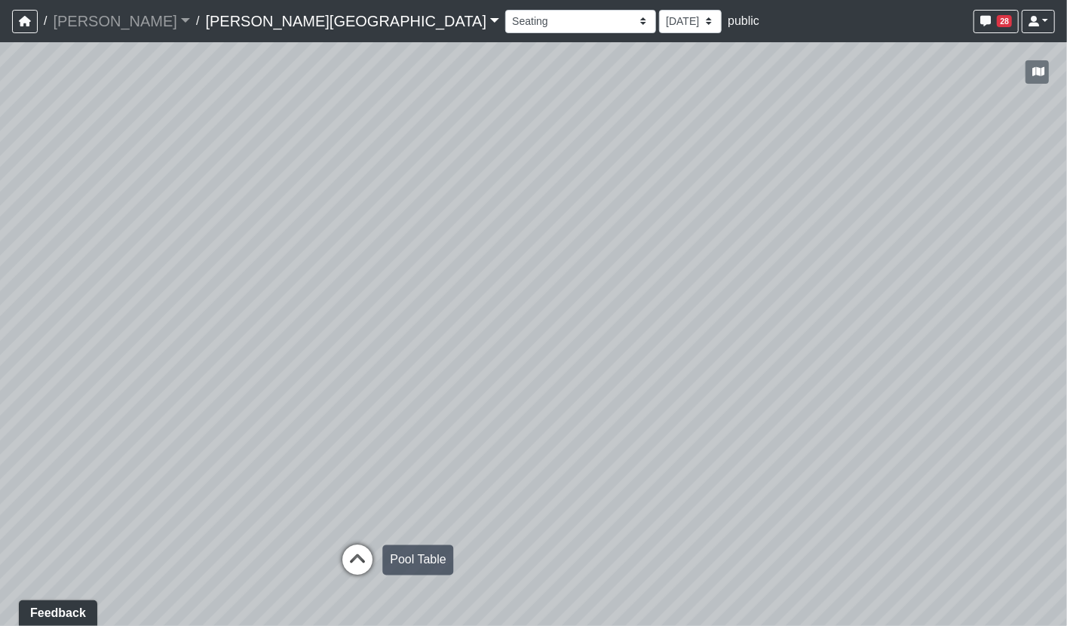
select select "pKiemVAh69v1ydc7V3FQSy"
drag, startPoint x: 741, startPoint y: 437, endPoint x: 614, endPoint y: 475, distance: 133.1
click at [614, 475] on div "Loading... Pool Courtyard Entry 1 Loading... Window Seating 1 Loading... Foosba…" at bounding box center [533, 334] width 1067 height 584
drag, startPoint x: 461, startPoint y: 299, endPoint x: 739, endPoint y: 390, distance: 292.9
click at [739, 390] on div "Loading... Pool Courtyard Entry 1 Loading... Window Seating 1 Loading... Foosba…" at bounding box center [533, 334] width 1067 height 584
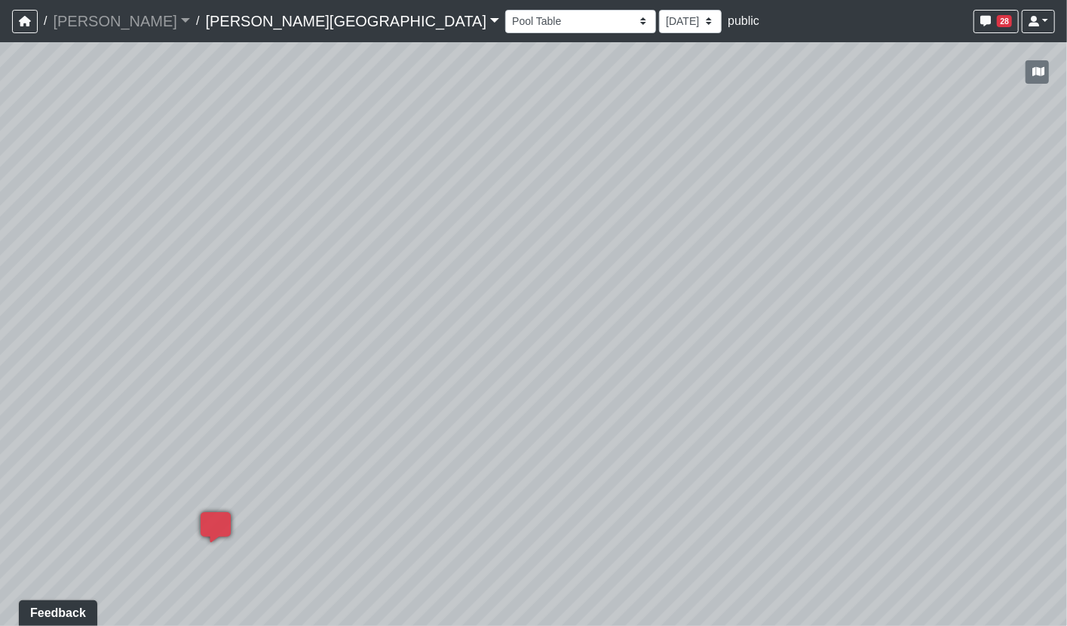
drag, startPoint x: 623, startPoint y: 388, endPoint x: 766, endPoint y: 394, distance: 143.4
click at [766, 394] on div "Loading... Pool Courtyard Entry 1 Loading... Window Seating 1 Loading... Foosba…" at bounding box center [533, 334] width 1067 height 584
drag, startPoint x: 818, startPoint y: 450, endPoint x: 636, endPoint y: 445, distance: 181.8
click at [637, 446] on div "Loading... Pool Courtyard Entry 1 Loading... Window Seating 1 Loading... Foosba…" at bounding box center [533, 334] width 1067 height 584
drag, startPoint x: 802, startPoint y: 425, endPoint x: -23, endPoint y: 431, distance: 825.0
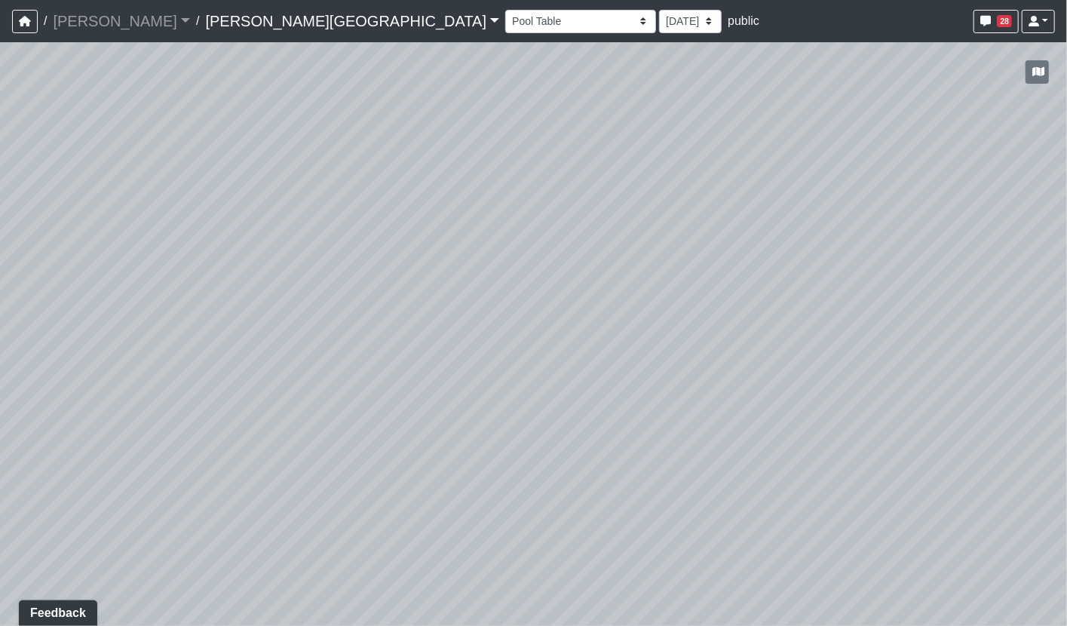
click at [0, 431] on html "/ [PERSON_NAME] Loading... / [PERSON_NAME][GEOGRAPHIC_DATA] [PERSON_NAME][GEOGR…" at bounding box center [533, 313] width 1067 height 626
drag, startPoint x: 416, startPoint y: 450, endPoint x: 426, endPoint y: 385, distance: 65.6
click at [426, 385] on div "Loading... Pool Courtyard Entry 1 Loading... Window Seating 1 Loading... Foosba…" at bounding box center [533, 334] width 1067 height 584
drag, startPoint x: 77, startPoint y: 416, endPoint x: 865, endPoint y: 403, distance: 788.2
click at [872, 412] on div "Loading... Pool Courtyard Entry 1 Loading... Window Seating 1 Loading... Foosba…" at bounding box center [533, 334] width 1067 height 584
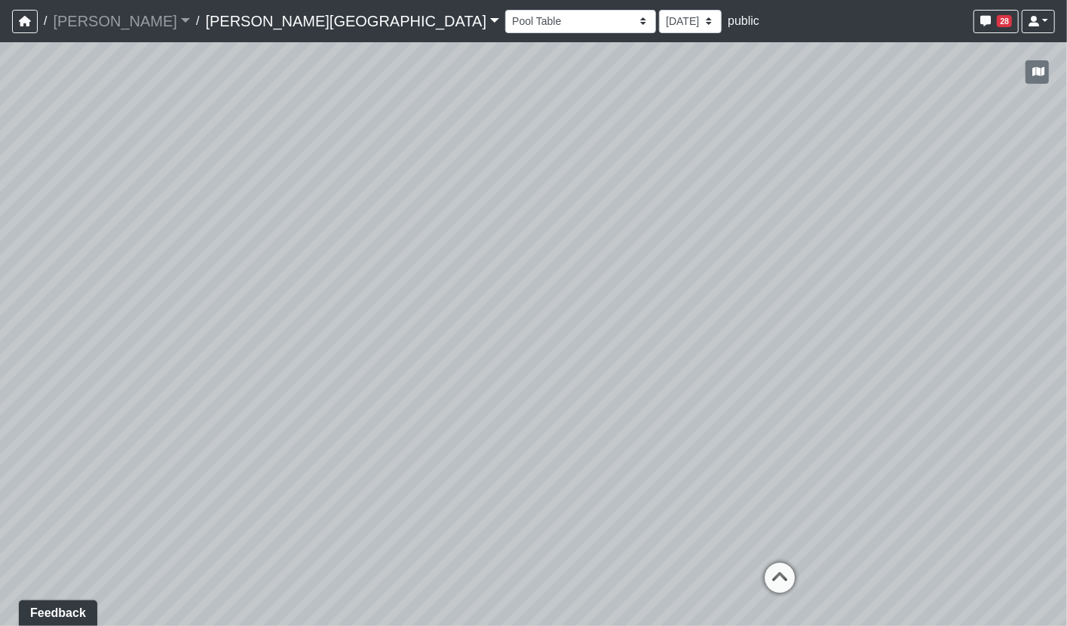
drag, startPoint x: 718, startPoint y: 505, endPoint x: 682, endPoint y: 417, distance: 94.4
click at [682, 417] on div "Loading... Pool Courtyard Entry 1 Loading... Window Seating 1 Loading... Foosba…" at bounding box center [533, 334] width 1067 height 584
drag, startPoint x: 719, startPoint y: 434, endPoint x: 588, endPoint y: 437, distance: 130.5
click at [588, 437] on div "Loading... Pool Courtyard Entry 1 Loading... Window Seating 1 Loading... Foosba…" at bounding box center [533, 334] width 1067 height 584
drag, startPoint x: 594, startPoint y: 351, endPoint x: 575, endPoint y: 413, distance: 64.6
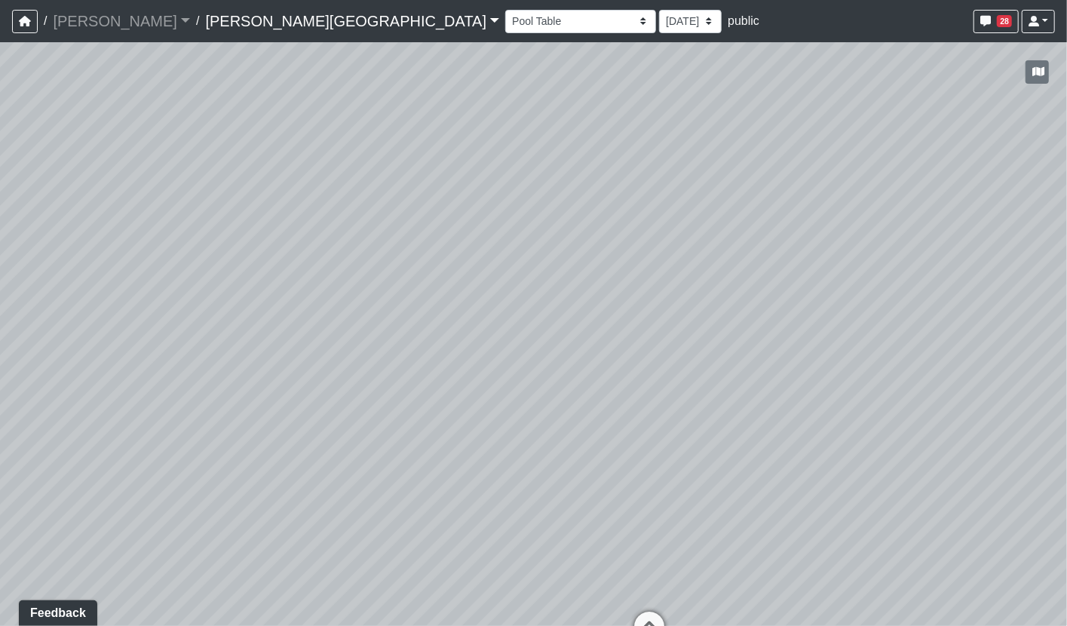
click at [575, 413] on div "Loading... Pool Courtyard Entry 1 Loading... Window Seating 1 Loading... Foosba…" at bounding box center [533, 334] width 1067 height 584
drag, startPoint x: 471, startPoint y: 456, endPoint x: 478, endPoint y: 376, distance: 80.3
click at [478, 376] on div "Loading... Pool Courtyard Entry 1 Loading... Window Seating 1 Loading... Foosba…" at bounding box center [533, 334] width 1067 height 584
drag, startPoint x: 617, startPoint y: 259, endPoint x: 276, endPoint y: 254, distance: 340.9
click at [238, 242] on div "Loading... Pool Courtyard Entry 1 Loading... Window Seating 1 Loading... Foosba…" at bounding box center [533, 334] width 1067 height 584
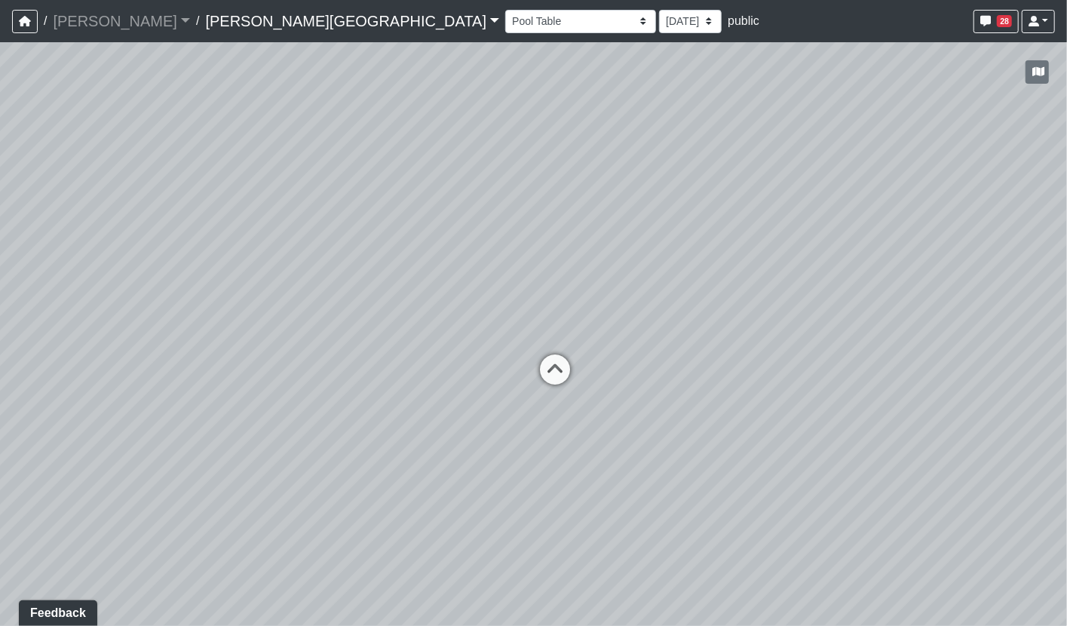
drag, startPoint x: 480, startPoint y: 275, endPoint x: -23, endPoint y: 163, distance: 515.2
click at [0, 163] on html "/ [PERSON_NAME] Loading... / [PERSON_NAME][GEOGRAPHIC_DATA] [PERSON_NAME][GEOGR…" at bounding box center [533, 313] width 1067 height 626
drag, startPoint x: 355, startPoint y: 271, endPoint x: 83, endPoint y: 284, distance: 272.5
click at [83, 284] on div "Loading... Pool Courtyard Entry 1 Loading... Window Seating 1 Loading... Foosba…" at bounding box center [533, 334] width 1067 height 584
drag, startPoint x: 633, startPoint y: 267, endPoint x: 1398, endPoint y: 212, distance: 766.7
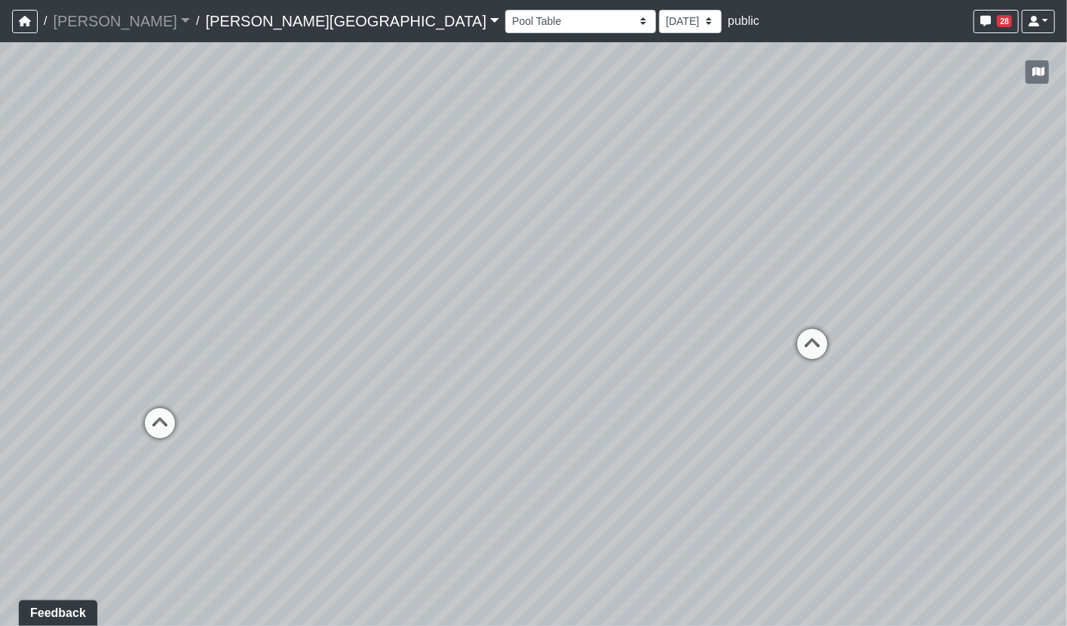
click at [1067, 212] on html "/ [PERSON_NAME] Loading... / [PERSON_NAME][GEOGRAPHIC_DATA] [PERSON_NAME][GEOGR…" at bounding box center [533, 313] width 1067 height 626
drag, startPoint x: 335, startPoint y: 232, endPoint x: 679, endPoint y: 360, distance: 367.5
click at [679, 360] on div "Loading... Pool Courtyard Entry 1 Loading... Window Seating 1 Loading... Foosba…" at bounding box center [533, 334] width 1067 height 584
drag, startPoint x: 808, startPoint y: 305, endPoint x: 136, endPoint y: 256, distance: 674.5
click at [136, 256] on div "Loading... Pool Courtyard Entry 1 Loading... Window Seating 1 Loading... Foosba…" at bounding box center [533, 334] width 1067 height 584
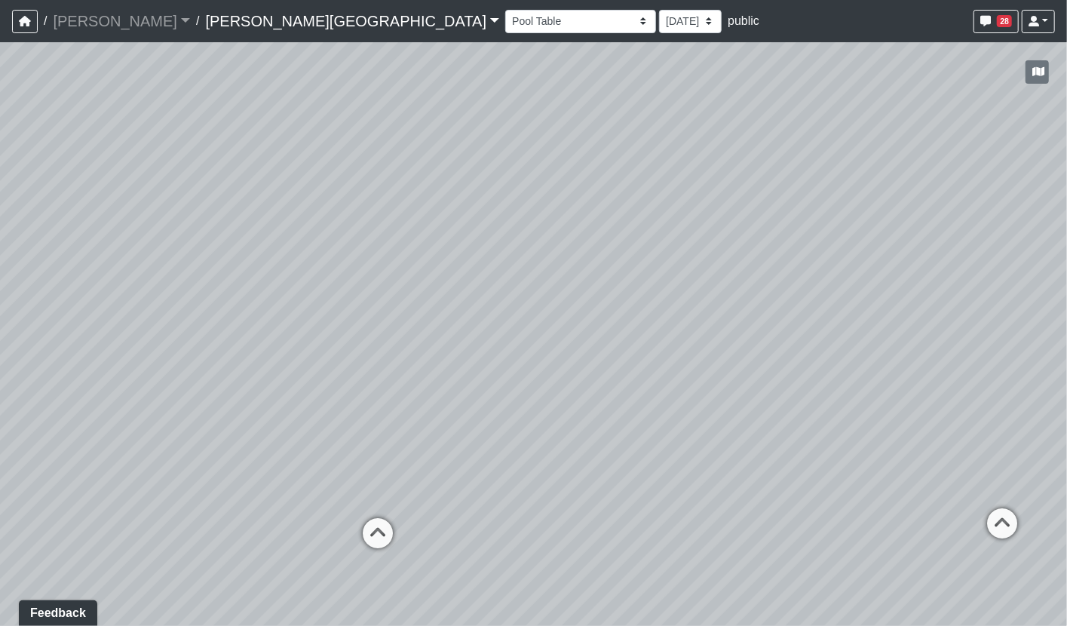
drag, startPoint x: 630, startPoint y: 282, endPoint x: 1066, endPoint y: 369, distance: 445.2
click at [1066, 369] on div "Loading... Pool Courtyard Entry 1 Loading... Window Seating 1 Loading... Foosba…" at bounding box center [533, 334] width 1067 height 584
drag, startPoint x: 329, startPoint y: 291, endPoint x: 704, endPoint y: 241, distance: 378.1
click at [704, 241] on div "Loading... Pool Courtyard Entry 1 Loading... Window Seating 1 Loading... Foosba…" at bounding box center [533, 334] width 1067 height 584
drag, startPoint x: 567, startPoint y: 114, endPoint x: 508, endPoint y: 263, distance: 160.5
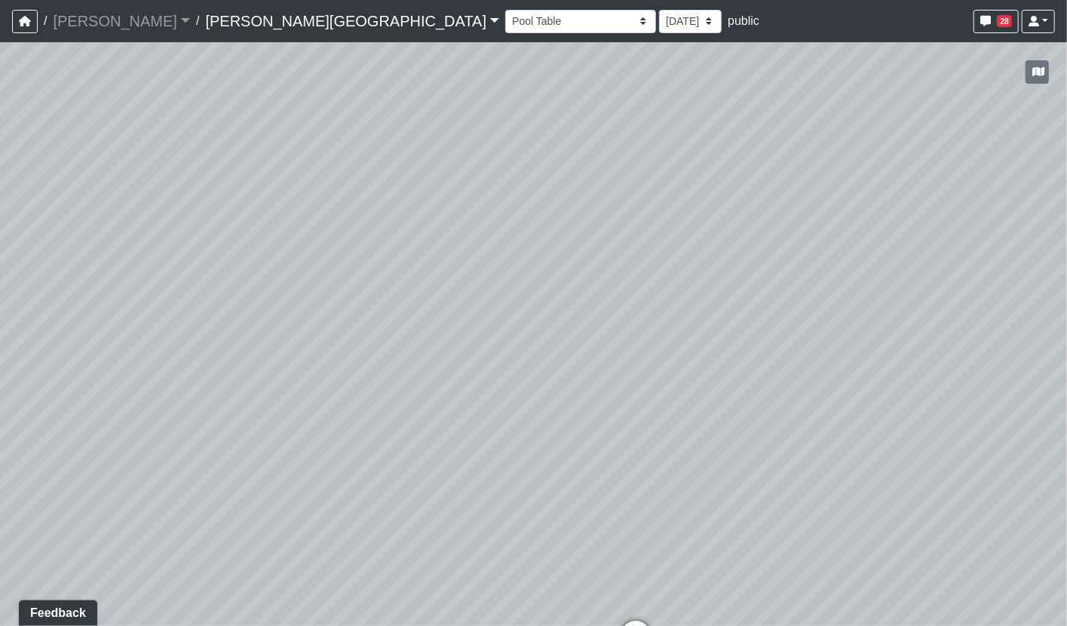
click at [508, 263] on div "Loading... Pool Courtyard Entry 1 Loading... Window Seating 1 Loading... Foosba…" at bounding box center [533, 334] width 1067 height 584
drag, startPoint x: 680, startPoint y: 379, endPoint x: 899, endPoint y: 195, distance: 285.8
click at [384, 344] on div "Loading... Pool Courtyard Entry 1 Loading... Window Seating 1 Loading... Foosba…" at bounding box center [533, 334] width 1067 height 584
drag, startPoint x: 787, startPoint y: 373, endPoint x: 1115, endPoint y: 413, distance: 330.4
click at [1067, 413] on html "/ [PERSON_NAME] Loading... / [PERSON_NAME][GEOGRAPHIC_DATA] [PERSON_NAME][GEOGR…" at bounding box center [533, 313] width 1067 height 626
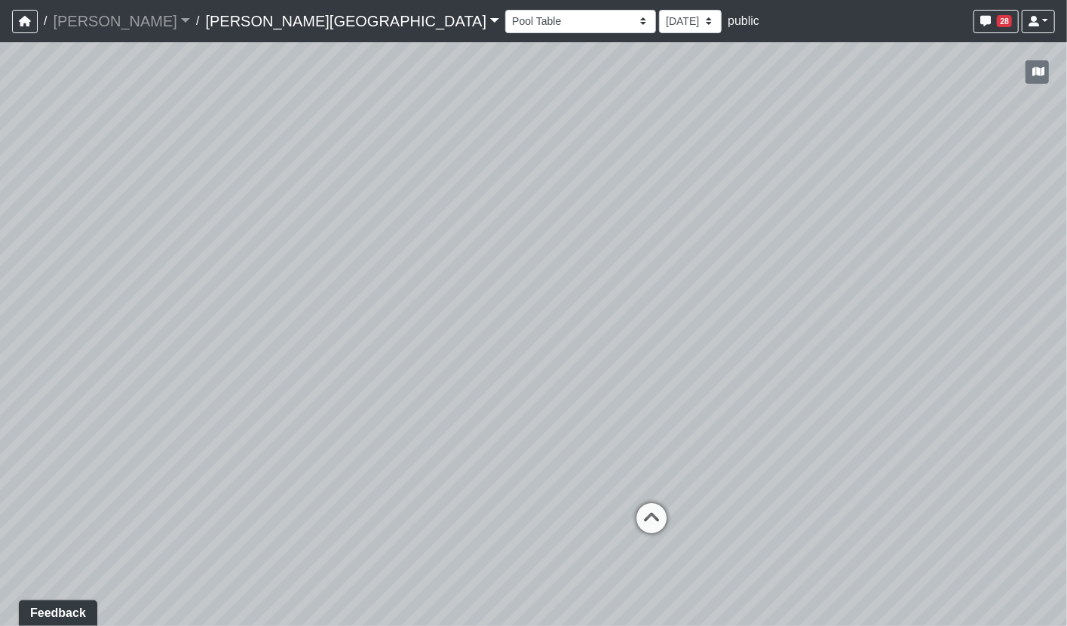
drag, startPoint x: 644, startPoint y: 329, endPoint x: 641, endPoint y: 271, distance: 58.1
click at [641, 271] on div "Loading... Pool Courtyard Entry 1 Loading... Window Seating 1 Loading... Foosba…" at bounding box center [533, 334] width 1067 height 584
drag, startPoint x: 689, startPoint y: 305, endPoint x: 992, endPoint y: 313, distance: 303.3
click at [992, 313] on div "Loading... Pool Courtyard Entry 1 Loading... Window Seating 1 Loading... Foosba…" at bounding box center [533, 334] width 1067 height 584
drag, startPoint x: 762, startPoint y: 370, endPoint x: 125, endPoint y: 302, distance: 640.1
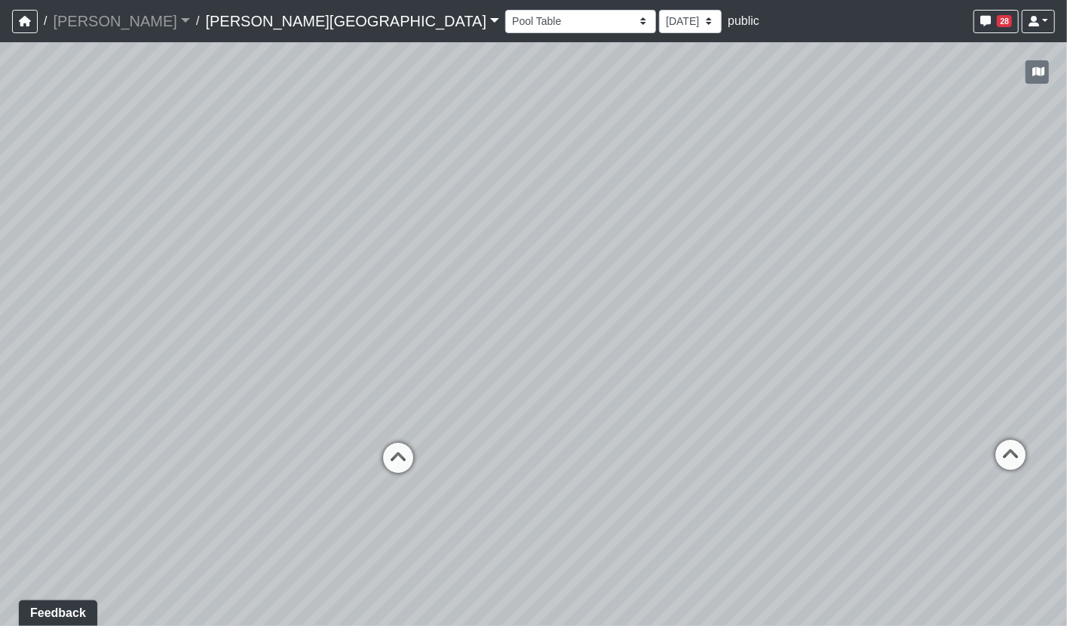
click at [125, 302] on div "Loading... Pool Courtyard Entry 1 Loading... Window Seating 1 Loading... Foosba…" at bounding box center [533, 334] width 1067 height 584
drag, startPoint x: 608, startPoint y: 268, endPoint x: 600, endPoint y: 269, distance: 7.7
click at [600, 269] on div "Loading... Pool Courtyard Entry 1 Loading... Window Seating 1 Loading... Foosba…" at bounding box center [533, 334] width 1067 height 584
drag, startPoint x: 867, startPoint y: 394, endPoint x: 1382, endPoint y: 313, distance: 522.1
click at [1067, 313] on html "/ [PERSON_NAME] Loading... / [PERSON_NAME][GEOGRAPHIC_DATA] [PERSON_NAME][GEOGR…" at bounding box center [533, 313] width 1067 height 626
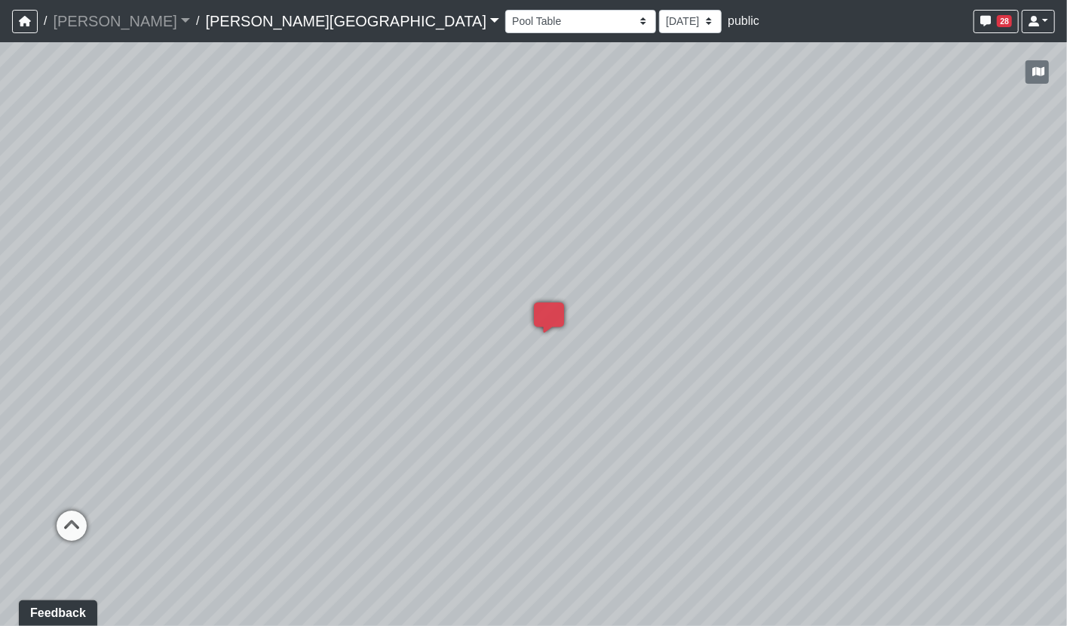
drag, startPoint x: 631, startPoint y: 263, endPoint x: 1259, endPoint y: 431, distance: 649.4
click at [1067, 431] on html "/ [PERSON_NAME] Loading... / [PERSON_NAME][GEOGRAPHIC_DATA] [PERSON_NAME][GEOGR…" at bounding box center [533, 313] width 1067 height 626
drag, startPoint x: 796, startPoint y: 275, endPoint x: 902, endPoint y: 291, distance: 106.9
click at [902, 291] on div "Loading... Pool Courtyard Entry 1 Loading... Window Seating 1 Loading... Foosba…" at bounding box center [533, 334] width 1067 height 584
drag, startPoint x: 161, startPoint y: 251, endPoint x: 183, endPoint y: 253, distance: 21.9
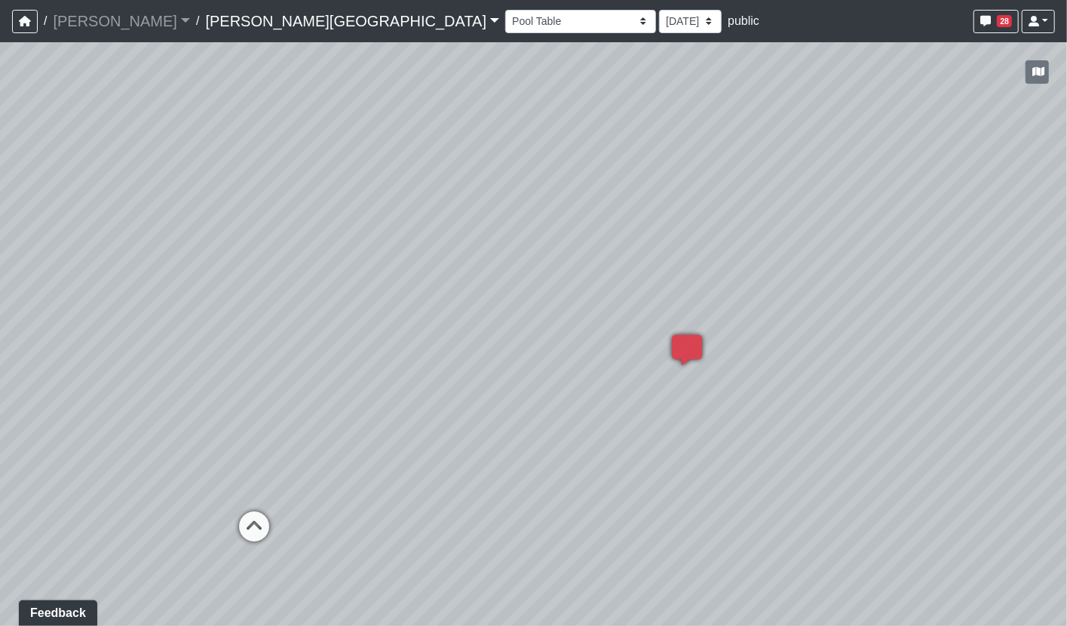
click at [175, 267] on div "Loading... Pool Courtyard Entry 1 Loading... Window Seating 1 Loading... Foosba…" at bounding box center [533, 334] width 1067 height 584
drag, startPoint x: 646, startPoint y: 363, endPoint x: 579, endPoint y: 291, distance: 97.7
click at [579, 291] on div "Loading... Pool Courtyard Entry 1 Loading... Window Seating 1 Loading... Foosba…" at bounding box center [533, 334] width 1067 height 584
drag, startPoint x: 566, startPoint y: 269, endPoint x: 533, endPoint y: 204, distance: 72.5
click at [533, 204] on div "Loading... Pool Courtyard Entry 1 Loading... Window Seating 1 Loading... Foosba…" at bounding box center [533, 334] width 1067 height 584
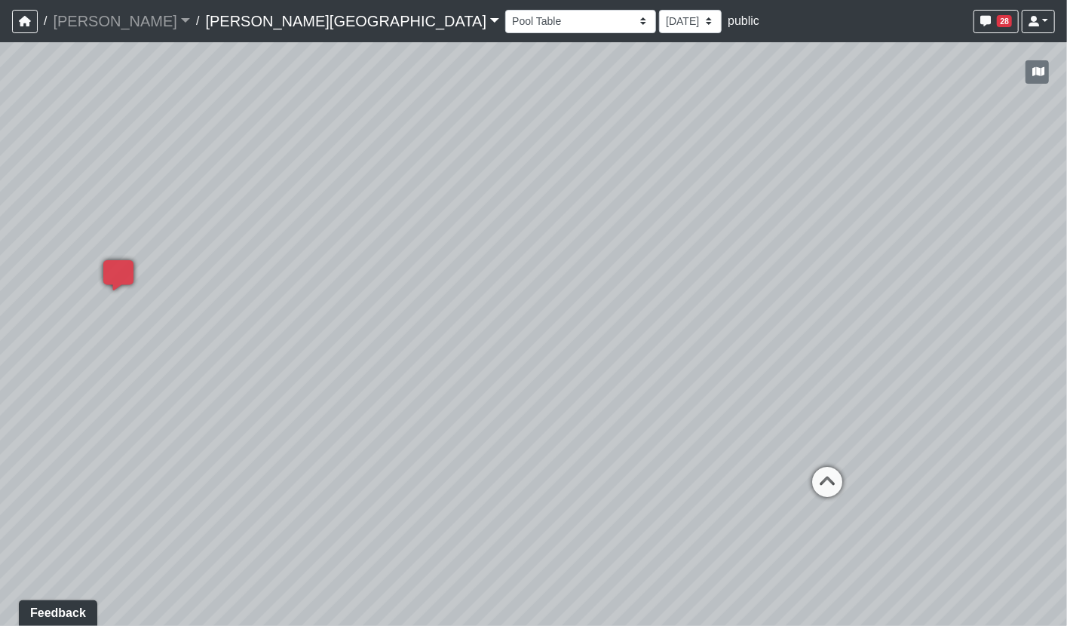
drag, startPoint x: 937, startPoint y: 311, endPoint x: 416, endPoint y: 268, distance: 522.2
click at [416, 268] on div "Loading... Pool Courtyard Entry 1 Loading... Window Seating 1 Loading... Foosba…" at bounding box center [533, 334] width 1067 height 584
drag, startPoint x: 786, startPoint y: 354, endPoint x: 627, endPoint y: 431, distance: 176.4
click at [627, 431] on div "Loading... Pool Courtyard Entry 1 Loading... Window Seating 1 Loading... Foosba…" at bounding box center [533, 334] width 1067 height 584
drag, startPoint x: 863, startPoint y: 367, endPoint x: 851, endPoint y: 327, distance: 41.8
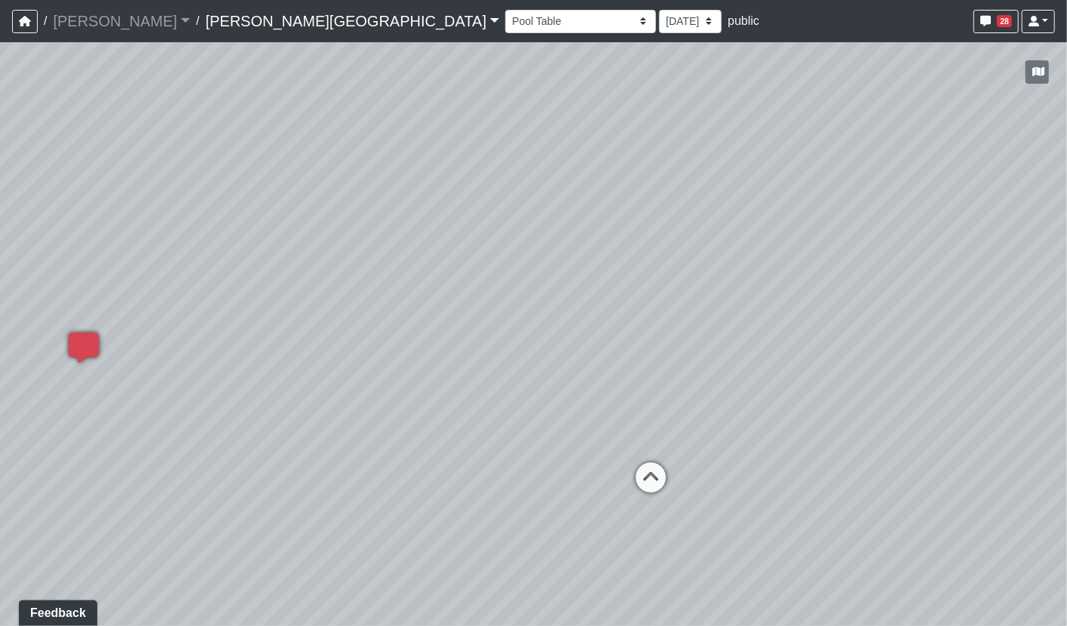
click at [851, 328] on div "Loading... Pool Courtyard Entry 1 Loading... Window Seating 1 Loading... Foosba…" at bounding box center [533, 334] width 1067 height 584
click at [851, 327] on div "Loading... Pool Courtyard Entry 1 Loading... Window Seating 1 Loading... Foosba…" at bounding box center [533, 334] width 1067 height 584
drag, startPoint x: 851, startPoint y: 327, endPoint x: 900, endPoint y: 384, distance: 75.9
click at [900, 384] on div "Loading... Pool Courtyard Entry 1 Loading... Window Seating 1 Loading... Foosba…" at bounding box center [533, 334] width 1067 height 584
drag, startPoint x: 615, startPoint y: 366, endPoint x: 568, endPoint y: 381, distance: 49.8
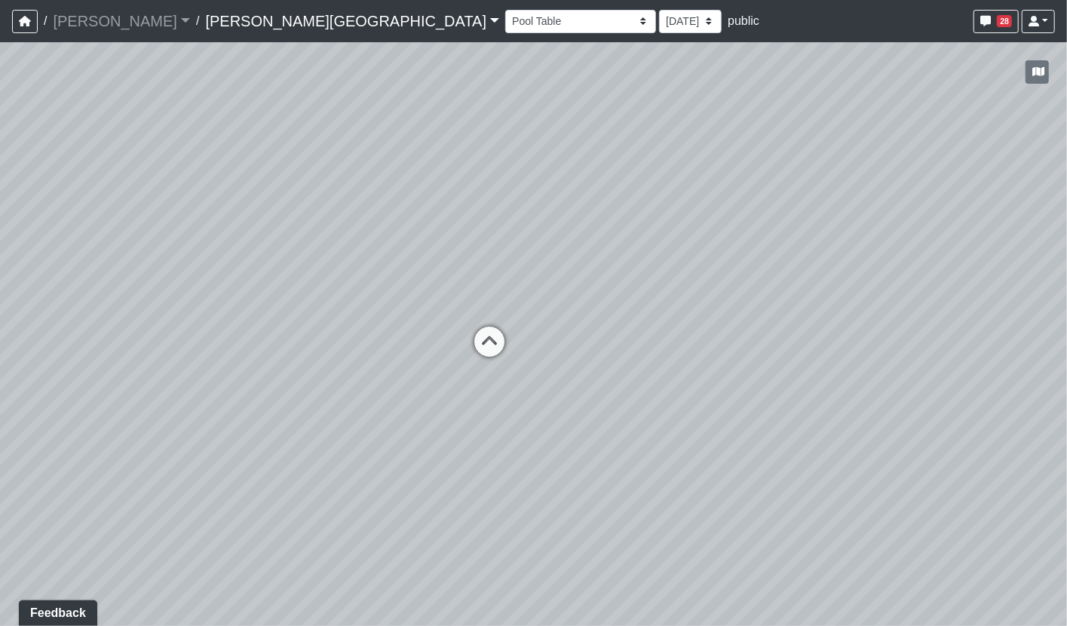
click at [297, 141] on div "Loading... Pool Courtyard Entry 1 Loading... Window Seating 1 Loading... Foosba…" at bounding box center [533, 334] width 1067 height 584
drag, startPoint x: 757, startPoint y: 389, endPoint x: 593, endPoint y: 431, distance: 169.7
click at [593, 431] on div "Loading... Pool Courtyard Entry 1 Loading... Window Seating 1 Loading... Foosba…" at bounding box center [533, 334] width 1067 height 584
click at [1032, 72] on icon "button" at bounding box center [1038, 71] width 12 height 11
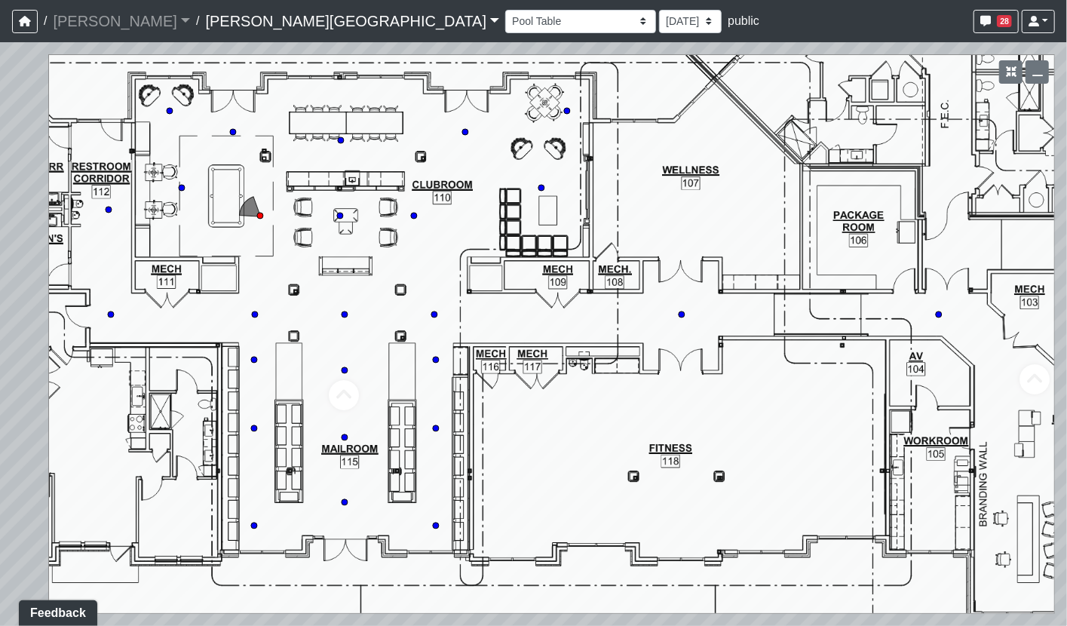
click at [205, 23] on link "[PERSON_NAME][GEOGRAPHIC_DATA]" at bounding box center [352, 21] width 294 height 30
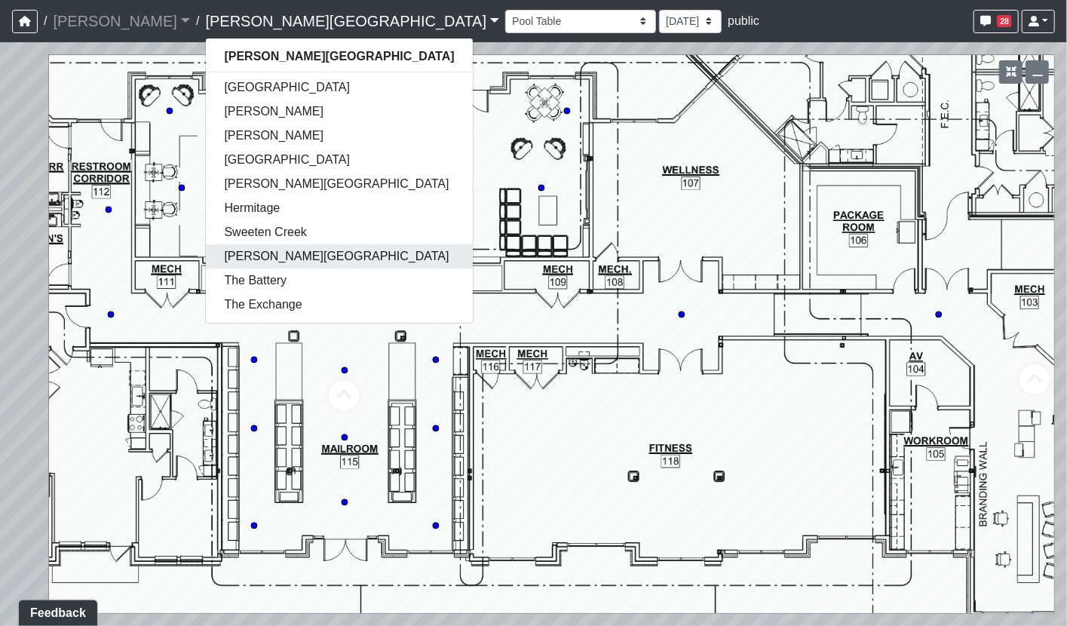
click at [206, 258] on link "Tanner Road" at bounding box center [339, 256] width 266 height 24
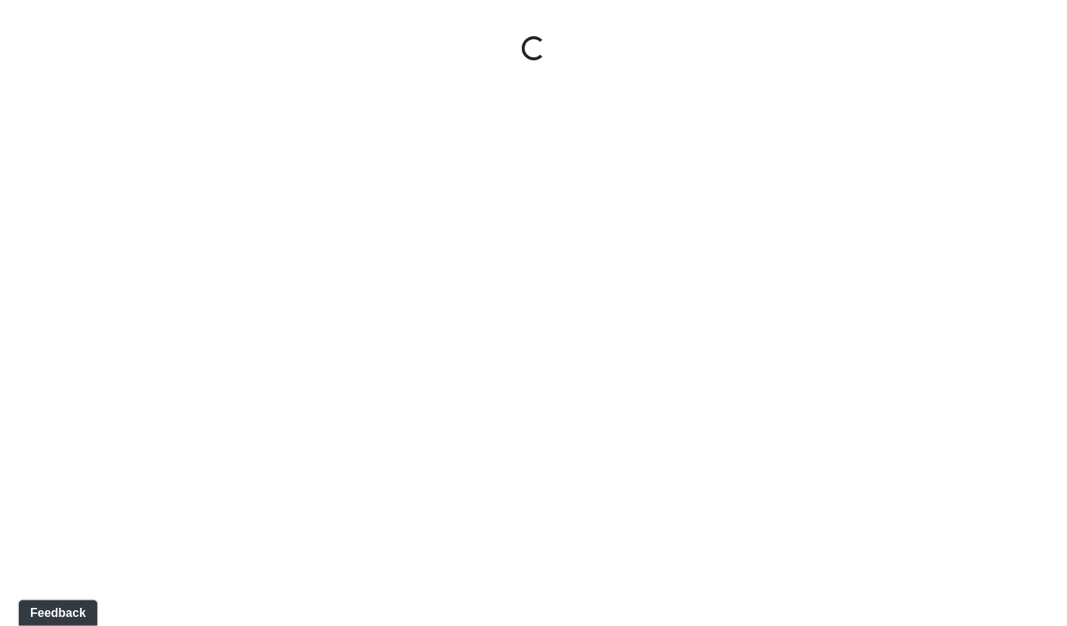
select select "fNWiJD2fvszd2vUChVDraC"
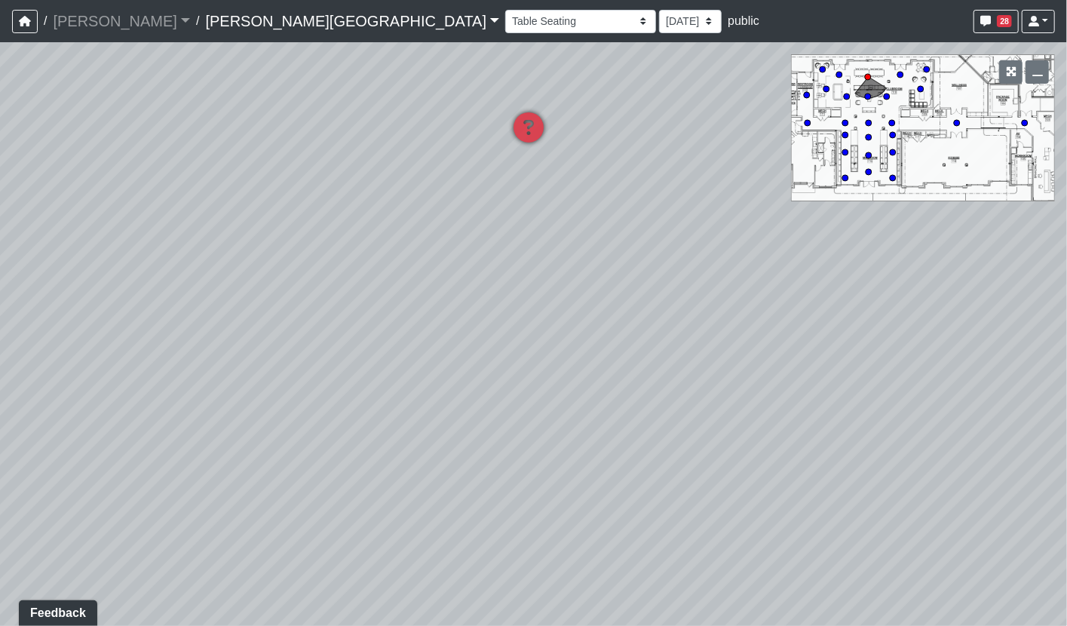
click at [201, 54] on div "Loading... Pool Courtyard Entry 2 Loading... Pool Courtyard Entry 1 Loading... …" at bounding box center [533, 334] width 1067 height 584
click at [207, 27] on link "[PERSON_NAME][GEOGRAPHIC_DATA]" at bounding box center [352, 21] width 294 height 30
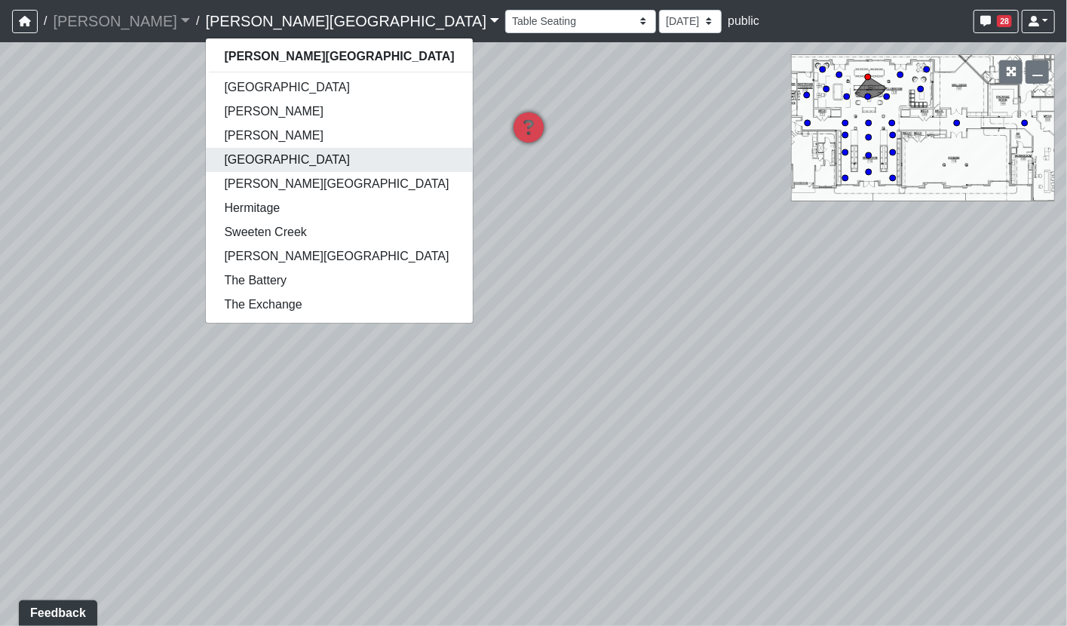
click at [210, 155] on link "[GEOGRAPHIC_DATA]" at bounding box center [339, 160] width 266 height 24
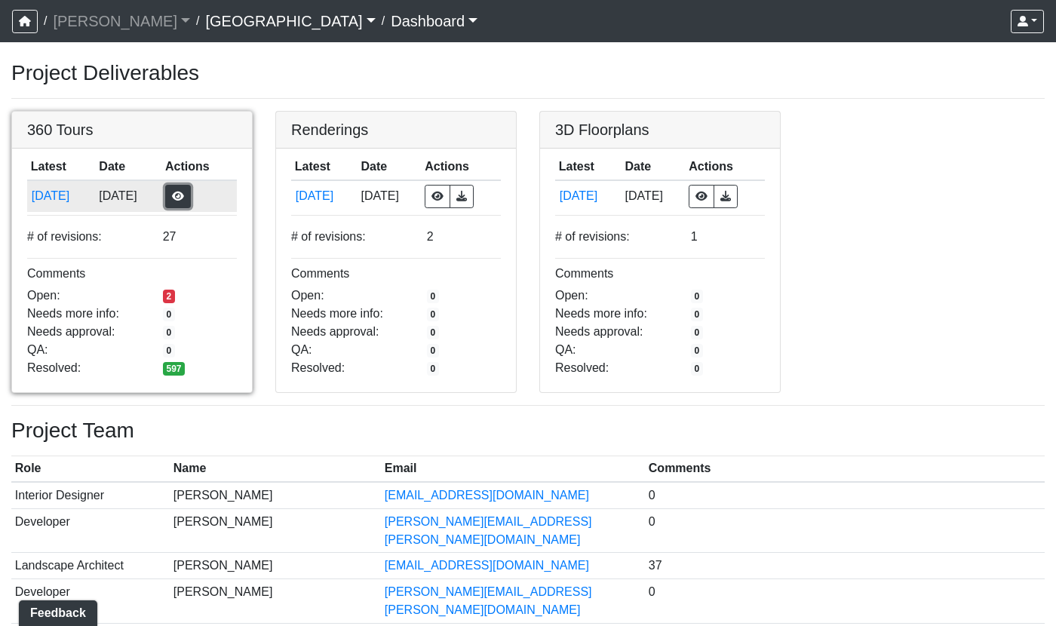
click at [191, 201] on button "button" at bounding box center [178, 196] width 26 height 23
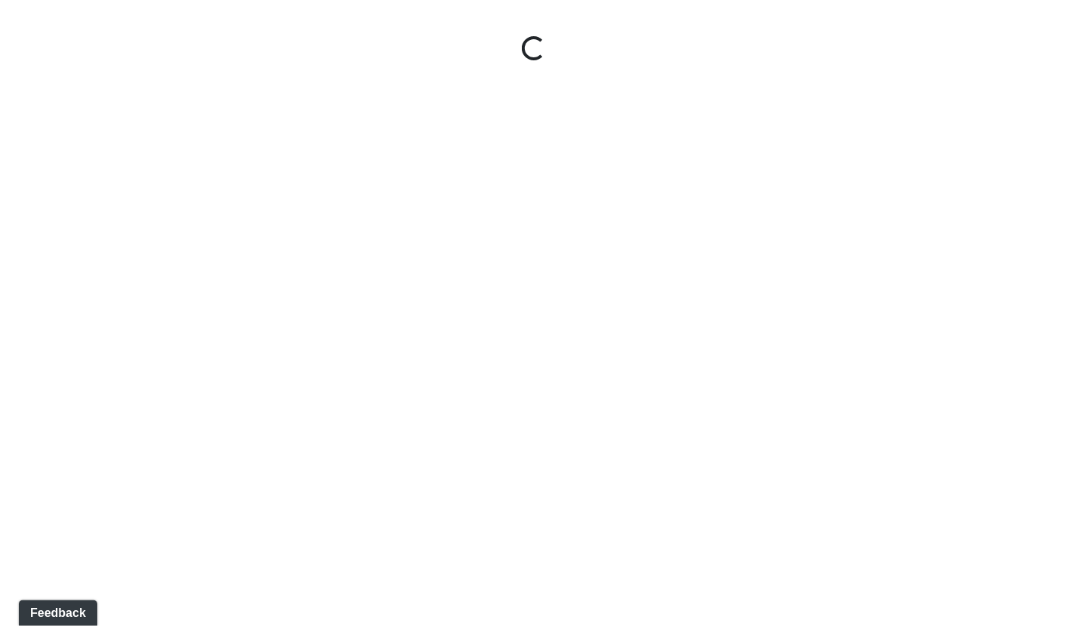
select select "gontoaMErPAtzSBVXh4ptW"
select select "h3ebyGk32eUmSzz99H473o"
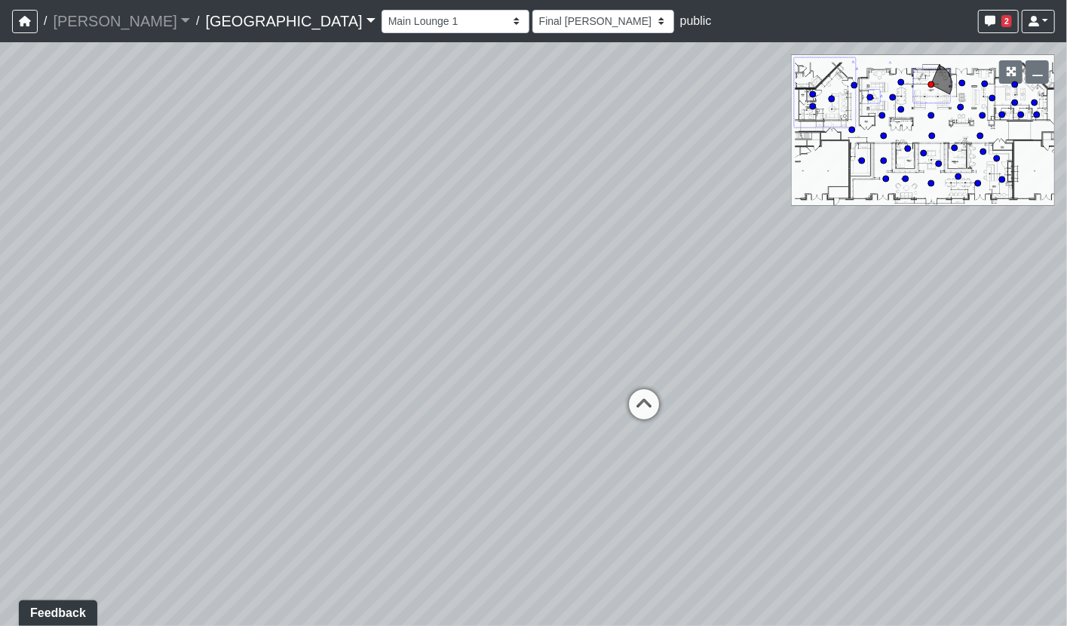
drag, startPoint x: 710, startPoint y: 316, endPoint x: 42, endPoint y: 249, distance: 670.8
click at [16, 250] on div "Loading... Pool Courtyard Entry 1 Loading... Main Lounge 2 Loading... Pool Cour…" at bounding box center [533, 334] width 1067 height 584
drag, startPoint x: 323, startPoint y: 313, endPoint x: -23, endPoint y: 267, distance: 348.4
click at [0, 267] on html "/ [PERSON_NAME] Loading... / [GEOGRAPHIC_DATA] [GEOGRAPHIC_DATA] Loading... [GE…" at bounding box center [533, 313] width 1067 height 626
drag, startPoint x: 390, startPoint y: 311, endPoint x: 112, endPoint y: 327, distance: 278.7
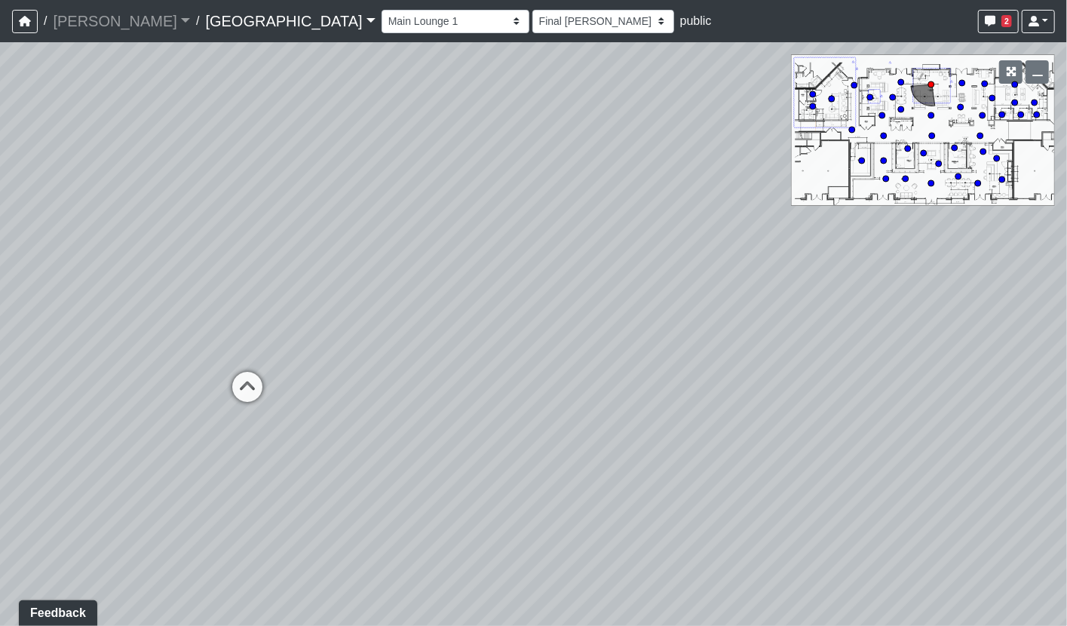
click at [112, 327] on div "Loading... Pool Courtyard Entry 1 Loading... Main Lounge 2 Loading... Pool Cour…" at bounding box center [533, 334] width 1067 height 584
drag, startPoint x: 354, startPoint y: 343, endPoint x: 5, endPoint y: 307, distance: 351.0
click at [0, 312] on html "/ [PERSON_NAME] Loading... / [GEOGRAPHIC_DATA] [GEOGRAPHIC_DATA] Loading... [GE…" at bounding box center [533, 313] width 1067 height 626
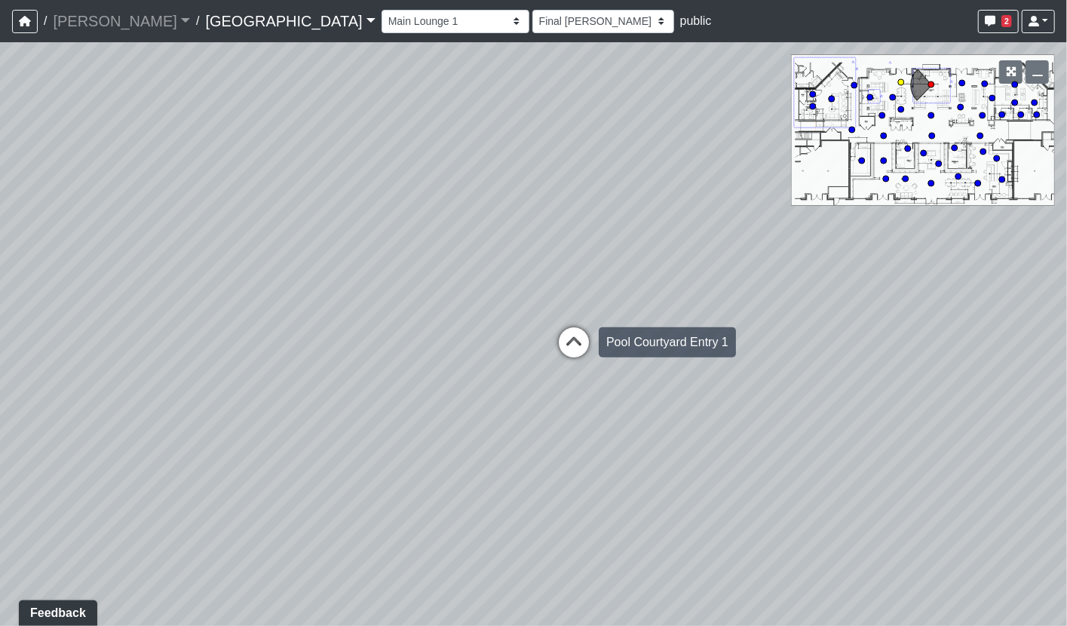
click at [556, 333] on icon at bounding box center [573, 349] width 45 height 45
select select "udEX2YWNPeTD5resjGsNFx"
select select "h3ebyGk32eUmSzz99H473o"
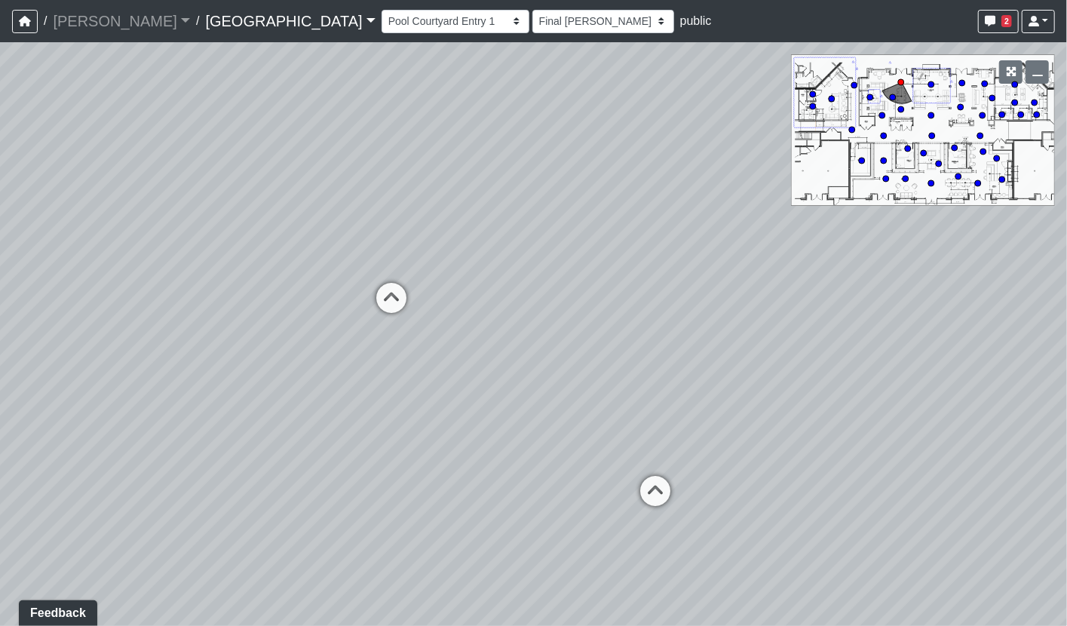
drag, startPoint x: 81, startPoint y: 299, endPoint x: 931, endPoint y: 387, distance: 853.7
click at [931, 387] on div "Loading... Pool Courtyard Entry 1 Loading... Main Lounge 2 Loading... Pool Cour…" at bounding box center [533, 334] width 1067 height 584
click at [465, 307] on div "Loading... Pool Courtyard Entry 1 Loading... Main Lounge 2 Loading... Pool Cour…" at bounding box center [533, 334] width 1067 height 584
click at [484, 317] on icon at bounding box center [491, 315] width 45 height 45
select select "nvS5Qoo4jEJcuhprzpoMAu"
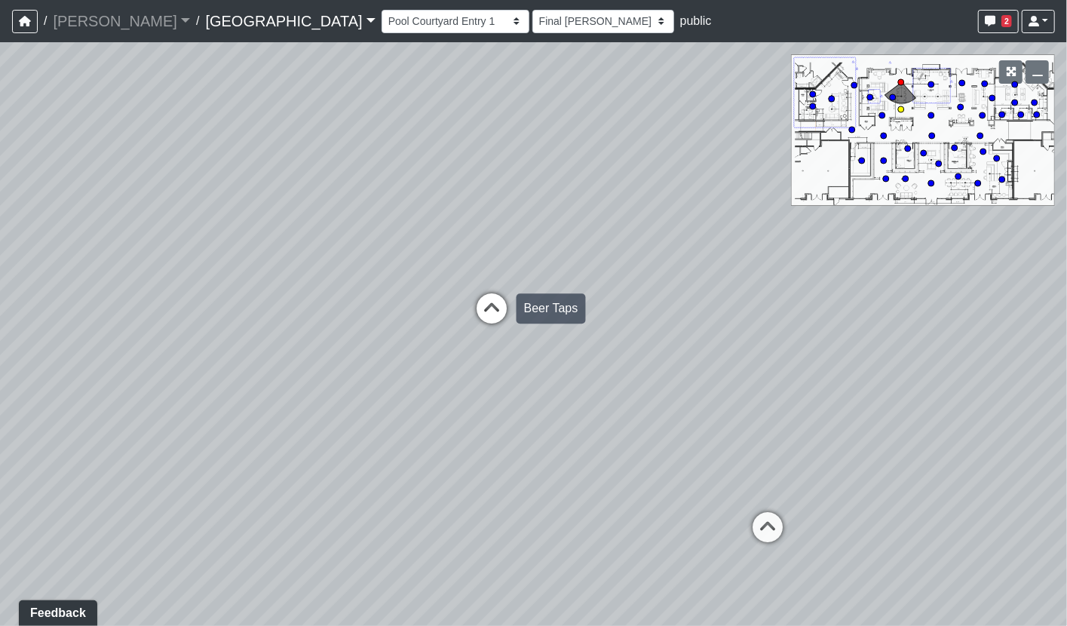
select select "h3ebyGk32eUmSzz99H473o"
drag, startPoint x: 466, startPoint y: 407, endPoint x: 516, endPoint y: 441, distance: 60.2
click at [516, 441] on div "Loading... Pool Courtyard Entry 1 Loading... Main Lounge 2 Loading... Pool Cour…" at bounding box center [533, 334] width 1067 height 584
click at [1025, 69] on div at bounding box center [1022, 71] width 65 height 35
click at [1033, 73] on icon "button" at bounding box center [1037, 71] width 11 height 11
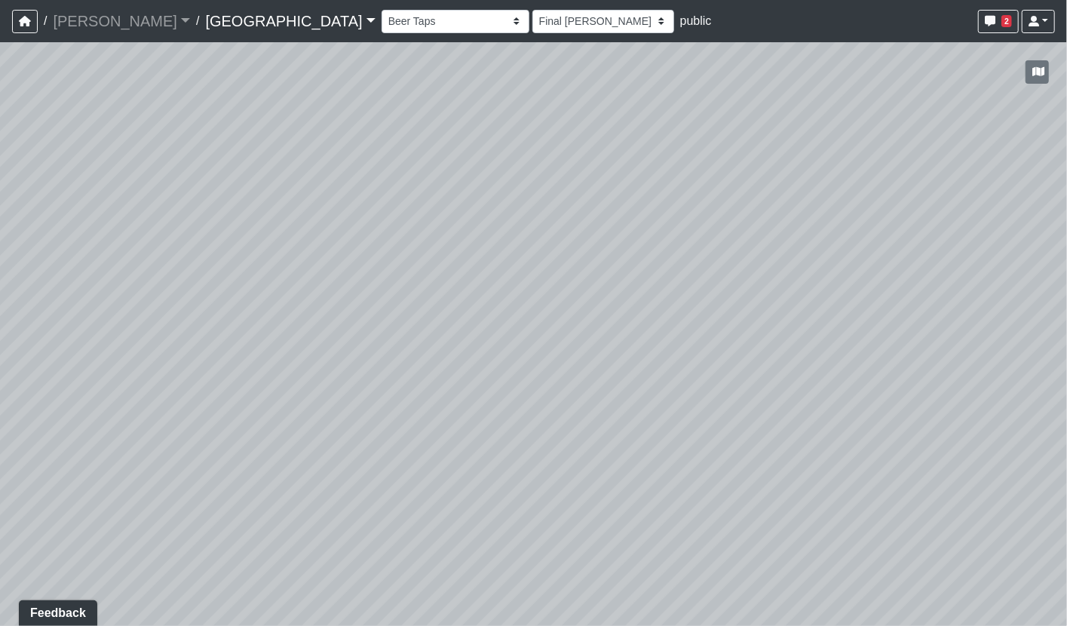
drag, startPoint x: 683, startPoint y: 310, endPoint x: 647, endPoint y: 305, distance: 36.5
click at [647, 305] on div "Loading... Pool Courtyard Entry 1 Loading... Main Lounge 2 Loading... Pool Cour…" at bounding box center [533, 334] width 1067 height 584
click at [872, 480] on div "Loading... Pool Courtyard Entry 1 Loading... Main Lounge 2 Loading... Pool Cour…" at bounding box center [533, 334] width 1067 height 584
drag, startPoint x: 836, startPoint y: 265, endPoint x: 810, endPoint y: 351, distance: 89.9
click at [810, 351] on div "Loading... Pool Courtyard Entry 1 Loading... Main Lounge 2 Loading... Pool Cour…" at bounding box center [533, 334] width 1067 height 584
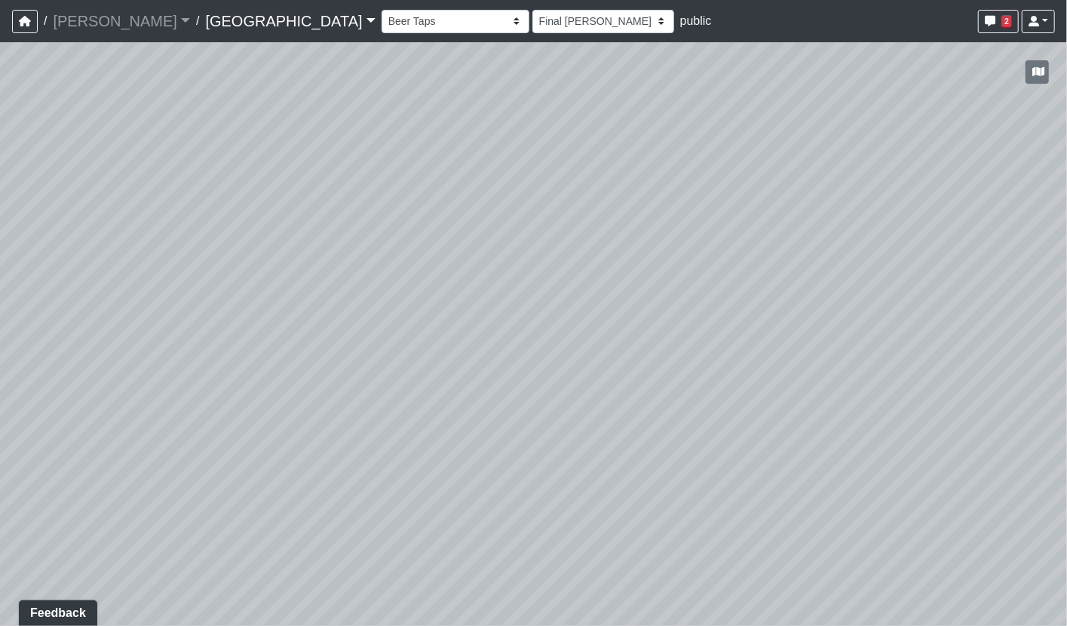
drag, startPoint x: 434, startPoint y: 179, endPoint x: 413, endPoint y: 173, distance: 22.9
click at [413, 173] on div "Loading... Pool Courtyard Entry 1 Loading... Main Lounge 2 Loading... Pool Cour…" at bounding box center [533, 334] width 1067 height 584
drag, startPoint x: 127, startPoint y: 328, endPoint x: 148, endPoint y: 404, distance: 78.8
click at [145, 404] on div "Loading... Pool Courtyard Entry 1 Loading... Main Lounge 2 Loading... Pool Cour…" at bounding box center [533, 334] width 1067 height 584
drag, startPoint x: 455, startPoint y: 340, endPoint x: 399, endPoint y: 333, distance: 57.1
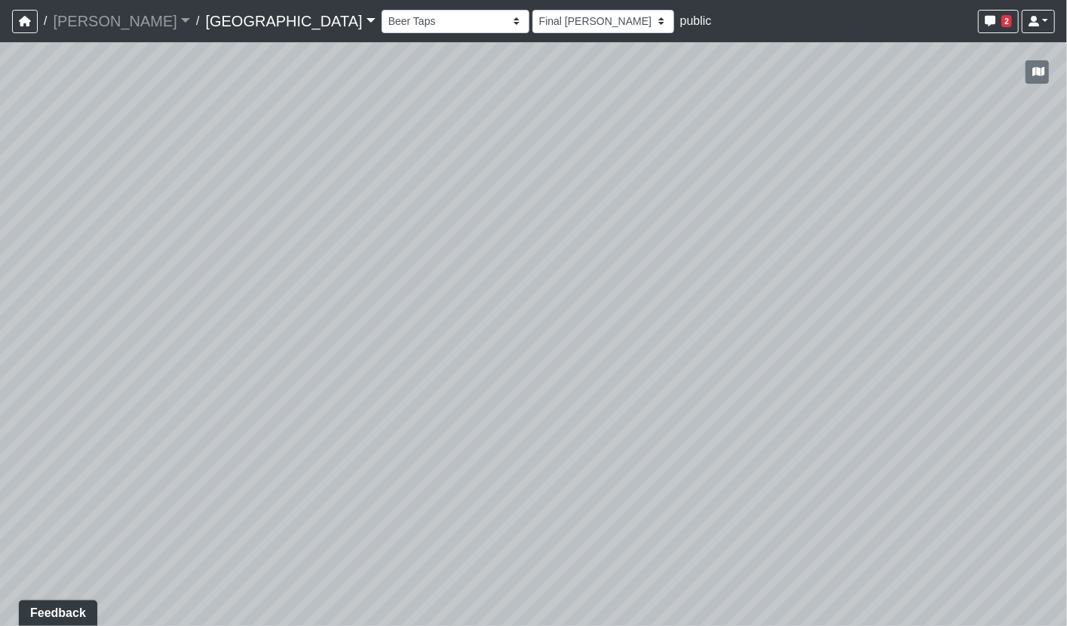
click at [399, 333] on div "Loading... Pool Courtyard Entry 1 Loading... Main Lounge 2 Loading... Pool Cour…" at bounding box center [533, 334] width 1067 height 584
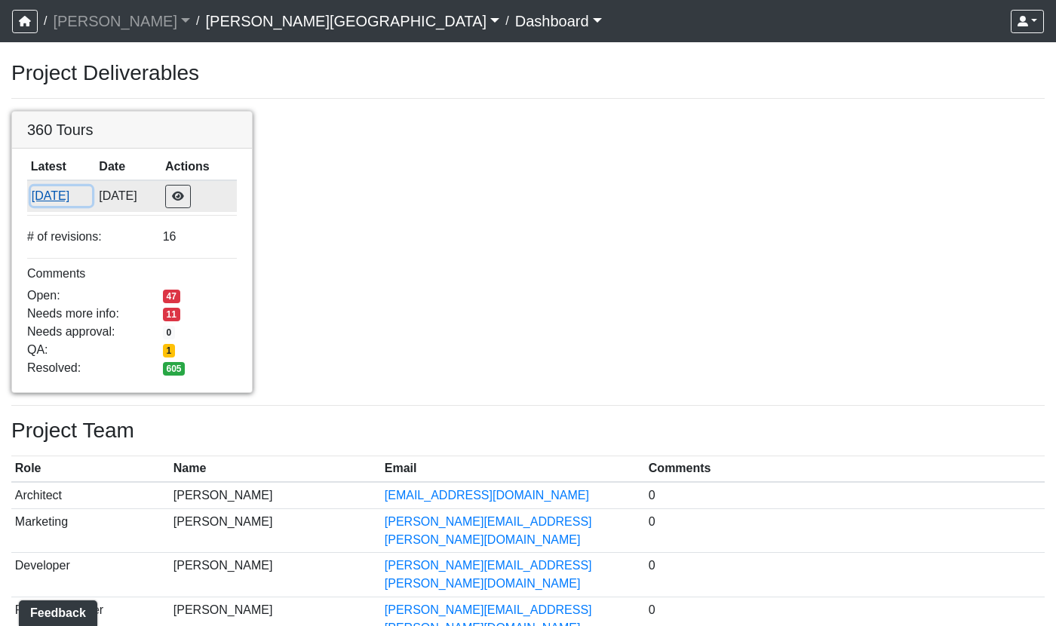
click at [92, 199] on button "[DATE]" at bounding box center [61, 196] width 61 height 20
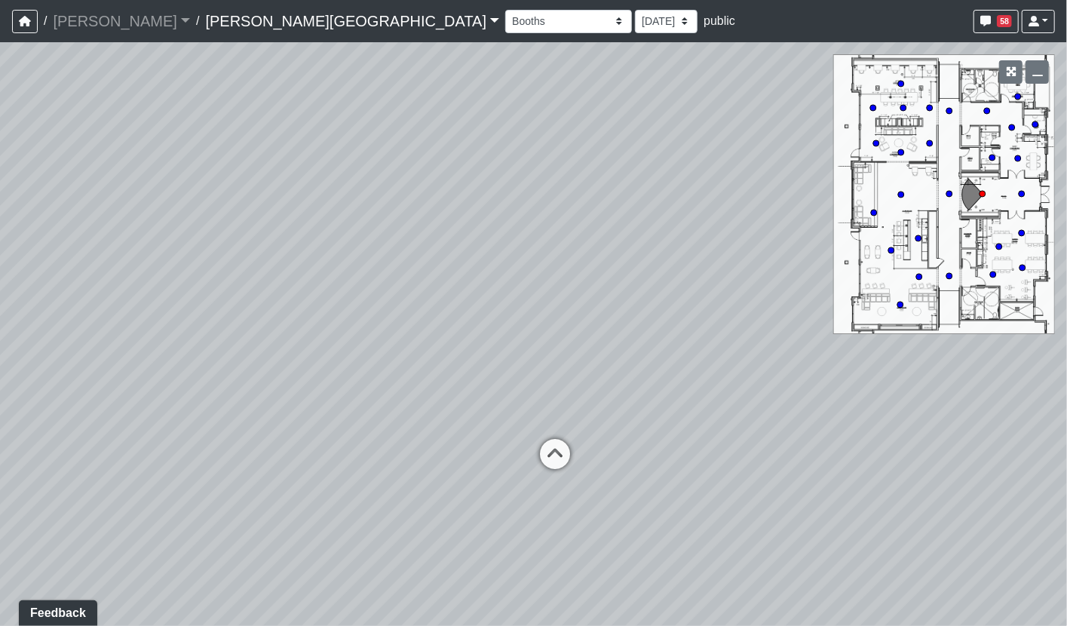
drag, startPoint x: 478, startPoint y: 379, endPoint x: 466, endPoint y: 336, distance: 45.4
click at [466, 336] on div "Loading... Hallway - Hallway 2 Loading... Entry" at bounding box center [533, 334] width 1067 height 584
click at [1023, 197] on circle at bounding box center [1022, 194] width 6 height 6
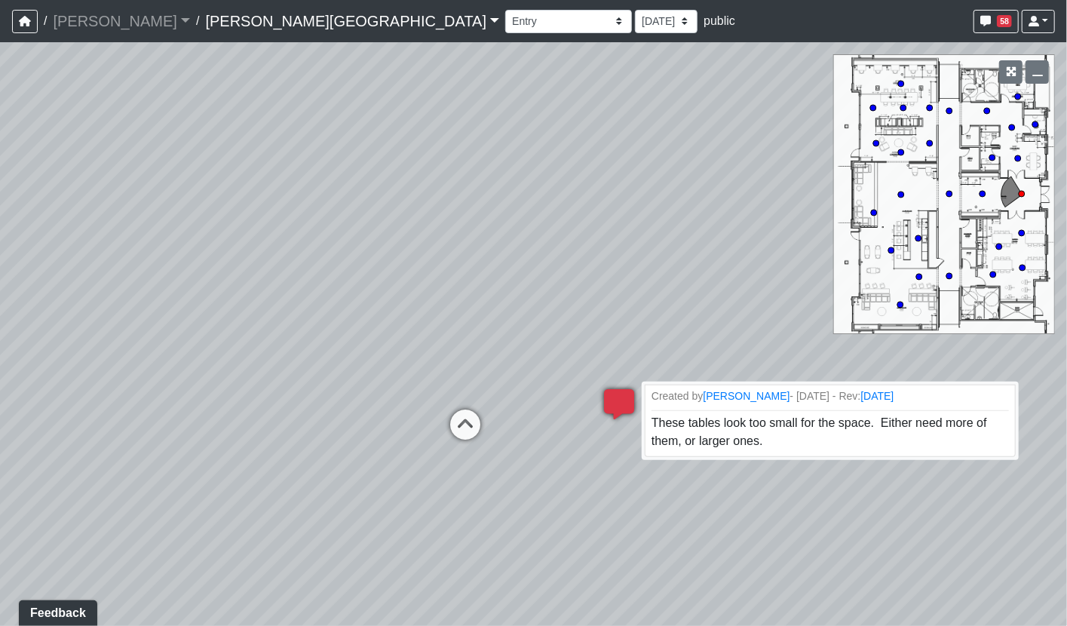
drag, startPoint x: 723, startPoint y: 354, endPoint x: 633, endPoint y: 424, distance: 113.9
click at [633, 424] on div "Loading... Hallway - Hallway 2 Loading... Entry Loading... Booths Loading... Qu…" at bounding box center [533, 334] width 1067 height 584
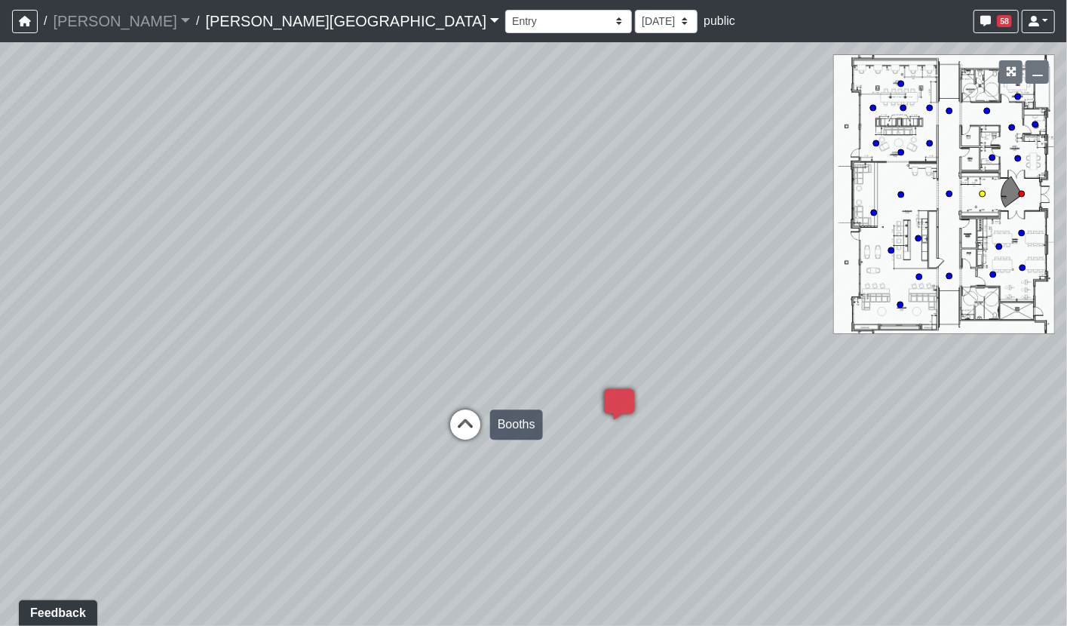
click at [454, 425] on icon at bounding box center [465, 431] width 45 height 45
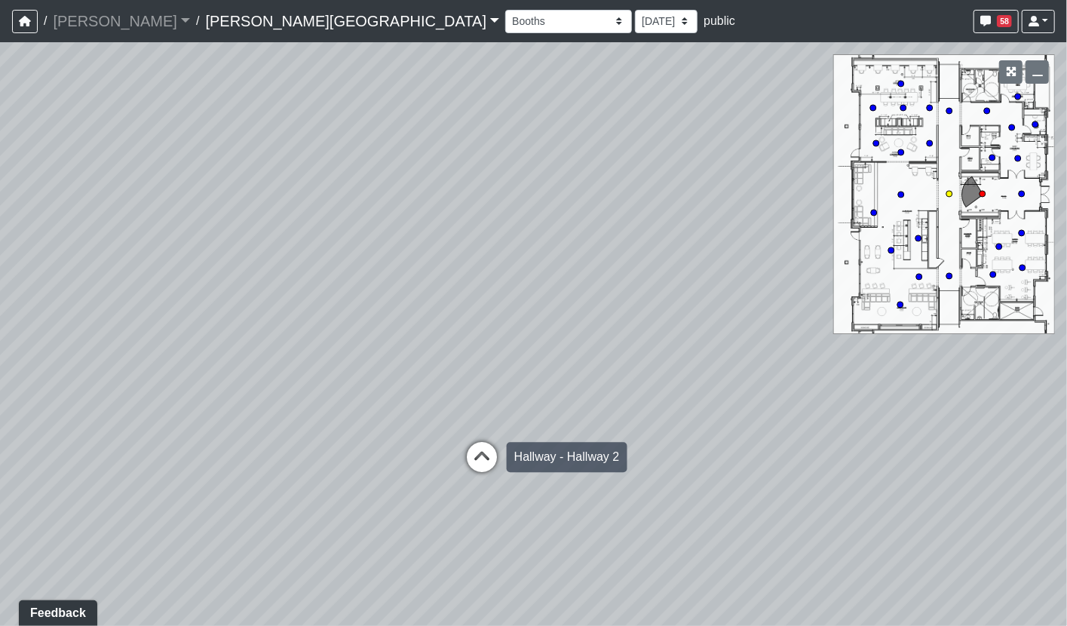
click at [478, 463] on icon at bounding box center [481, 464] width 45 height 45
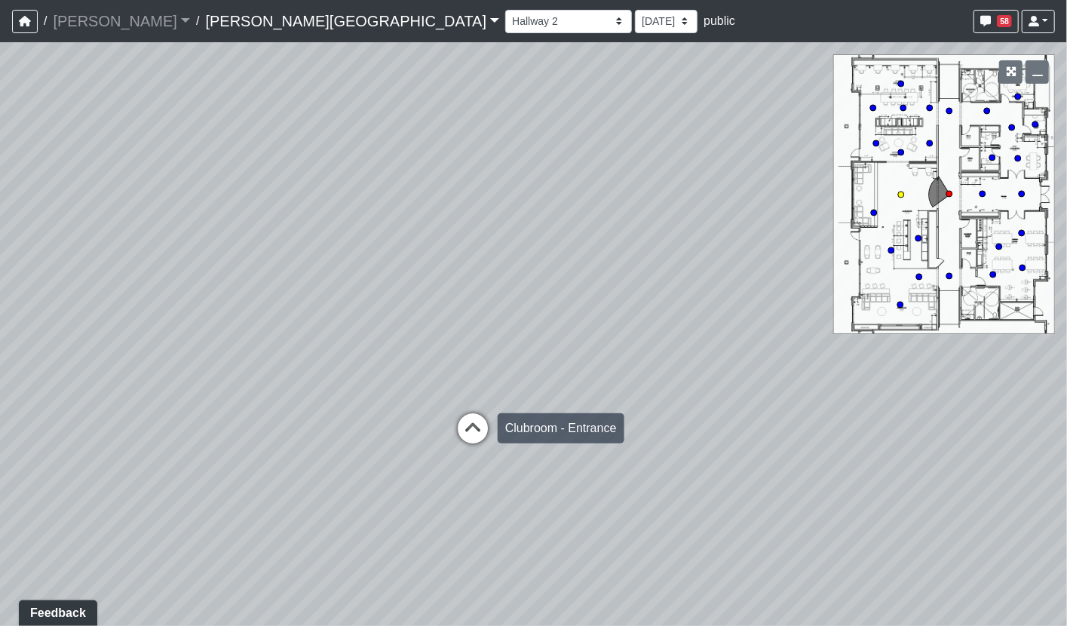
click at [473, 425] on icon at bounding box center [472, 435] width 45 height 45
select select "2p1LcMW7A2doxWKe2HrzBw"
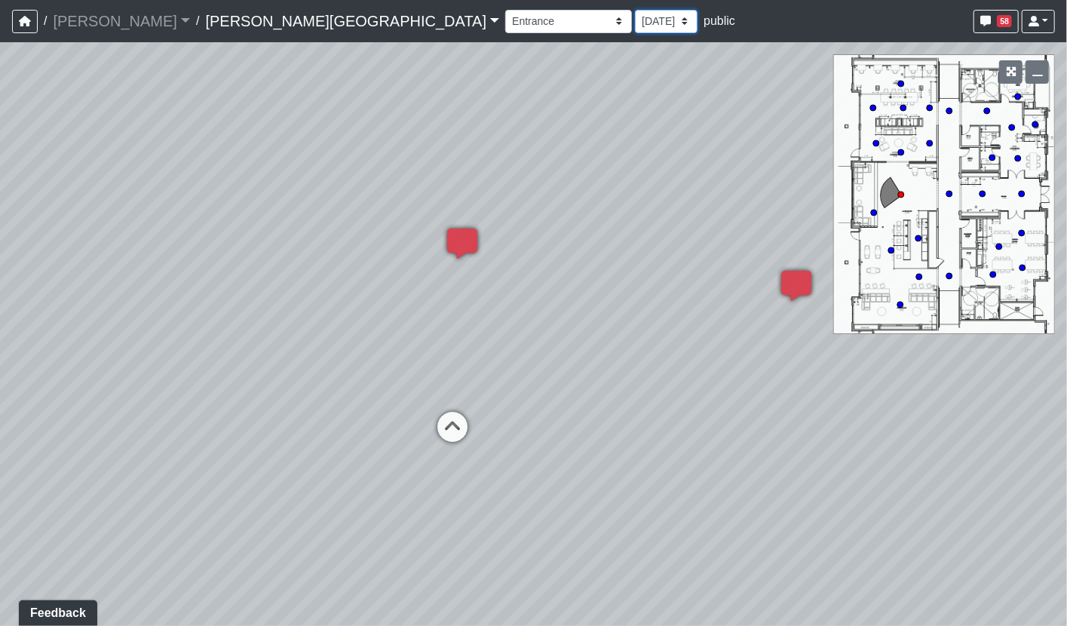
click at [635, 26] on select "[DATE] [DATE] [DATE] [DATE] [DATE] [DATE] [DATE] [DATE] [DATE] [DATE] [DATE] [D…" at bounding box center [666, 21] width 63 height 23
select select "uFs6euBHNmPeGf5nPHiJmm"
click at [635, 10] on select "[DATE] [DATE] [DATE] [DATE] [DATE] [DATE] [DATE] [DATE] [DATE] [DATE] [DATE] [D…" at bounding box center [666, 21] width 63 height 23
select select "2p1LcMW7A2doxWKe2HrzBw"
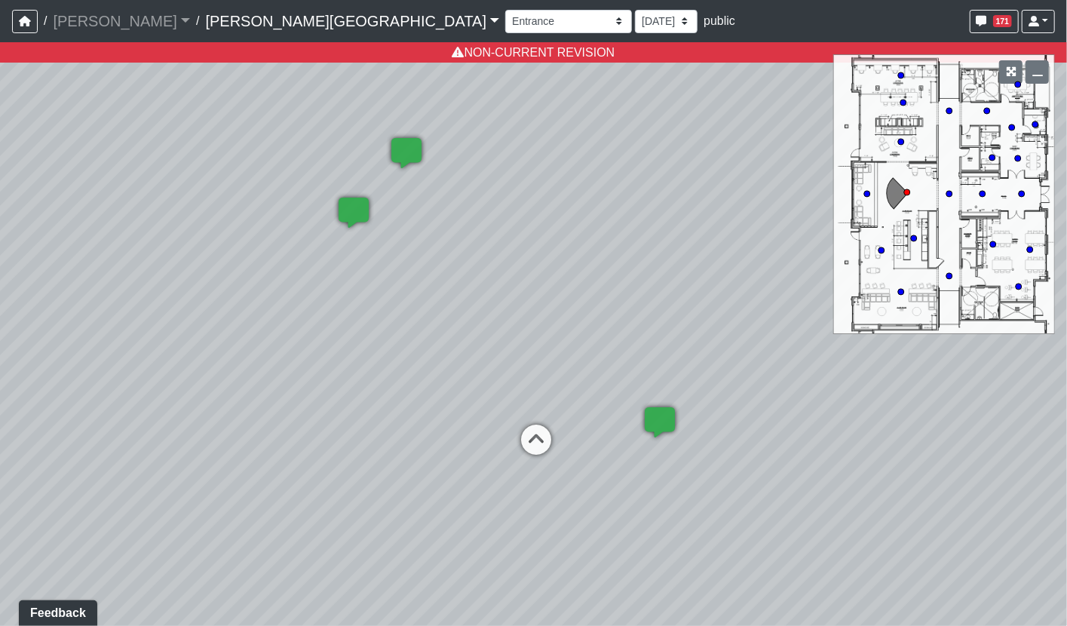
drag, startPoint x: 333, startPoint y: 480, endPoint x: 408, endPoint y: 499, distance: 77.0
click at [408, 499] on div "Loading... Hallway - Hallway 2 Loading... Entry Loading... Booths Loading... Qu…" at bounding box center [533, 334] width 1067 height 584
click at [505, 26] on select "Booths 1 Booths 2 Lounge 1 Bar Entrance Lounge Main Lounge Steps Booths Entry C…" at bounding box center [568, 21] width 127 height 23
click at [635, 29] on select "[DATE] [DATE] [DATE] [DATE] [DATE] [DATE] [DATE] [DATE] [DATE] [DATE] [DATE] [D…" at bounding box center [666, 21] width 63 height 23
select select "gCgoSfPsAFUr1sedUFuJW1"
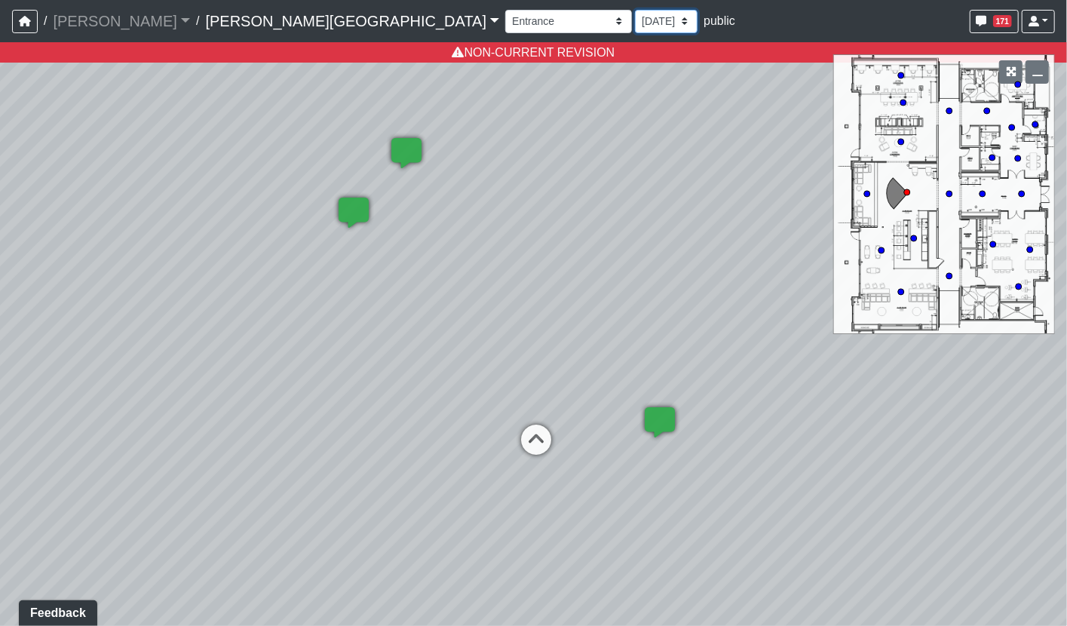
click at [635, 10] on select "[DATE] [DATE] [DATE] [DATE] [DATE] [DATE] [DATE] [DATE] [DATE] [DATE] [DATE] [D…" at bounding box center [666, 21] width 63 height 23
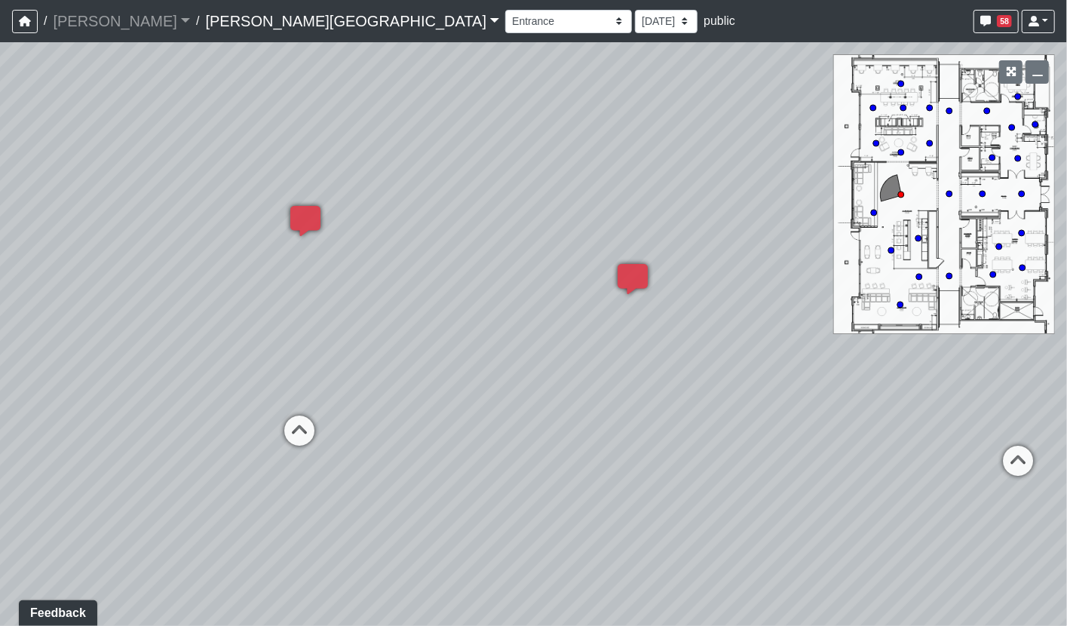
drag, startPoint x: 566, startPoint y: 341, endPoint x: 247, endPoint y: 309, distance: 321.3
click at [247, 309] on div "Loading... Hallway - Hallway 2 Loading... Entry Loading... Booths Loading... Qu…" at bounding box center [533, 334] width 1067 height 584
drag, startPoint x: 597, startPoint y: 332, endPoint x: -23, endPoint y: 342, distance: 620.0
click at [0, 342] on html "/ [PERSON_NAME] Loading... / [PERSON_NAME][GEOGRAPHIC_DATA][PERSON_NAME] Loadin…" at bounding box center [533, 313] width 1067 height 626
click at [499, 322] on div "Loading... Hallway - Hallway 2 Loading... Entry Loading... Booths Loading... Qu…" at bounding box center [533, 334] width 1067 height 584
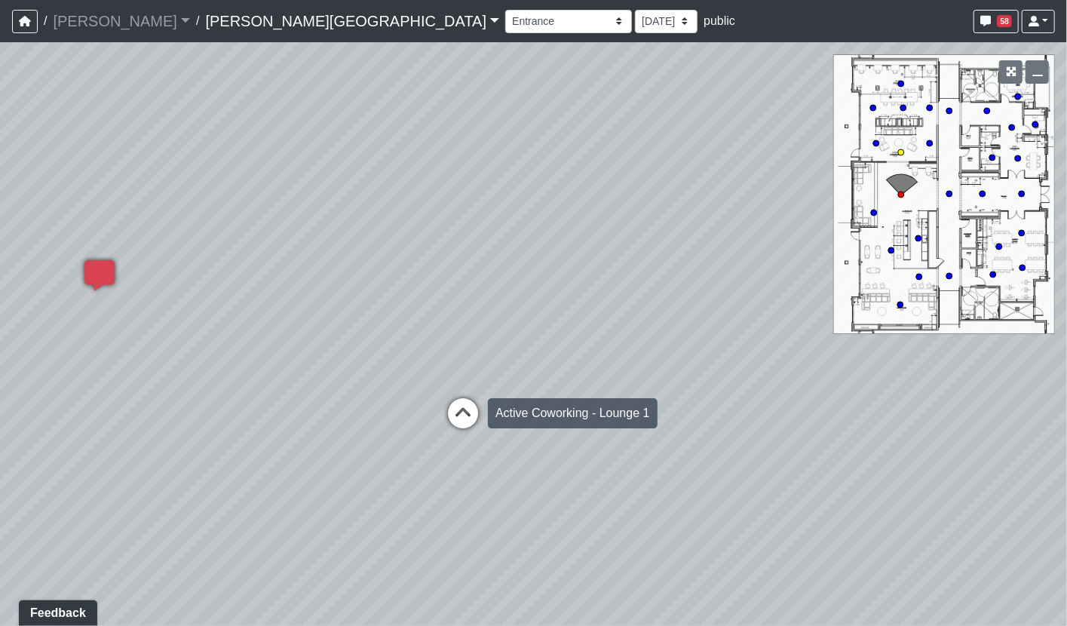
click at [469, 414] on icon at bounding box center [462, 420] width 45 height 45
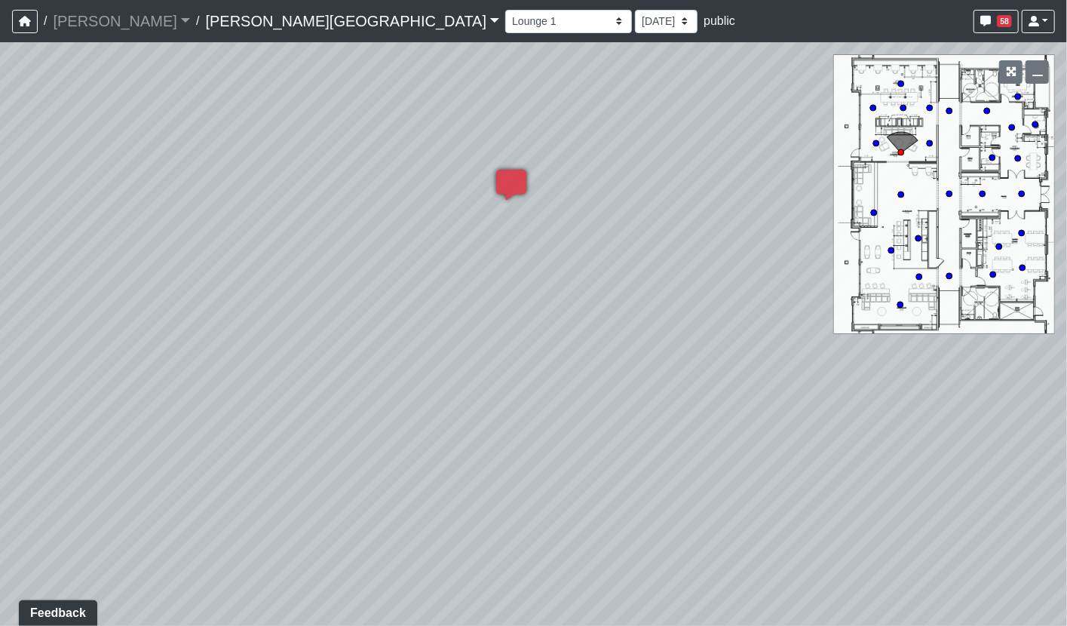
drag, startPoint x: 573, startPoint y: 374, endPoint x: 548, endPoint y: 385, distance: 28.0
click at [548, 385] on div "Loading... Hallway - Hallway 2 Loading... Entry Loading... Booths Loading... Qu…" at bounding box center [533, 334] width 1067 height 584
drag, startPoint x: 418, startPoint y: 299, endPoint x: 402, endPoint y: 325, distance: 30.8
click at [402, 325] on div "Loading... Hallway - Hallway 2 Loading... Entry Loading... Booths Loading... Qu…" at bounding box center [533, 334] width 1067 height 584
drag, startPoint x: 666, startPoint y: 370, endPoint x: 592, endPoint y: 258, distance: 133.9
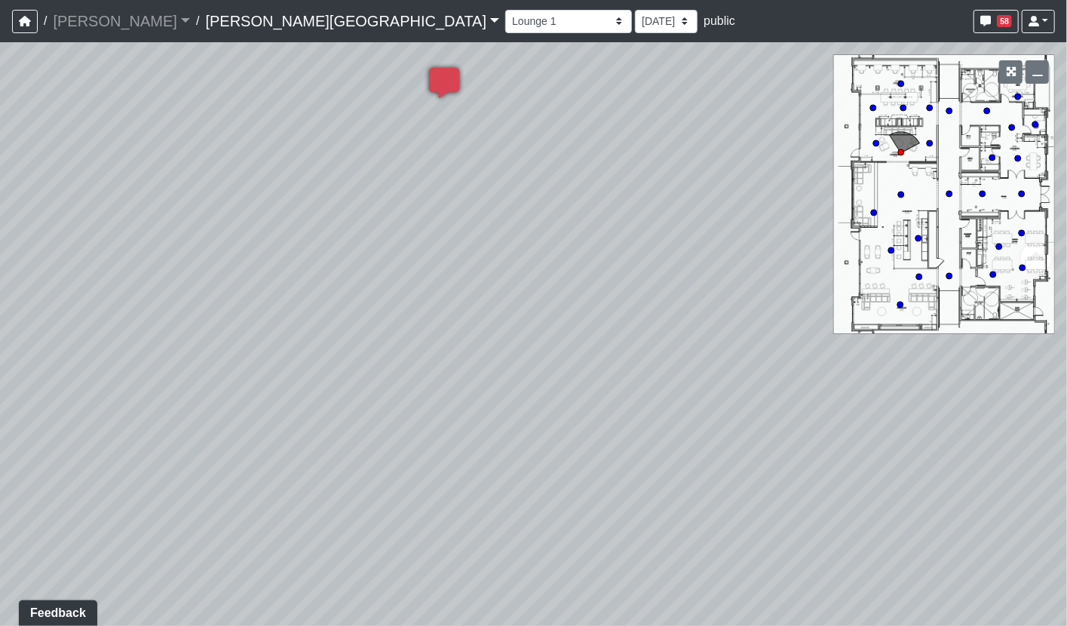
click at [592, 258] on div "Loading... Hallway - Hallway 2 Loading... Entry Loading... Booths Loading... Qu…" at bounding box center [533, 334] width 1067 height 584
drag, startPoint x: 420, startPoint y: 292, endPoint x: 520, endPoint y: 396, distance: 144.5
click at [520, 396] on div "Loading... Hallway - Hallway 2 Loading... Entry Loading... Booths Loading... Qu…" at bounding box center [533, 334] width 1067 height 584
click at [900, 306] on circle at bounding box center [900, 305] width 6 height 6
drag, startPoint x: 262, startPoint y: 152, endPoint x: 518, endPoint y: 97, distance: 261.4
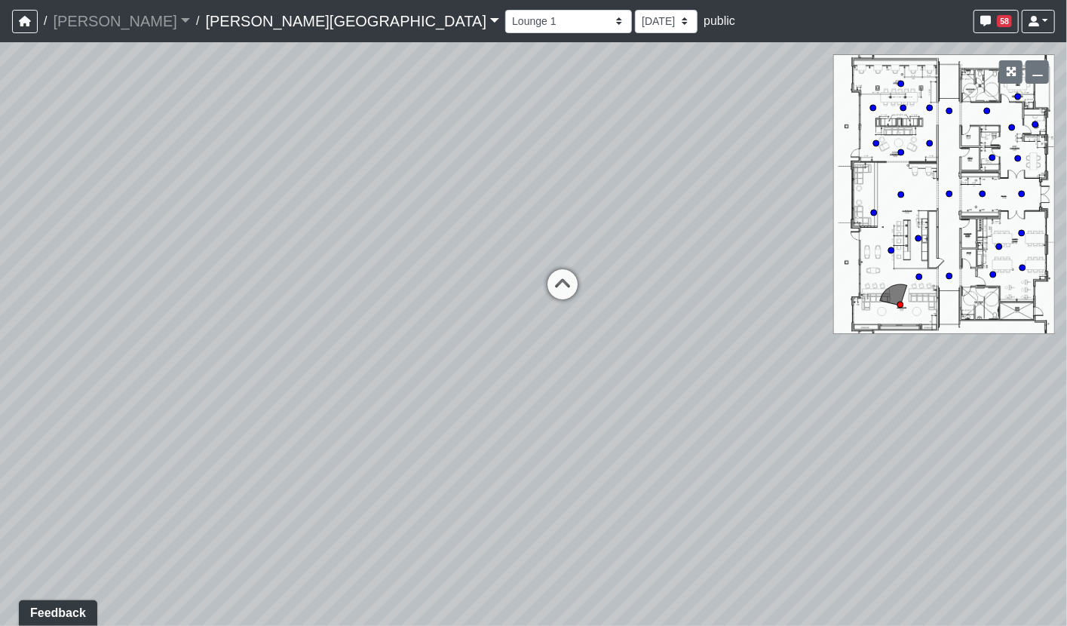
click at [518, 97] on div "Loading... Hallway - Hallway 2 Loading... Entry Loading... Booths Loading... Qu…" at bounding box center [533, 334] width 1067 height 584
drag, startPoint x: 265, startPoint y: 297, endPoint x: 875, endPoint y: 212, distance: 615.3
click at [875, 212] on div "NON-CURRENT REVISION" at bounding box center [533, 334] width 1067 height 584
drag, startPoint x: 223, startPoint y: 354, endPoint x: 876, endPoint y: 152, distance: 683.9
click at [876, 152] on div "Loading... Hallway - Hallway 2 Loading... Entry Loading... Booths Loading... Qu…" at bounding box center [533, 334] width 1067 height 584
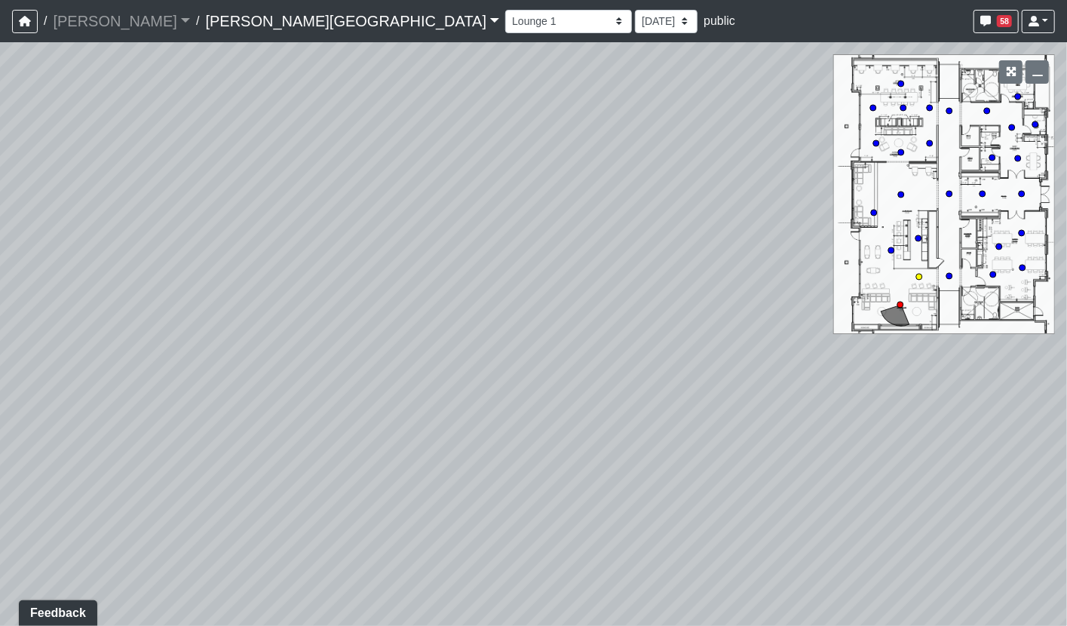
click at [919, 274] on circle at bounding box center [919, 277] width 6 height 6
select select "sFhFd7AATeQnHjeJ5y7w8h"
drag, startPoint x: 577, startPoint y: 342, endPoint x: 879, endPoint y: 254, distance: 314.8
click at [879, 254] on div "Loading... Hallway - Hallway 2 Loading... Entry Loading... Booths Loading... Qu…" at bounding box center [533, 334] width 1067 height 584
drag, startPoint x: 120, startPoint y: 293, endPoint x: 711, endPoint y: 293, distance: 591.2
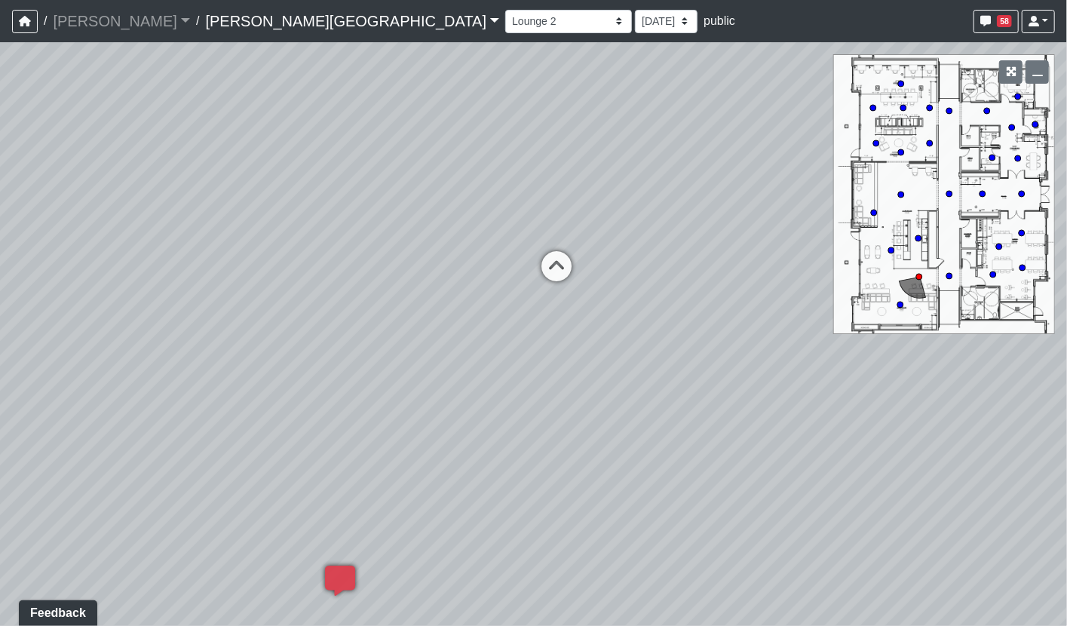
click at [711, 293] on div "Loading... Hallway - Hallway 2 Loading... Entry Loading... Booths Loading... Qu…" at bounding box center [533, 334] width 1067 height 584
click at [215, 23] on link "Tanner Road" at bounding box center [352, 21] width 294 height 30
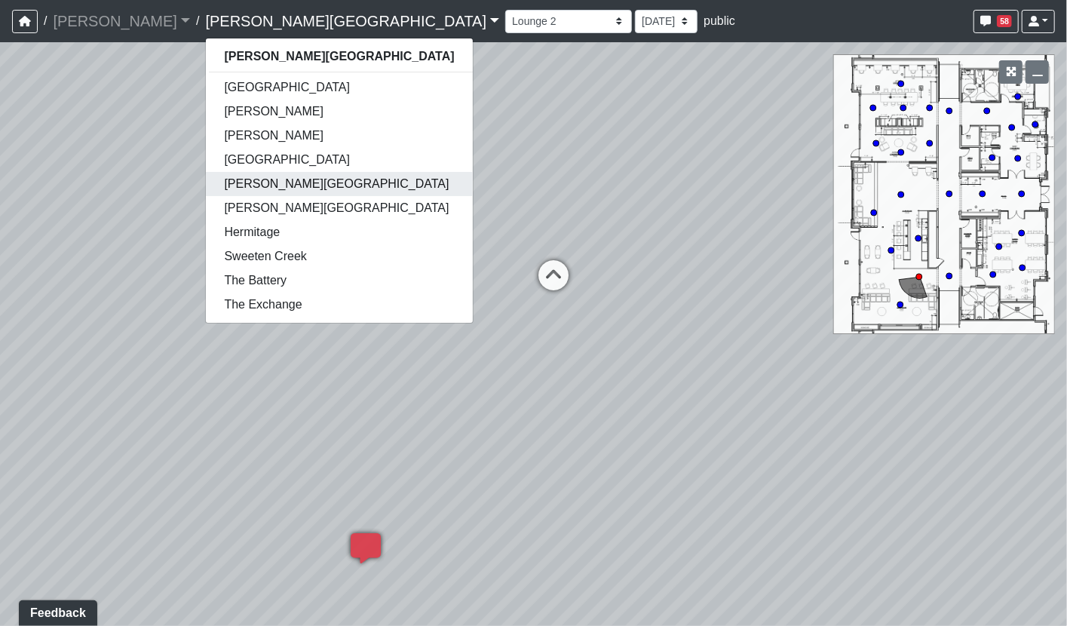
click at [206, 186] on link "[PERSON_NAME][GEOGRAPHIC_DATA]" at bounding box center [339, 184] width 266 height 24
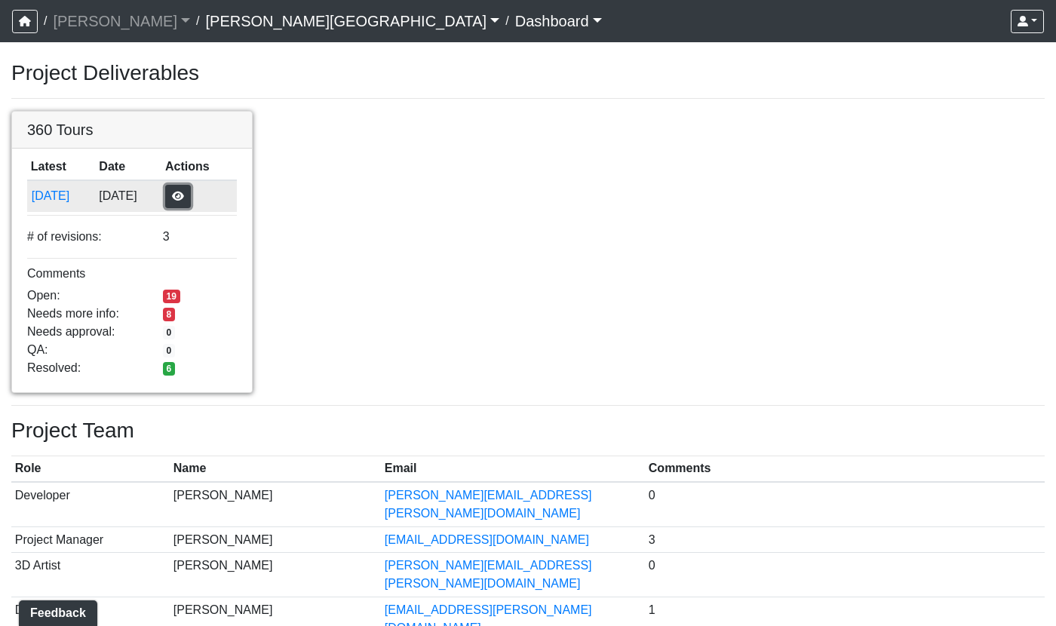
click at [191, 204] on button "button" at bounding box center [178, 196] width 26 height 23
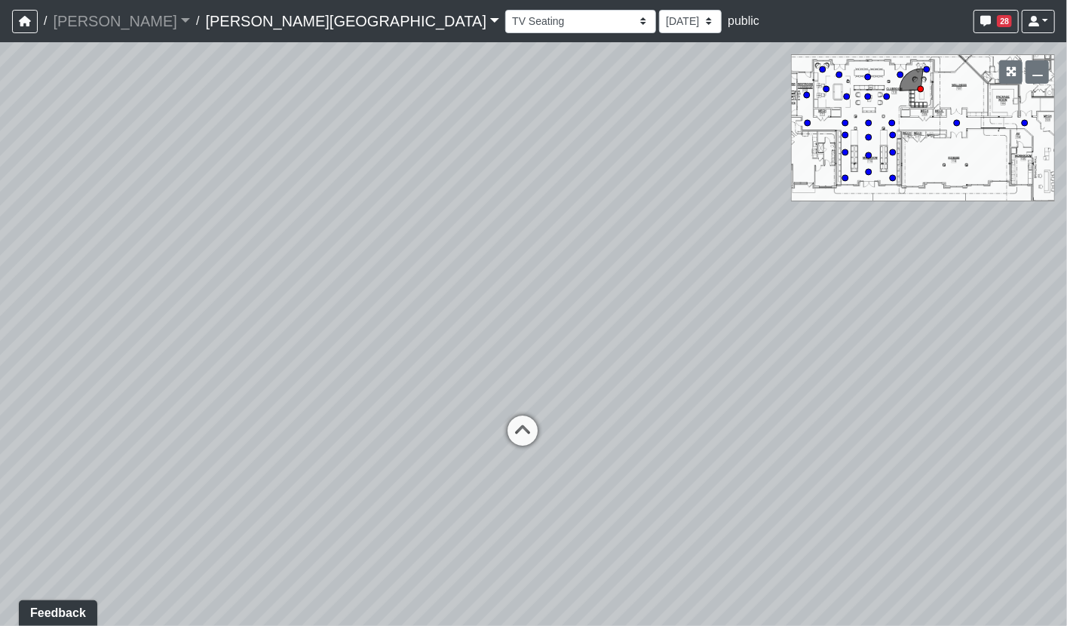
drag, startPoint x: 576, startPoint y: 299, endPoint x: 457, endPoint y: 287, distance: 119.8
click at [457, 287] on div "Loading... Pool Courtyard Entry 1 Loading... Window Seating 1 Loading... Foosba…" at bounding box center [533, 334] width 1067 height 584
drag, startPoint x: 692, startPoint y: 378, endPoint x: 465, endPoint y: 342, distance: 230.6
click at [465, 342] on div "Loading... Pool Courtyard Entry 1 Loading... Window Seating 1 Loading... Foosba…" at bounding box center [533, 334] width 1067 height 584
drag, startPoint x: 667, startPoint y: 328, endPoint x: -23, endPoint y: 296, distance: 690.0
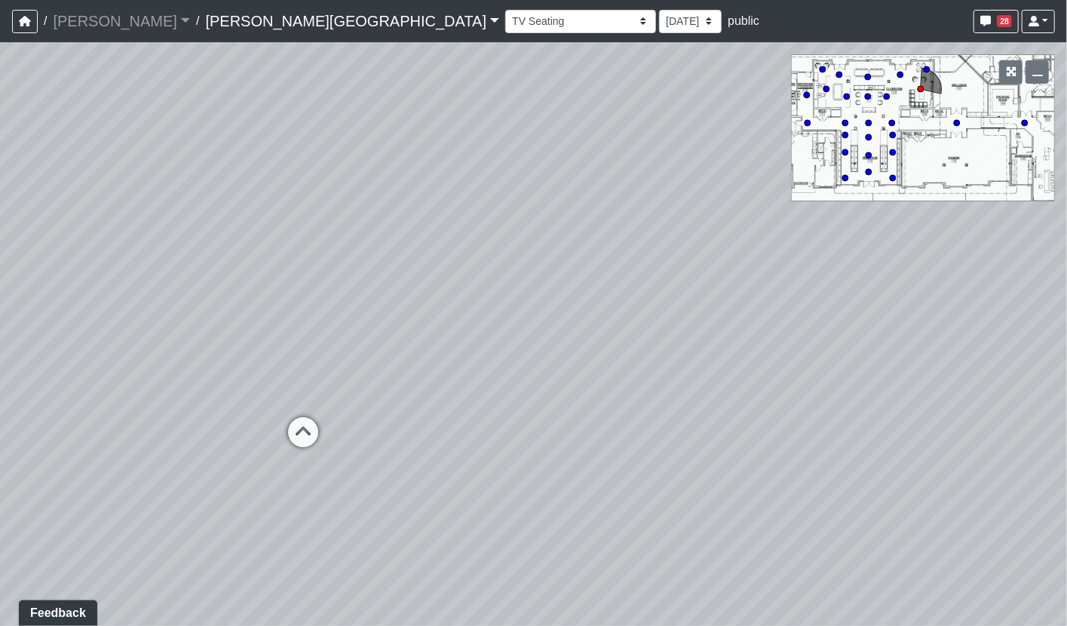
click at [0, 296] on html "/ [PERSON_NAME] Loading... / [PERSON_NAME][GEOGRAPHIC_DATA] [PERSON_NAME][GEOGR…" at bounding box center [533, 313] width 1067 height 626
drag, startPoint x: 541, startPoint y: 386, endPoint x: 0, endPoint y: 314, distance: 546.3
click at [0, 304] on html "/ [PERSON_NAME] Loading... / [PERSON_NAME][GEOGRAPHIC_DATA] [PERSON_NAME][GEOGR…" at bounding box center [533, 313] width 1067 height 626
drag, startPoint x: 477, startPoint y: 416, endPoint x: 629, endPoint y: 502, distance: 174.6
click at [629, 502] on div "Loading... Pool Courtyard Entry 1 Loading... Window Seating 1 Loading... Foosba…" at bounding box center [533, 334] width 1067 height 584
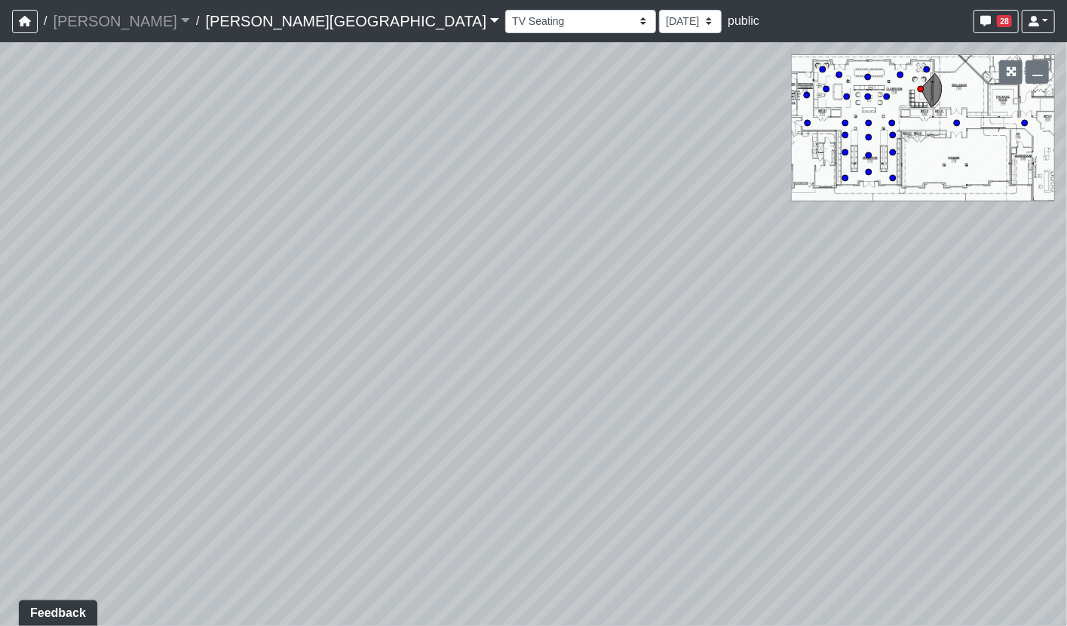
click at [906, 124] on div "Loading... Pool Courtyard Entry 1 Loading... Window Seating 1 Loading... Foosba…" at bounding box center [533, 334] width 1067 height 584
click at [1014, 76] on icon "button" at bounding box center [1011, 71] width 11 height 11
click at [1001, 69] on button "button" at bounding box center [1010, 71] width 23 height 23
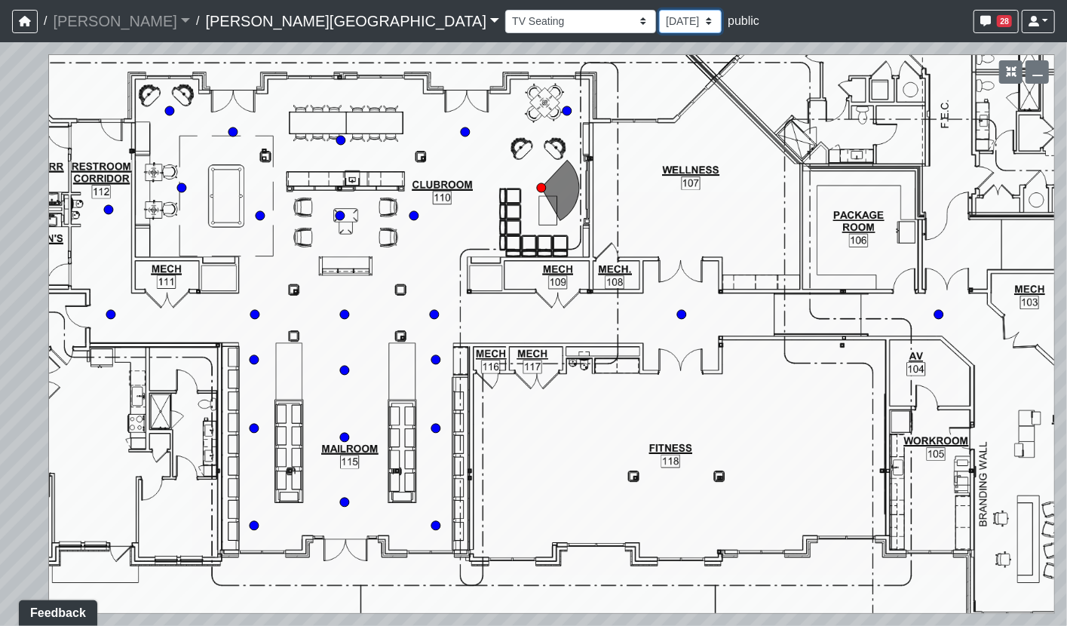
click at [659, 19] on select "[DATE] [DATE] [DATE]" at bounding box center [690, 21] width 63 height 23
click at [346, 368] on circle at bounding box center [344, 370] width 9 height 9
click at [934, 305] on div "Loading... Pool Courtyard Entry 1 Loading... Window Seating 1 Loading... Foosba…" at bounding box center [533, 334] width 1067 height 584
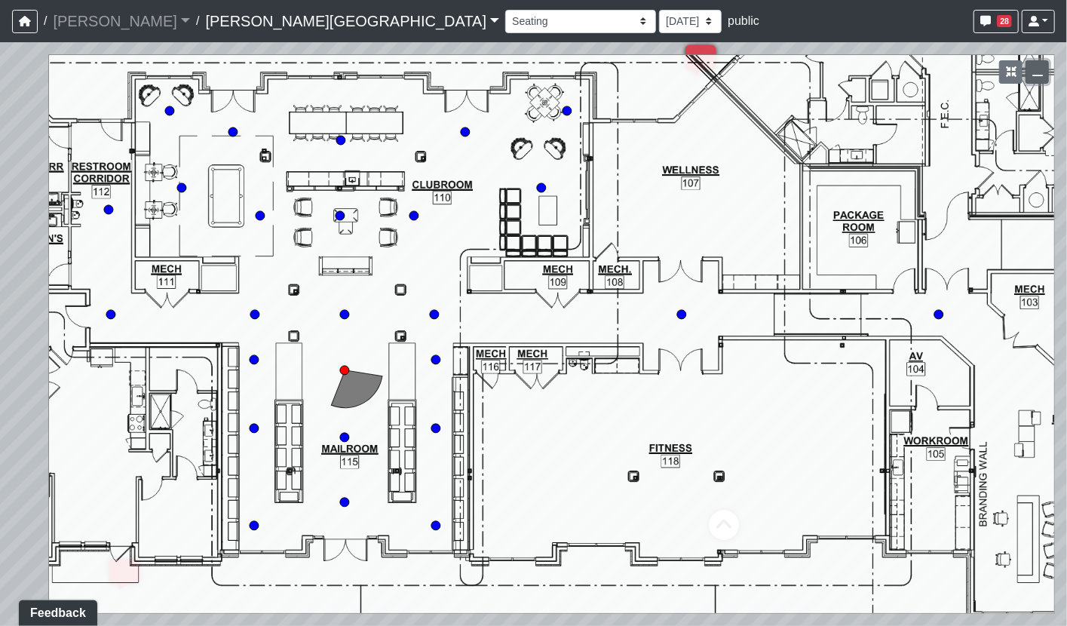
click at [1037, 63] on button "button" at bounding box center [1037, 71] width 23 height 23
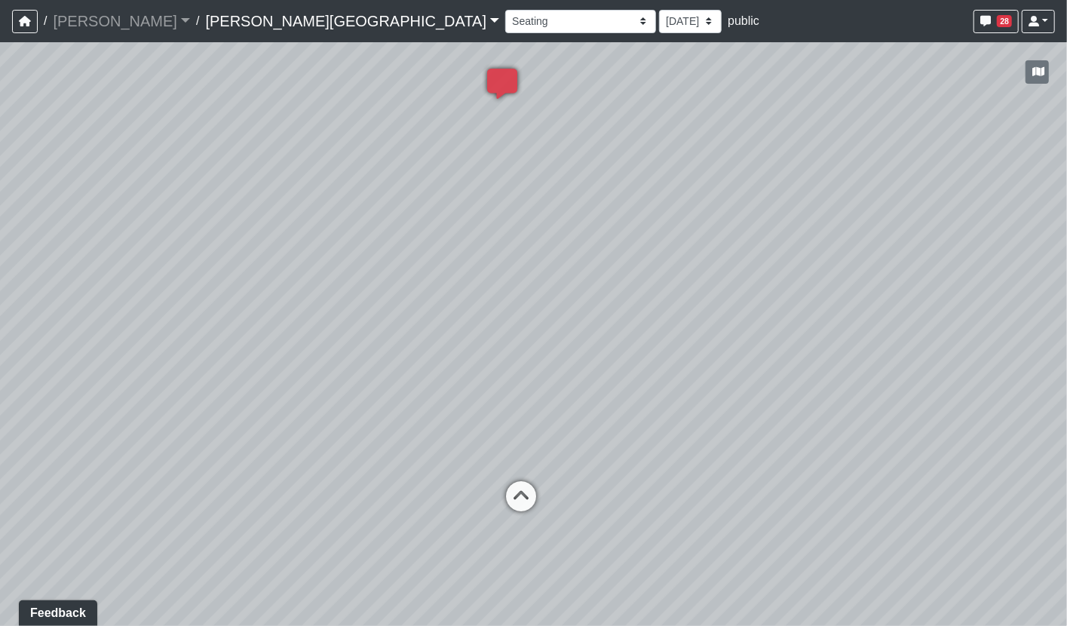
drag, startPoint x: 718, startPoint y: 324, endPoint x: 422, endPoint y: 321, distance: 295.6
click at [422, 321] on div "Loading... Pool Courtyard Entry 1 Loading... Window Seating 1 Loading... Foosba…" at bounding box center [533, 334] width 1067 height 584
drag, startPoint x: 917, startPoint y: 269, endPoint x: 682, endPoint y: 278, distance: 235.5
click at [682, 278] on div "Loading... Pool Courtyard Entry 1 Loading... Window Seating 1 Loading... Foosba…" at bounding box center [533, 334] width 1067 height 584
drag, startPoint x: 783, startPoint y: 296, endPoint x: 956, endPoint y: 293, distance: 173.5
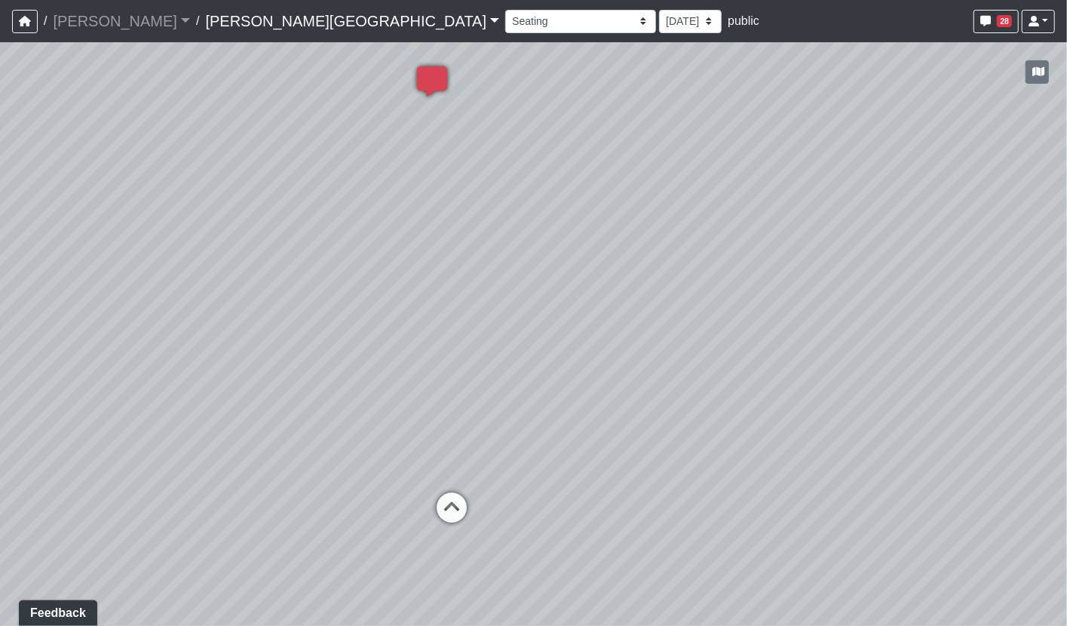
click at [956, 293] on div "Loading... Pool Courtyard Entry 1 Loading... Window Seating 1 Loading... Foosba…" at bounding box center [533, 334] width 1067 height 584
drag, startPoint x: 722, startPoint y: 310, endPoint x: 827, endPoint y: 308, distance: 104.8
click at [827, 308] on div "Loading... Pool Courtyard Entry 1 Loading... Window Seating 1 Loading... Foosba…" at bounding box center [533, 334] width 1067 height 584
drag, startPoint x: 201, startPoint y: 304, endPoint x: 438, endPoint y: 238, distance: 246.6
click at [438, 238] on div "Loading... Pool Courtyard Entry 1 Loading... Window Seating 1 Loading... Foosba…" at bounding box center [533, 334] width 1067 height 584
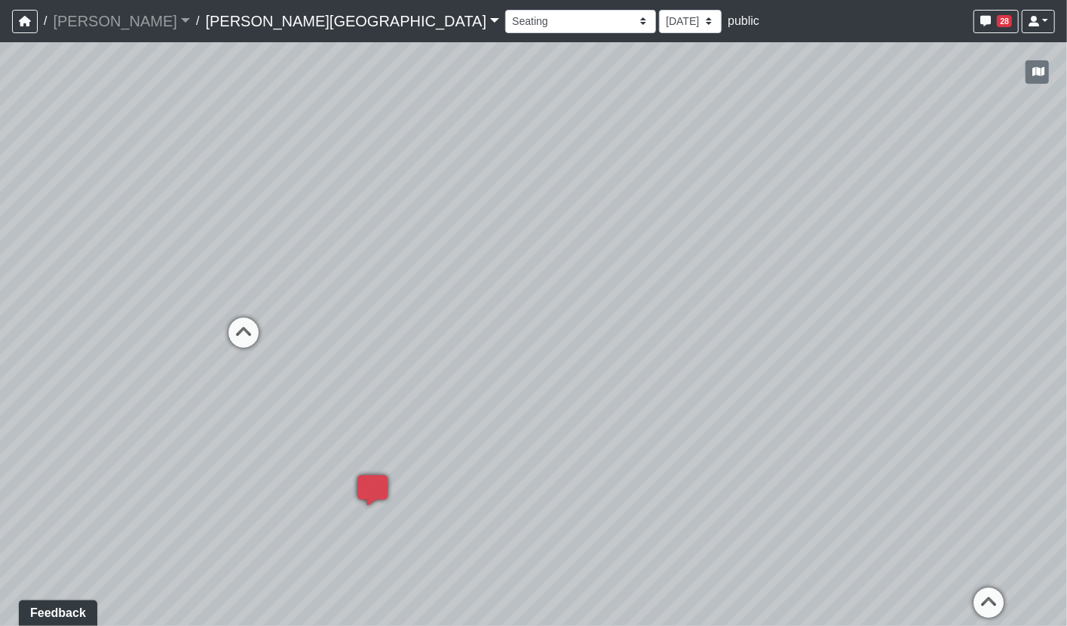
drag, startPoint x: 436, startPoint y: 504, endPoint x: 729, endPoint y: 562, distance: 299.1
click at [729, 562] on div "Loading... Pool Courtyard Entry 1 Loading... Window Seating 1 Loading... Foosba…" at bounding box center [533, 334] width 1067 height 584
drag, startPoint x: 748, startPoint y: 461, endPoint x: 728, endPoint y: 510, distance: 52.8
click at [728, 510] on div "Loading... Pool Courtyard Entry 1 Loading... Window Seating 1 Loading... Foosba…" at bounding box center [533, 334] width 1067 height 584
drag, startPoint x: 611, startPoint y: 354, endPoint x: 581, endPoint y: 354, distance: 29.4
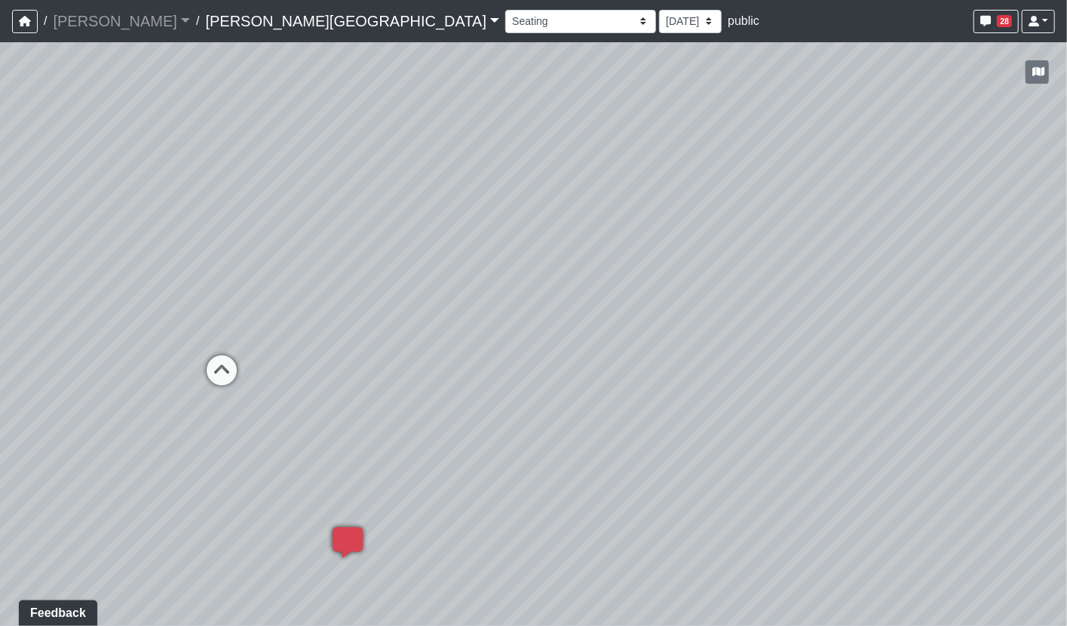
click at [581, 354] on div "Loading... Pool Courtyard Entry 1 Loading... Window Seating 1 Loading... Foosba…" at bounding box center [533, 334] width 1067 height 584
drag, startPoint x: 795, startPoint y: 505, endPoint x: 571, endPoint y: 357, distance: 267.9
click at [571, 357] on div "Loading... Pool Courtyard Entry 1 Loading... Window Seating 1 Loading... Foosba…" at bounding box center [533, 334] width 1067 height 584
drag, startPoint x: 758, startPoint y: 355, endPoint x: 758, endPoint y: 397, distance: 42.2
click at [758, 397] on div "Loading... Pool Courtyard Entry 1 Loading... Window Seating 1 Loading... Foosba…" at bounding box center [533, 334] width 1067 height 584
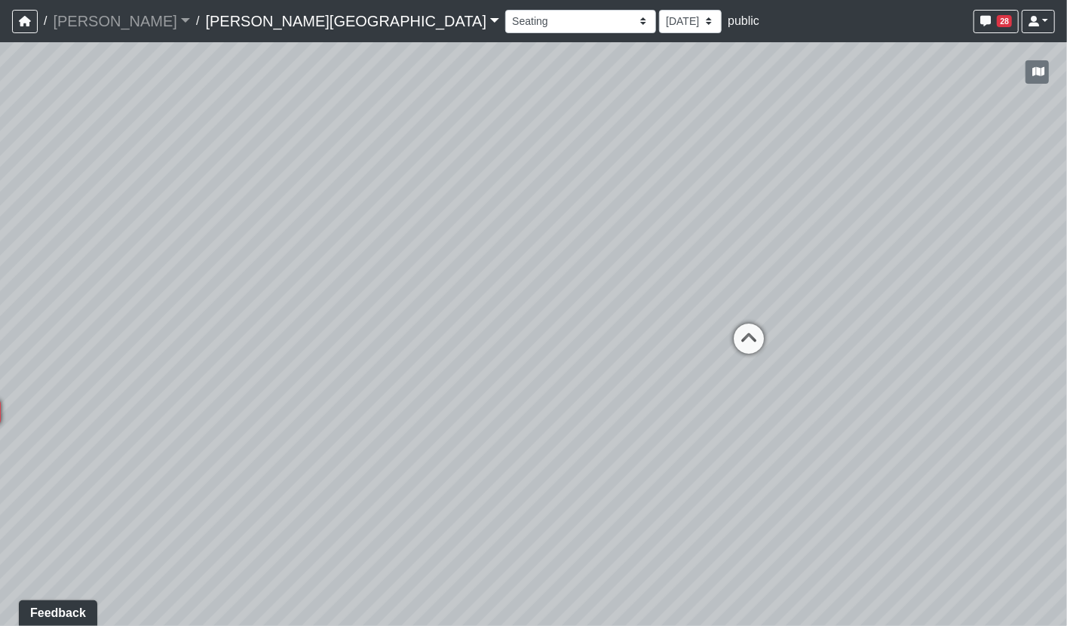
drag, startPoint x: 790, startPoint y: 459, endPoint x: 813, endPoint y: 263, distance: 197.4
click at [813, 263] on div "Loading... Pool Courtyard Entry 1 Loading... Window Seating 1 Loading... Foosba…" at bounding box center [533, 334] width 1067 height 584
drag, startPoint x: 632, startPoint y: 278, endPoint x: 1220, endPoint y: 299, distance: 588.6
click at [1066, 299] on html "/ [PERSON_NAME] Loading... / [PERSON_NAME][GEOGRAPHIC_DATA] [PERSON_NAME][GEOGR…" at bounding box center [533, 313] width 1067 height 626
drag, startPoint x: 498, startPoint y: 390, endPoint x: 950, endPoint y: 317, distance: 458.4
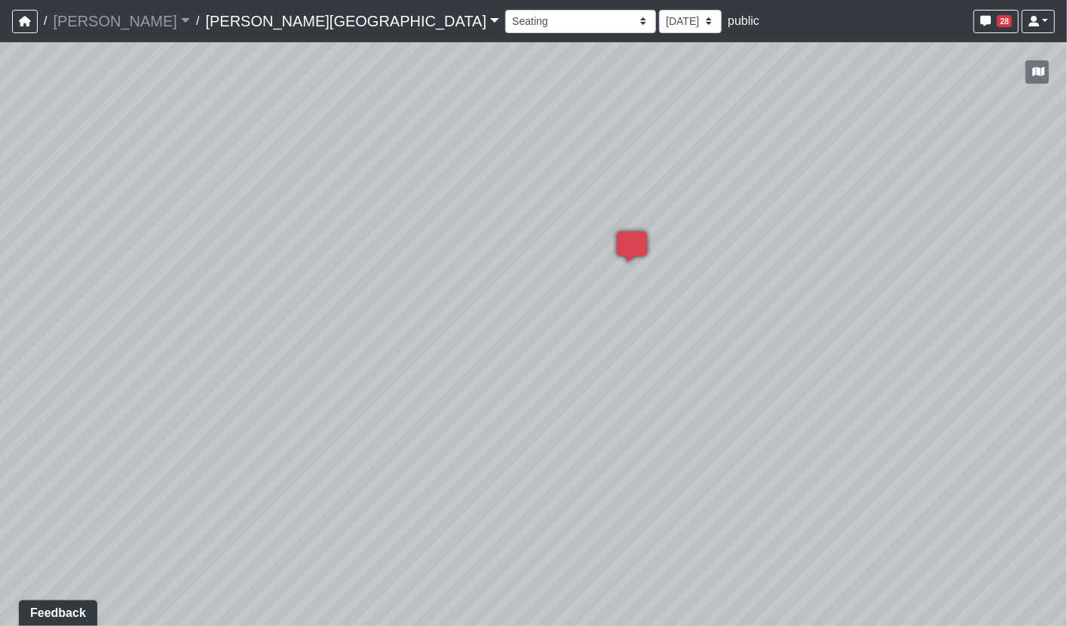
click at [950, 317] on div "Loading... Pool Courtyard Entry 1 Loading... Window Seating 1 Loading... Foosba…" at bounding box center [533, 334] width 1067 height 584
drag, startPoint x: 249, startPoint y: 286, endPoint x: 417, endPoint y: 214, distance: 182.8
click at [417, 214] on div "Loading... Pool Courtyard Entry 1 Loading... Window Seating 1 Loading... Foosba…" at bounding box center [533, 334] width 1067 height 584
drag, startPoint x: 770, startPoint y: 437, endPoint x: -23, endPoint y: 428, distance: 792.6
click at [0, 428] on html "/ [PERSON_NAME] Loading... / [PERSON_NAME][GEOGRAPHIC_DATA] [PERSON_NAME][GEOGR…" at bounding box center [533, 313] width 1067 height 626
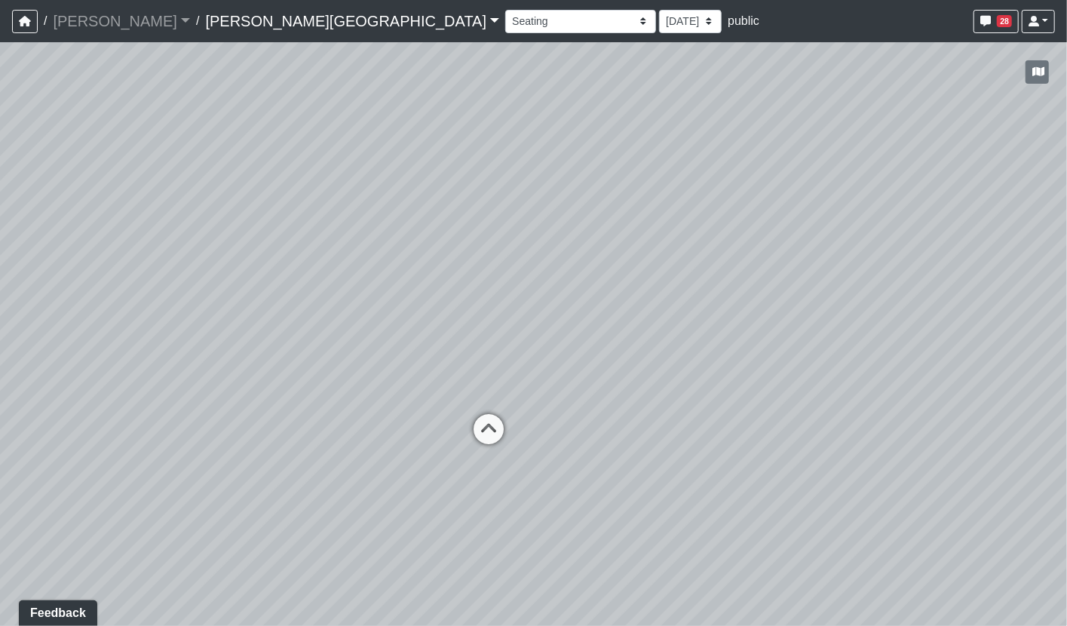
drag, startPoint x: 904, startPoint y: 269, endPoint x: -5, endPoint y: 601, distance: 967.4
click at [0, 601] on html "/ [PERSON_NAME] Loading... / [PERSON_NAME][GEOGRAPHIC_DATA] [PERSON_NAME][GEOGR…" at bounding box center [533, 313] width 1067 height 626
click at [468, 500] on icon at bounding box center [471, 514] width 45 height 45
select select "mUM3grMucxeqTLc2AGEBEK"
drag, startPoint x: 544, startPoint y: 474, endPoint x: 1184, endPoint y: 432, distance: 640.9
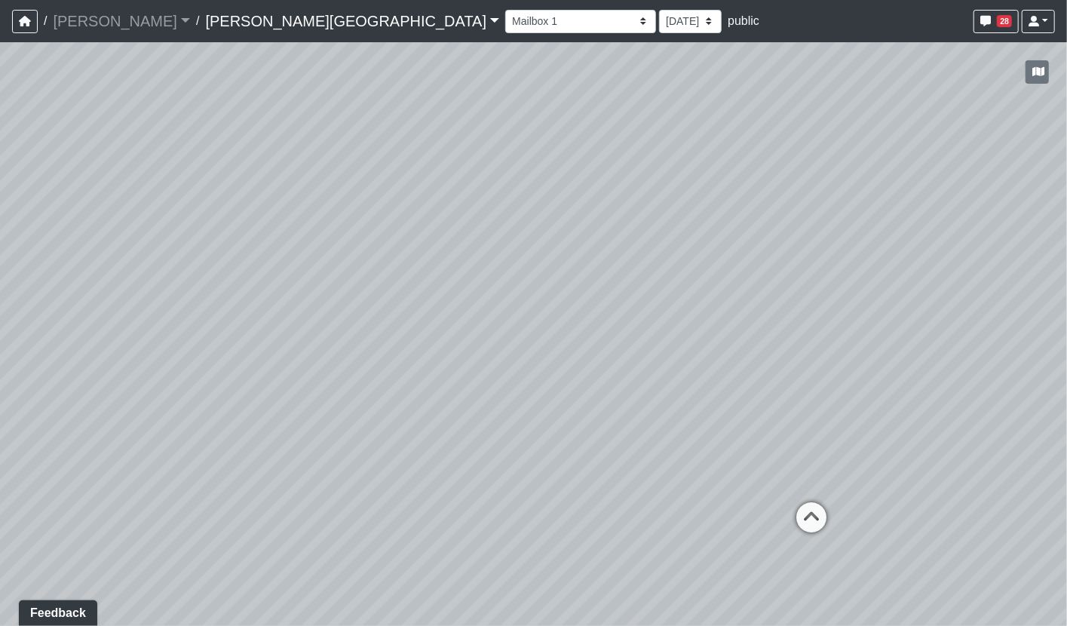
click at [1066, 432] on html "/ [PERSON_NAME] Loading... / [PERSON_NAME][GEOGRAPHIC_DATA] [PERSON_NAME][GEOGR…" at bounding box center [533, 313] width 1067 height 626
drag, startPoint x: 637, startPoint y: 364, endPoint x: 1706, endPoint y: 275, distance: 1072.3
click at [1066, 275] on html "/ [PERSON_NAME] Loading... / [PERSON_NAME][GEOGRAPHIC_DATA] [PERSON_NAME][GEOGR…" at bounding box center [533, 313] width 1067 height 626
drag, startPoint x: 421, startPoint y: 260, endPoint x: 1636, endPoint y: 94, distance: 1226.9
click at [1066, 94] on html "/ [PERSON_NAME] Loading... / [PERSON_NAME][GEOGRAPHIC_DATA] [PERSON_NAME][GEOGR…" at bounding box center [533, 313] width 1067 height 626
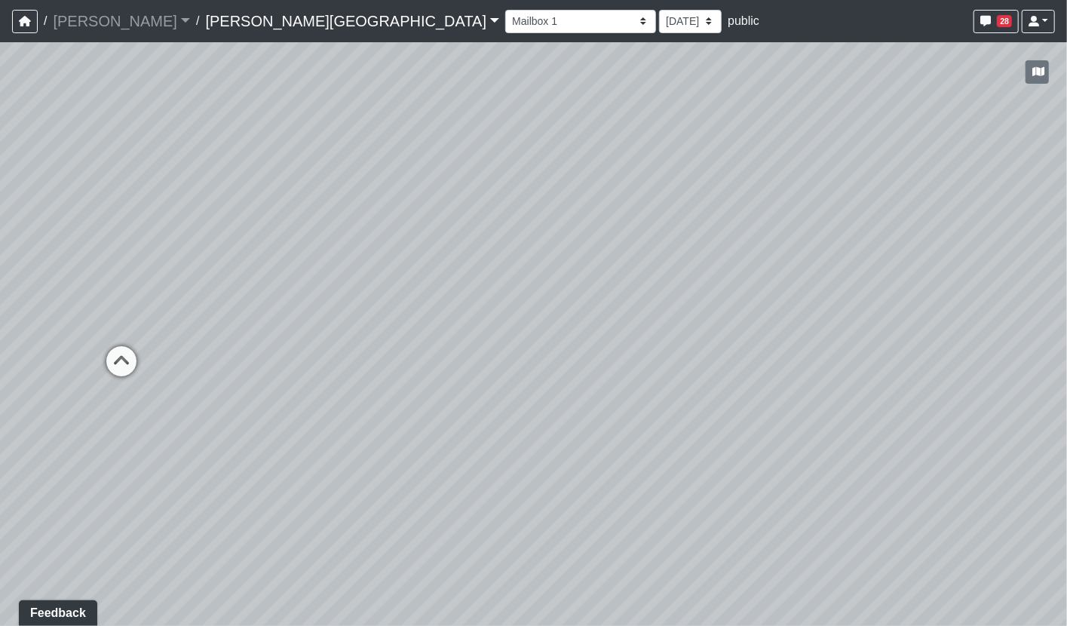
drag, startPoint x: 575, startPoint y: 428, endPoint x: 187, endPoint y: 388, distance: 389.6
click at [187, 388] on div "Loading... Pool Courtyard Entry 1 Loading... Window Seating 1 Loading... Foosba…" at bounding box center [533, 334] width 1067 height 584
drag, startPoint x: 512, startPoint y: 335, endPoint x: 492, endPoint y: 455, distance: 121.6
click at [484, 465] on div "Loading... Pool Courtyard Entry 1 Loading... Window Seating 1 Loading... Foosba…" at bounding box center [533, 334] width 1067 height 584
drag, startPoint x: 137, startPoint y: 358, endPoint x: 302, endPoint y: 400, distance: 169.7
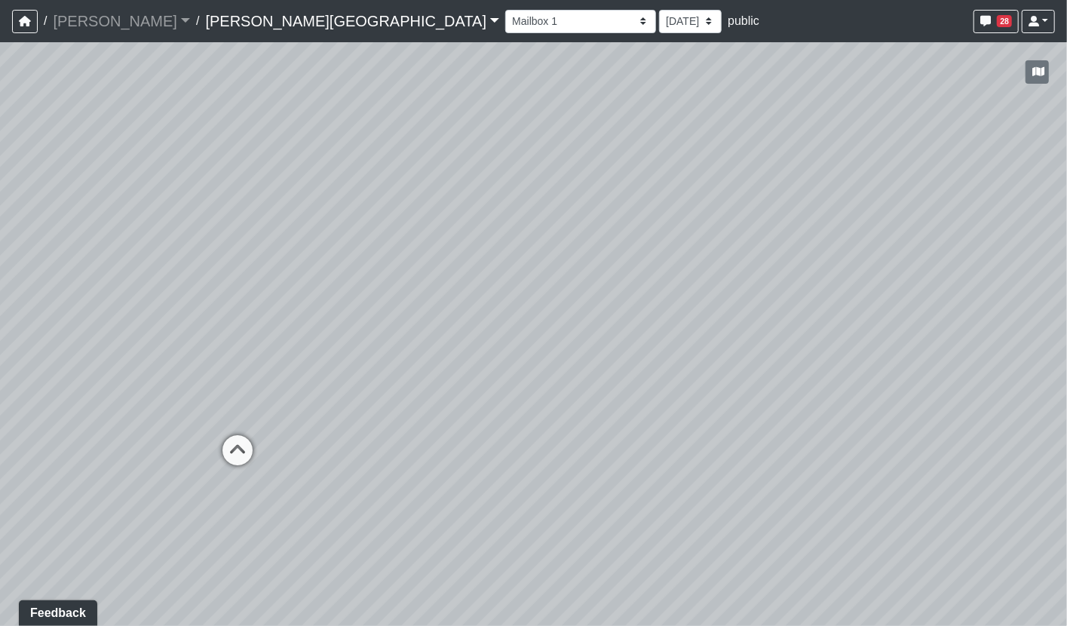
click at [302, 400] on div "Loading... Pool Courtyard Entry 1 Loading... Window Seating 1 Loading... Foosba…" at bounding box center [533, 334] width 1067 height 584
drag, startPoint x: 1025, startPoint y: 194, endPoint x: 648, endPoint y: 218, distance: 377.8
click at [648, 218] on div "Loading... Pool Courtyard Entry 1 Loading... Window Seating 1 Loading... Foosba…" at bounding box center [533, 334] width 1067 height 584
drag, startPoint x: 409, startPoint y: 224, endPoint x: 1023, endPoint y: 213, distance: 614.0
click at [1023, 213] on div "Loading... Pool Courtyard Entry 1 Loading... Window Seating 1 Loading... Foosba…" at bounding box center [533, 334] width 1067 height 584
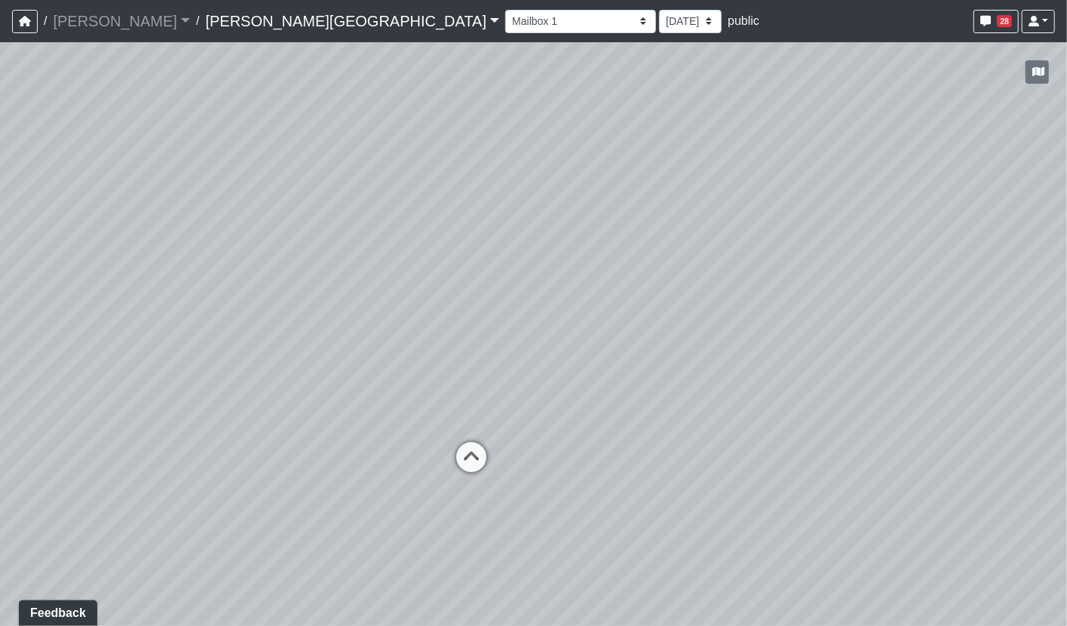
drag, startPoint x: 362, startPoint y: 264, endPoint x: 465, endPoint y: 322, distance: 117.9
click at [465, 322] on div "Loading... Pool Courtyard Entry 1 Loading... Window Seating 1 Loading... Foosba…" at bounding box center [533, 334] width 1067 height 584
drag, startPoint x: 532, startPoint y: 517, endPoint x: 512, endPoint y: 363, distance: 155.1
click at [512, 363] on div "Loading... Pool Courtyard Entry 1 Loading... Window Seating 1 Loading... Foosba…" at bounding box center [533, 334] width 1067 height 584
drag, startPoint x: 558, startPoint y: 427, endPoint x: 572, endPoint y: 489, distance: 64.2
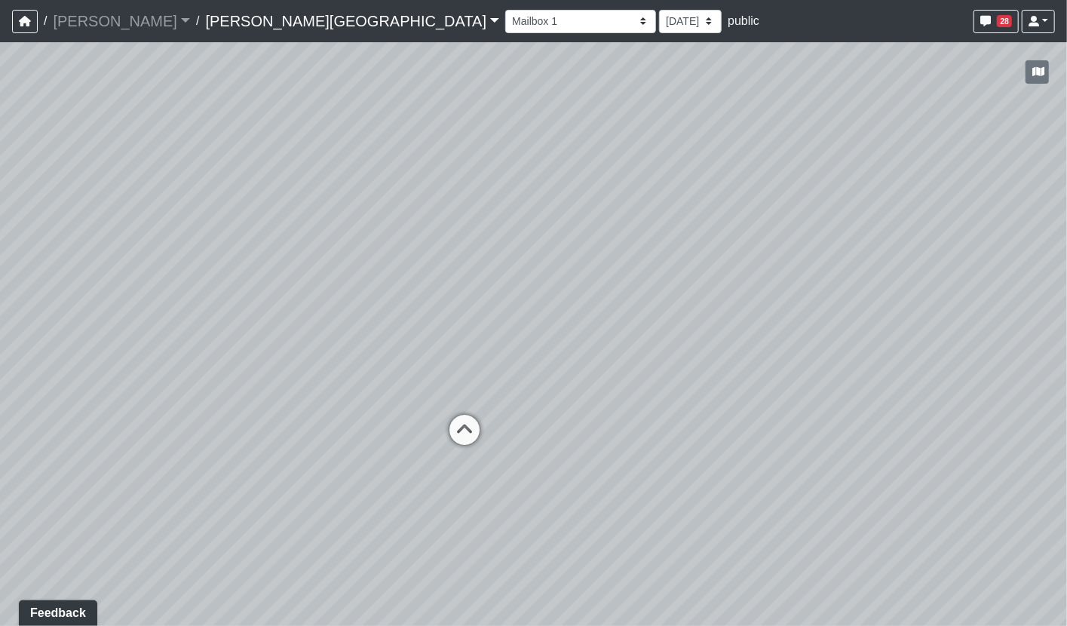
click at [565, 545] on div "Loading... Pool Courtyard Entry 1 Loading... Window Seating 1 Loading... Foosba…" at bounding box center [533, 334] width 1067 height 584
drag, startPoint x: 566, startPoint y: 467, endPoint x: 164, endPoint y: 502, distance: 403.4
click at [164, 502] on div "Loading... Pool Courtyard Entry 1 Loading... Window Seating 1 Loading... Foosba…" at bounding box center [533, 334] width 1067 height 584
drag, startPoint x: 304, startPoint y: 457, endPoint x: 230, endPoint y: 458, distance: 73.9
click at [230, 458] on div "Loading... Pool Courtyard Entry 1 Loading... Window Seating 1 Loading... Foosba…" at bounding box center [533, 334] width 1067 height 584
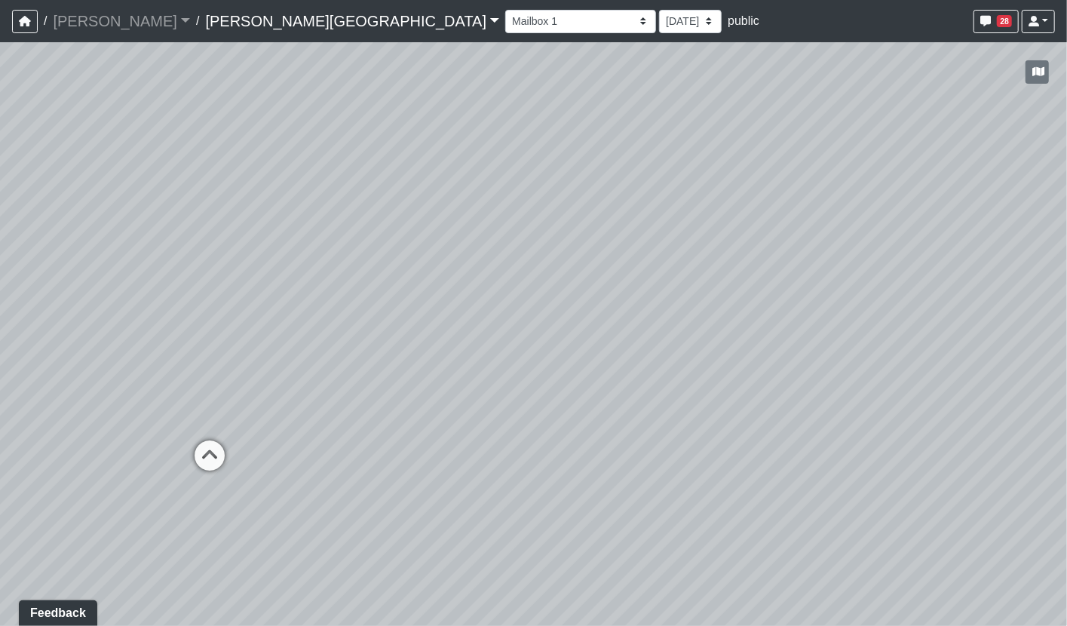
drag, startPoint x: 271, startPoint y: 511, endPoint x: 407, endPoint y: 425, distance: 161.3
click at [407, 425] on div "Loading... Pool Courtyard Entry 1 Loading... Window Seating 1 Loading... Foosba…" at bounding box center [533, 334] width 1067 height 584
drag, startPoint x: 606, startPoint y: 481, endPoint x: 115, endPoint y: 498, distance: 492.0
click at [101, 498] on div "Loading... Pool Courtyard Entry 1 Loading... Window Seating 1 Loading... Foosba…" at bounding box center [533, 334] width 1067 height 584
drag, startPoint x: 640, startPoint y: 501, endPoint x: 585, endPoint y: 554, distance: 75.7
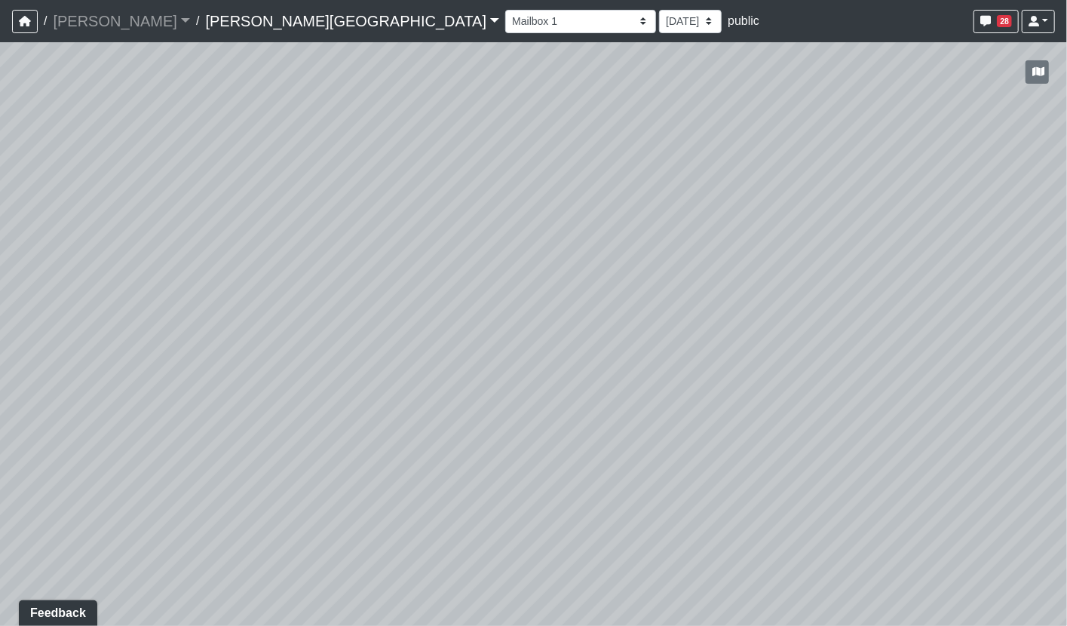
click at [585, 554] on div "Loading... Pool Courtyard Entry 1 Loading... Window Seating 1 Loading... Foosba…" at bounding box center [533, 334] width 1067 height 584
drag, startPoint x: 687, startPoint y: 520, endPoint x: 1001, endPoint y: 352, distance: 356.0
click at [1001, 352] on div "Loading... Pool Courtyard Entry 1 Loading... Window Seating 1 Loading... Foosba…" at bounding box center [533, 334] width 1067 height 584
drag, startPoint x: 344, startPoint y: 440, endPoint x: 287, endPoint y: 526, distance: 102.7
click at [287, 526] on div "Loading... Pool Courtyard Entry 1 Loading... Window Seating 1 Loading... Foosba…" at bounding box center [533, 334] width 1067 height 584
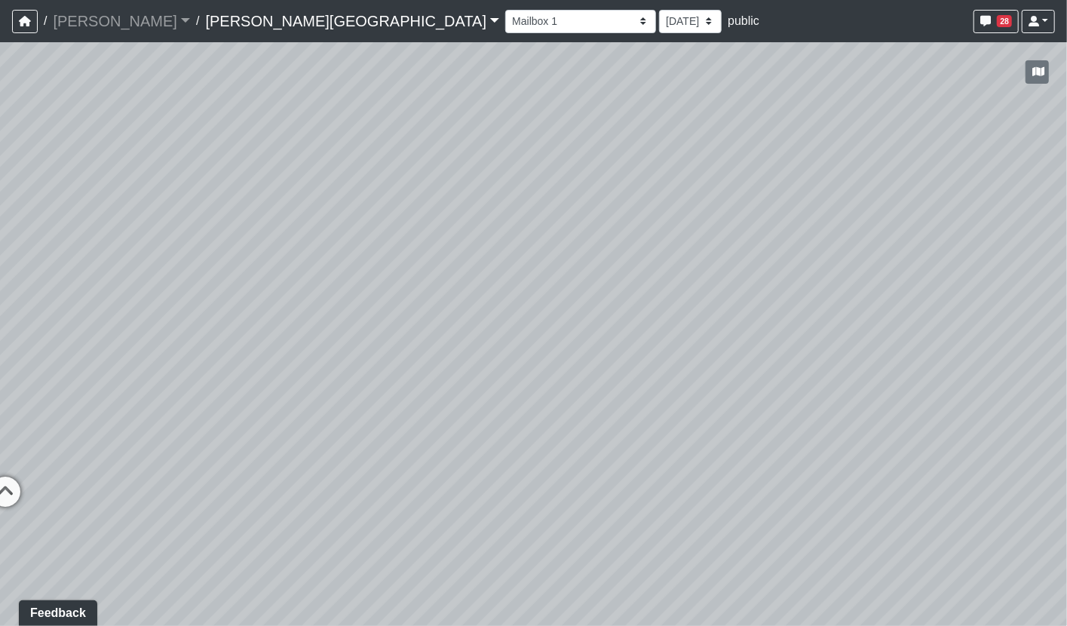
drag, startPoint x: 270, startPoint y: 510, endPoint x: 457, endPoint y: 418, distance: 208.4
click at [457, 418] on div "Loading... Pool Courtyard Entry 1 Loading... Window Seating 1 Loading... Foosba…" at bounding box center [533, 334] width 1067 height 584
drag, startPoint x: 431, startPoint y: 505, endPoint x: 249, endPoint y: 530, distance: 184.3
click at [244, 533] on div "Loading... Pool Courtyard Entry 1 Loading... Window Seating 1 Loading... Foosba…" at bounding box center [533, 334] width 1067 height 584
drag, startPoint x: 354, startPoint y: 458, endPoint x: 335, endPoint y: 549, distance: 93.2
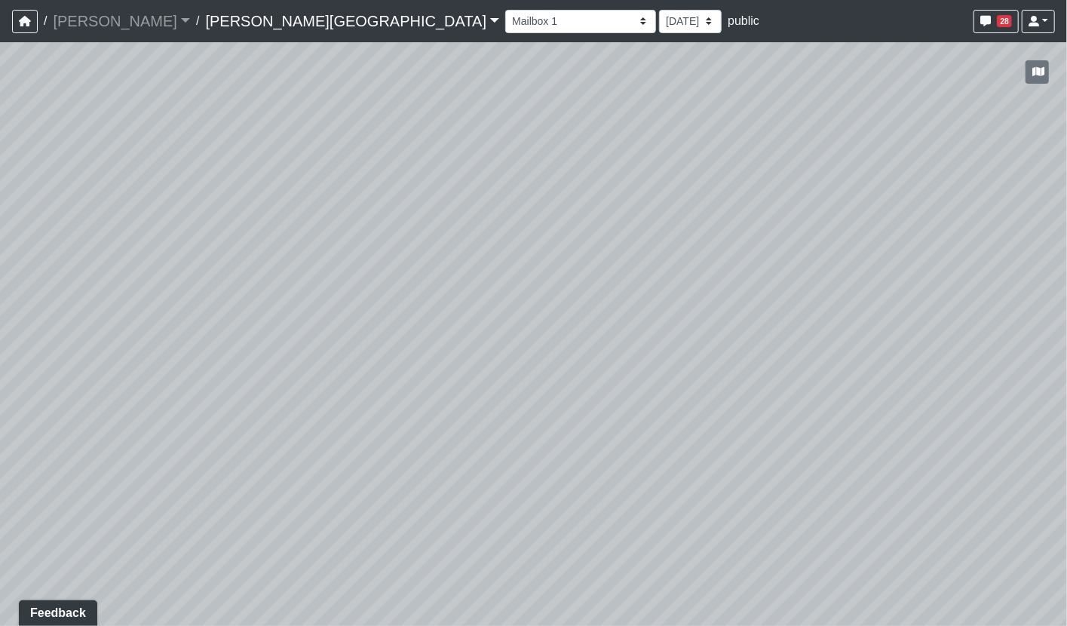
click at [335, 549] on div "Loading... Pool Courtyard Entry 1 Loading... Window Seating 1 Loading... Foosba…" at bounding box center [533, 334] width 1067 height 584
